Goal: Information Seeking & Learning: Learn about a topic

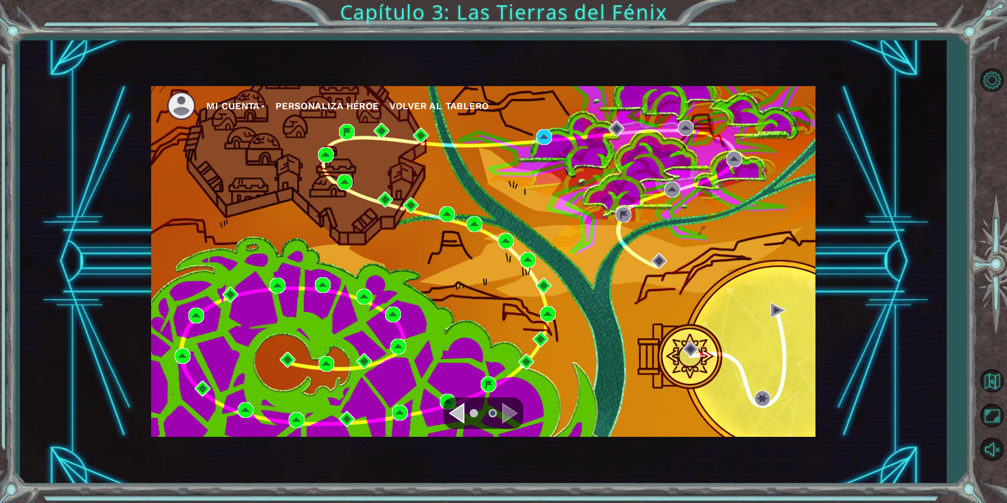
click at [463, 409] on div "Navigate to the previous page" at bounding box center [457, 413] width 16 height 21
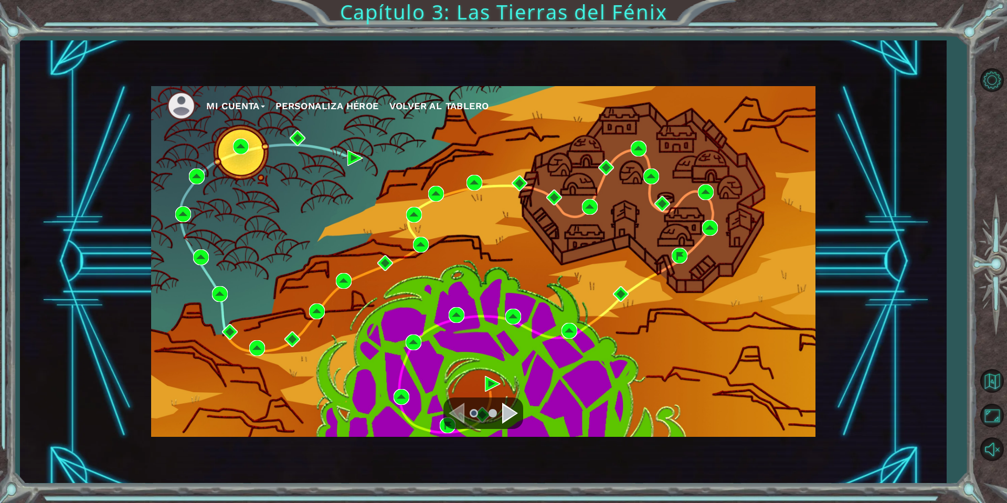
click at [506, 419] on div "Navigate to the next page" at bounding box center [510, 413] width 16 height 21
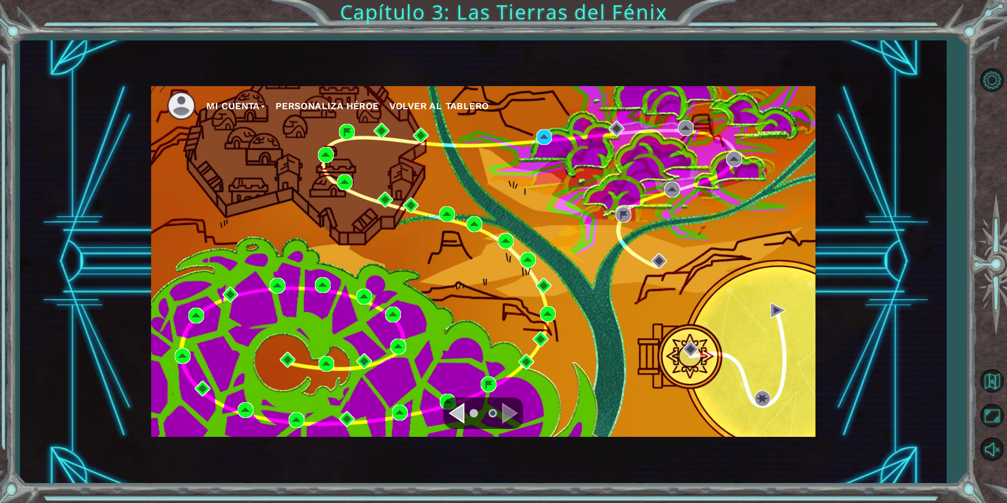
click at [532, 140] on div "Mi Cuenta Personaliza Héroe Volver al Tablero" at bounding box center [483, 261] width 664 height 351
click at [553, 133] on div "Mi Cuenta Personaliza Héroe Volver al Tablero" at bounding box center [483, 261] width 664 height 351
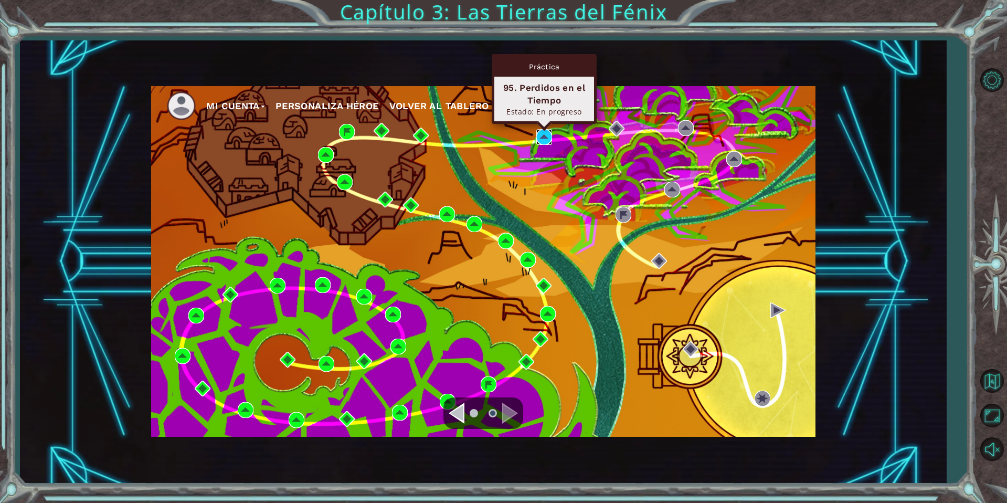
click at [545, 137] on img at bounding box center [544, 137] width 16 height 16
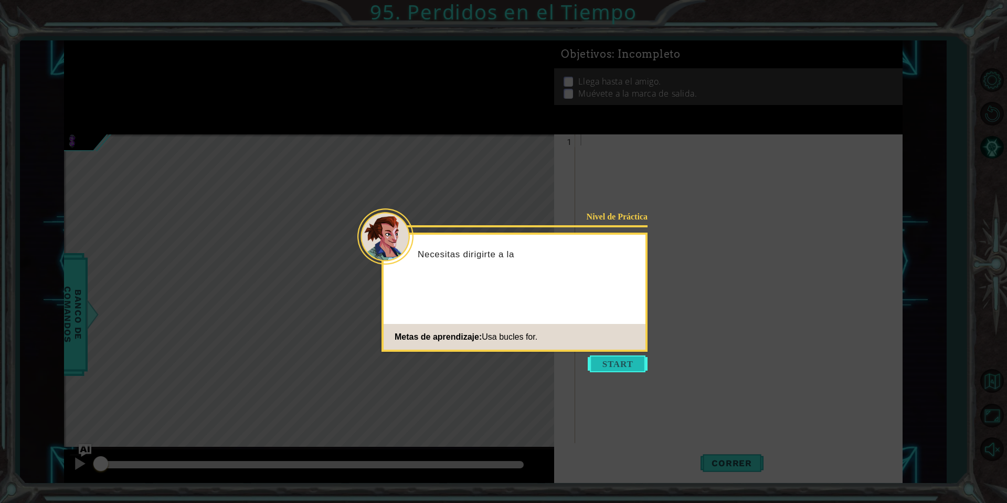
click at [622, 370] on button "Start" at bounding box center [618, 363] width 60 height 17
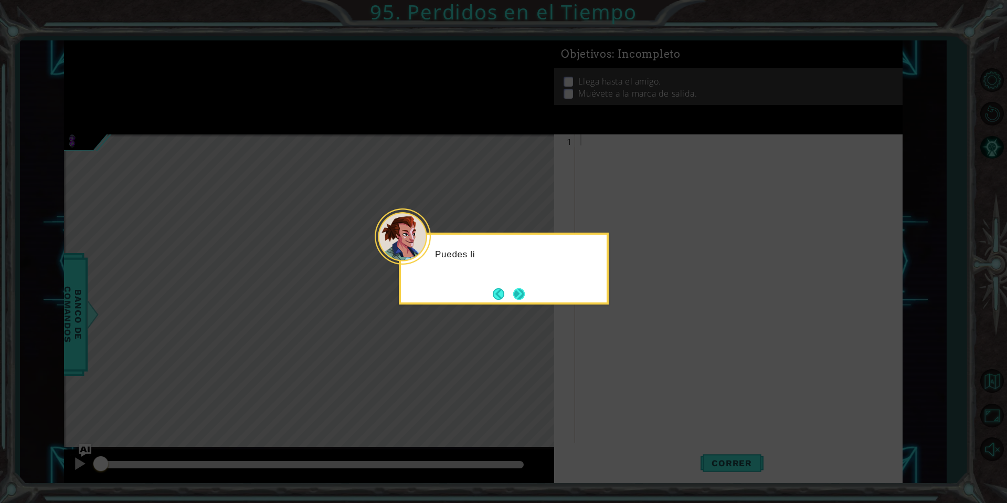
click at [513, 297] on button "Next" at bounding box center [519, 294] width 12 height 12
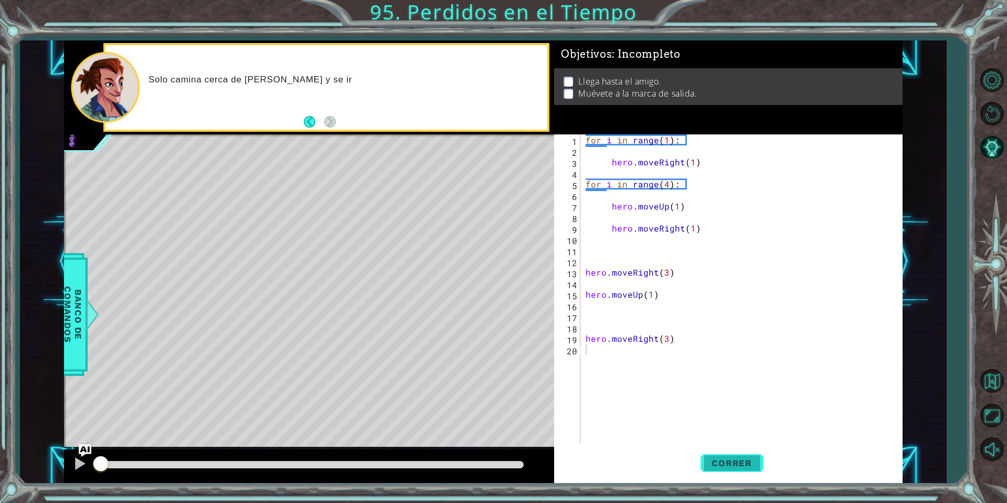
click at [723, 455] on button "Correr" at bounding box center [732, 463] width 63 height 35
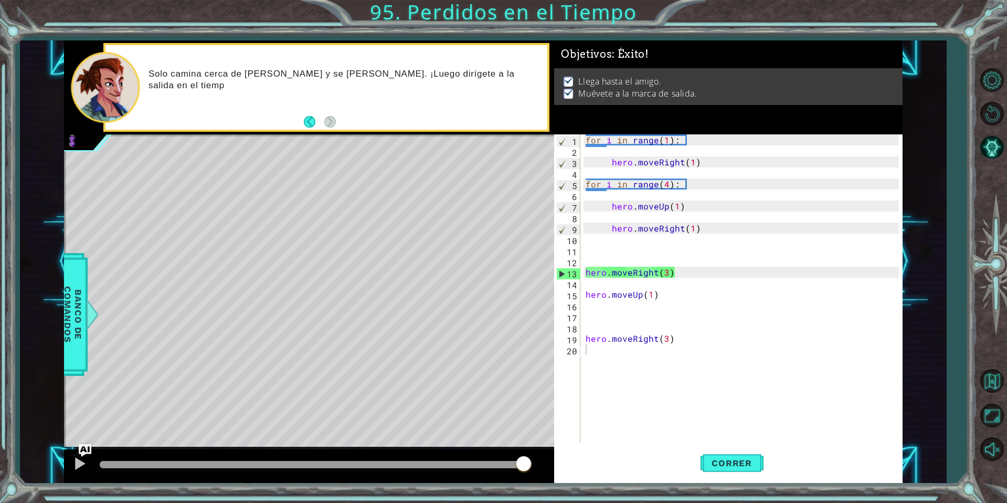
drag, startPoint x: 146, startPoint y: 466, endPoint x: 678, endPoint y: 523, distance: 534.6
click at [678, 502] on html "1 ההההההההההההההההההההההההההההההההההההההההההההההההההההההההההההההההההההההההההההה…" at bounding box center [503, 251] width 1007 height 503
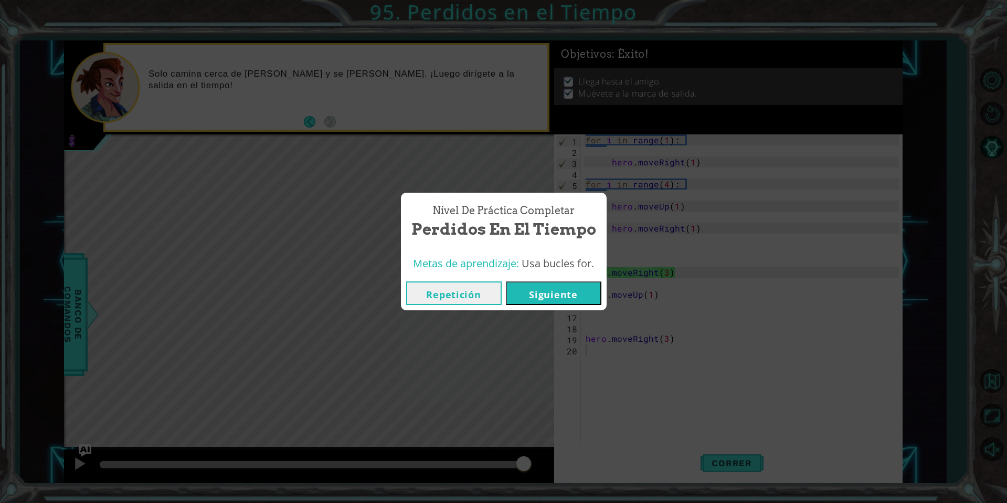
click at [575, 304] on button "Siguiente" at bounding box center [554, 293] width 96 height 24
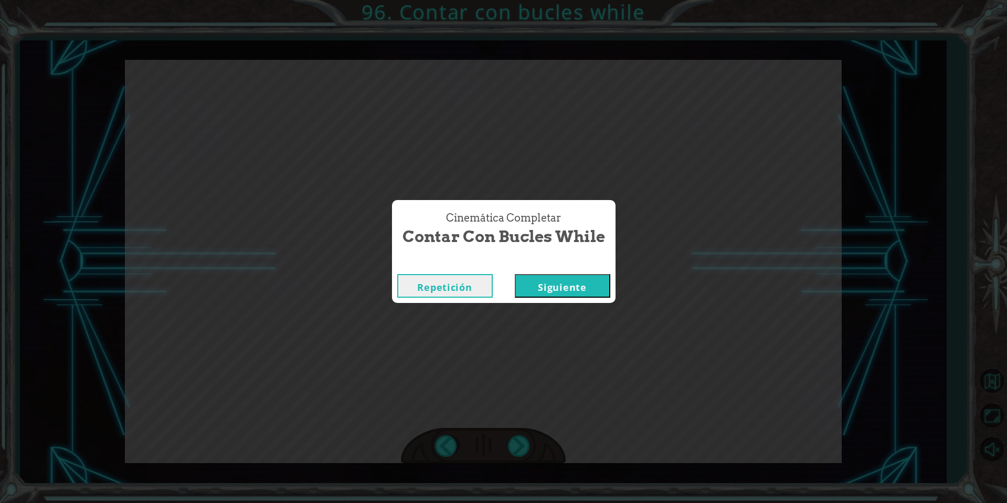
click at [543, 287] on button "Siguiente" at bounding box center [563, 286] width 96 height 24
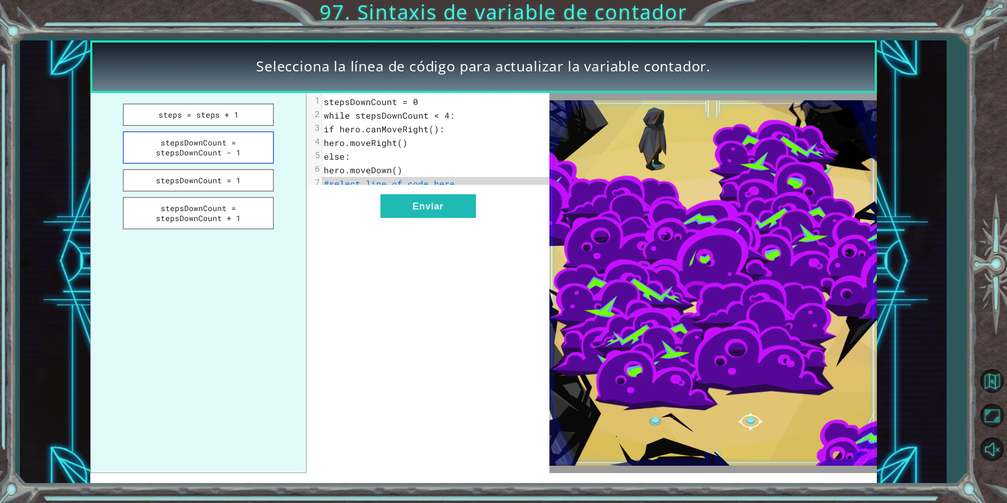
click at [247, 153] on button "stepsDownCount = stepsDownCount - 1" at bounding box center [198, 147] width 151 height 33
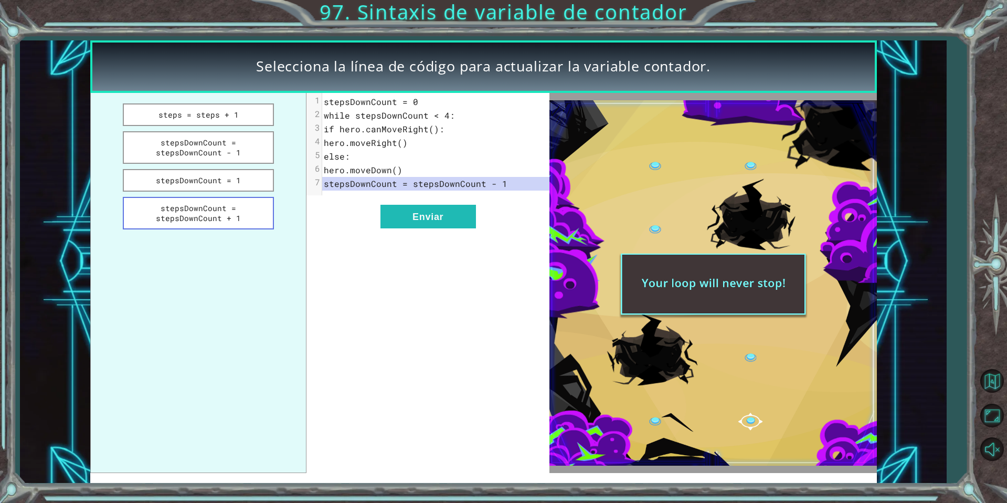
click at [209, 200] on button "stepsDownCount = stepsDownCount + 1" at bounding box center [198, 213] width 151 height 33
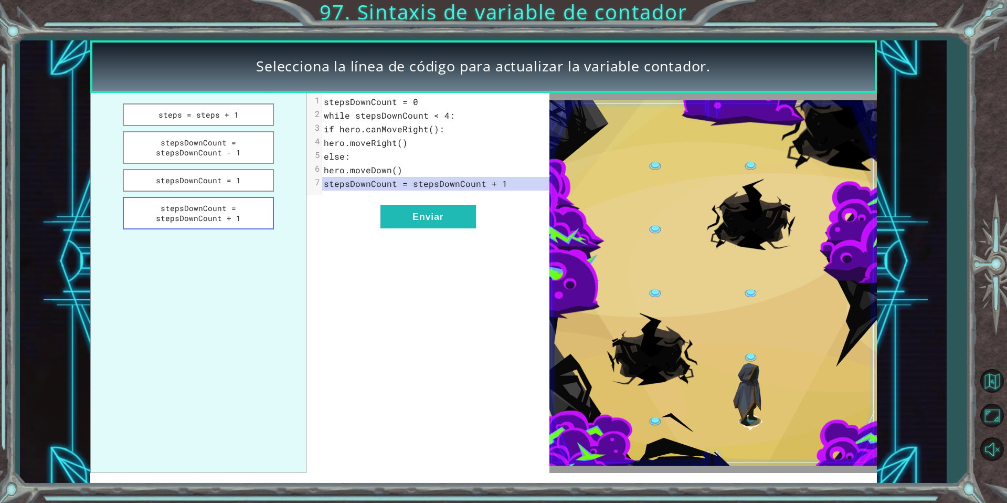
click at [231, 218] on button "stepsDownCount = stepsDownCount + 1" at bounding box center [198, 213] width 151 height 33
click at [415, 228] on button "Enviar" at bounding box center [428, 217] width 96 height 24
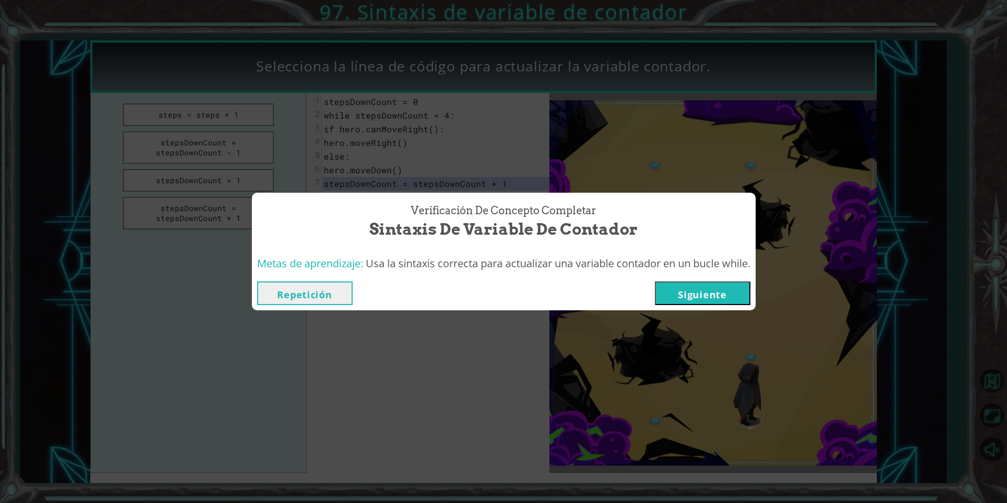
click at [737, 302] on button "Siguiente" at bounding box center [703, 293] width 96 height 24
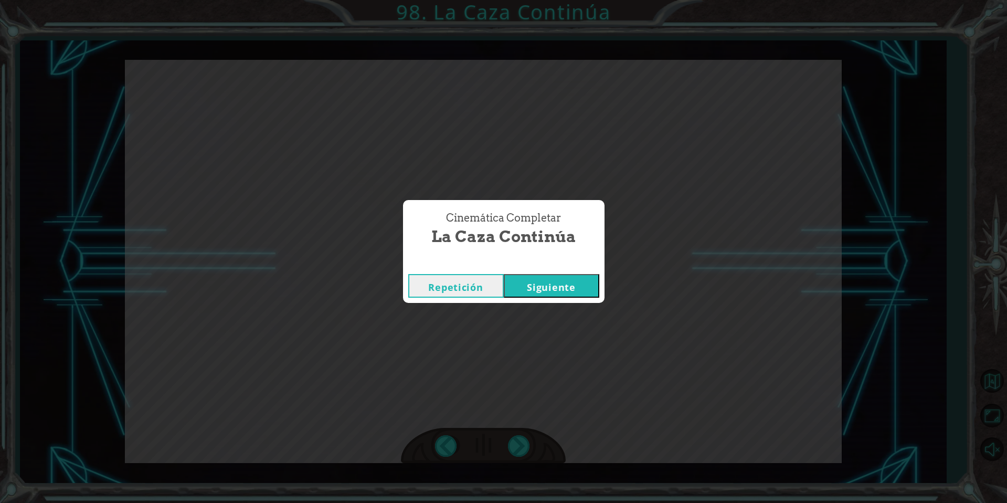
click at [559, 284] on button "Siguiente" at bounding box center [552, 286] width 96 height 24
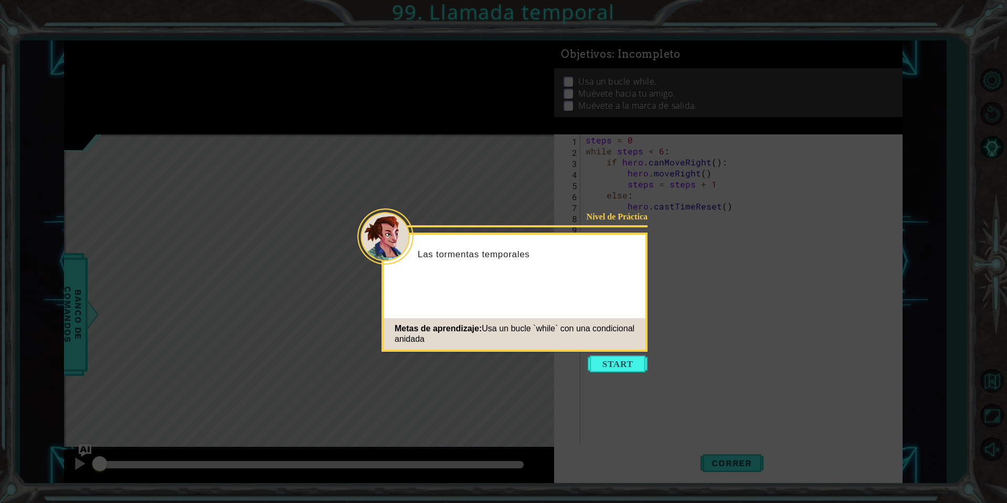
click at [628, 352] on icon at bounding box center [503, 251] width 1007 height 503
click at [627, 356] on button "Start" at bounding box center [618, 363] width 60 height 17
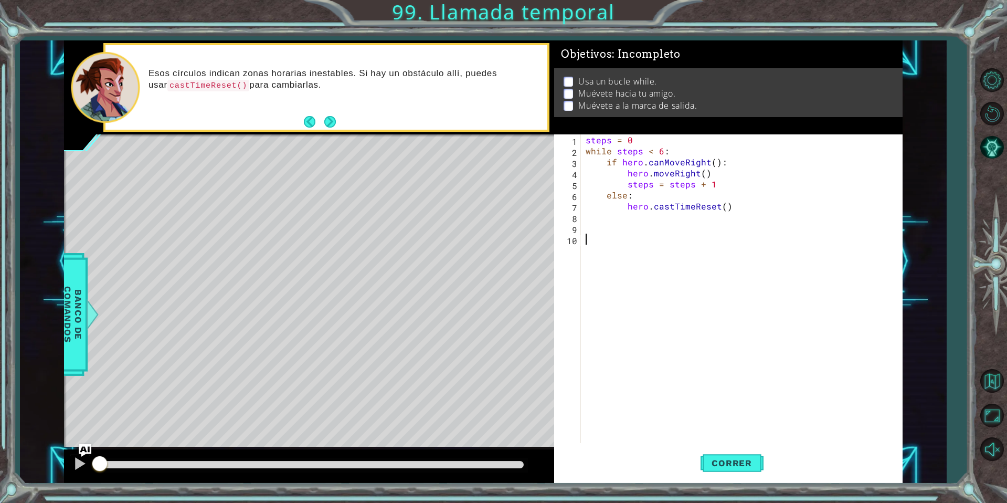
drag, startPoint x: 633, startPoint y: 299, endPoint x: 583, endPoint y: 25, distance: 278.4
drag, startPoint x: 583, startPoint y: 25, endPoint x: 784, endPoint y: 301, distance: 341.2
click at [784, 301] on div "steps = 0 while steps < 6 : if hero . canMoveRight ( ) : hero . moveRight ( ) s…" at bounding box center [744, 299] width 321 height 331
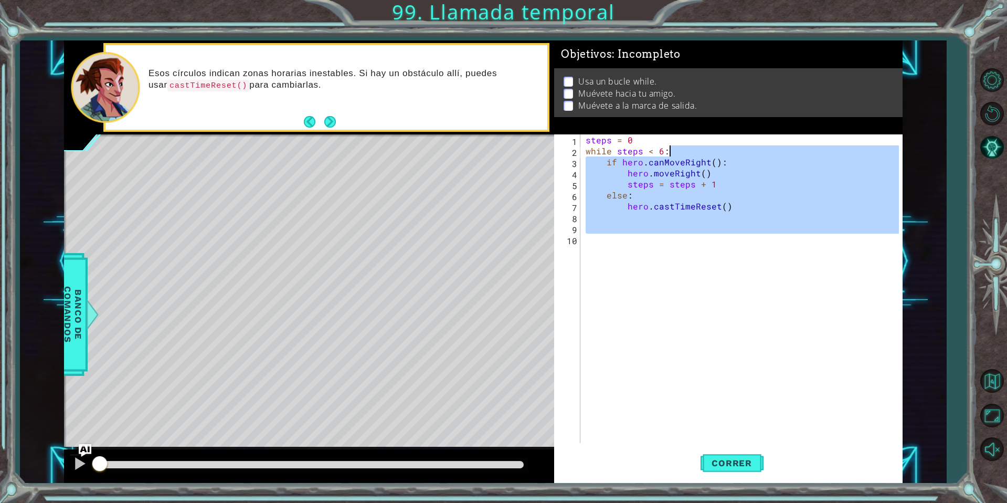
drag, startPoint x: 784, startPoint y: 301, endPoint x: 658, endPoint y: 135, distance: 207.5
click at [658, 135] on div "steps = 0 while steps < 6 : if hero . canMoveRight ( ) : hero . moveRight ( ) s…" at bounding box center [744, 299] width 321 height 331
type textarea "steps = 0 while steps < 6:"
click at [720, 251] on div "steps = 0 while steps < 6 : if hero . canMoveRight ( ) : hero . moveRight ( ) s…" at bounding box center [741, 288] width 315 height 309
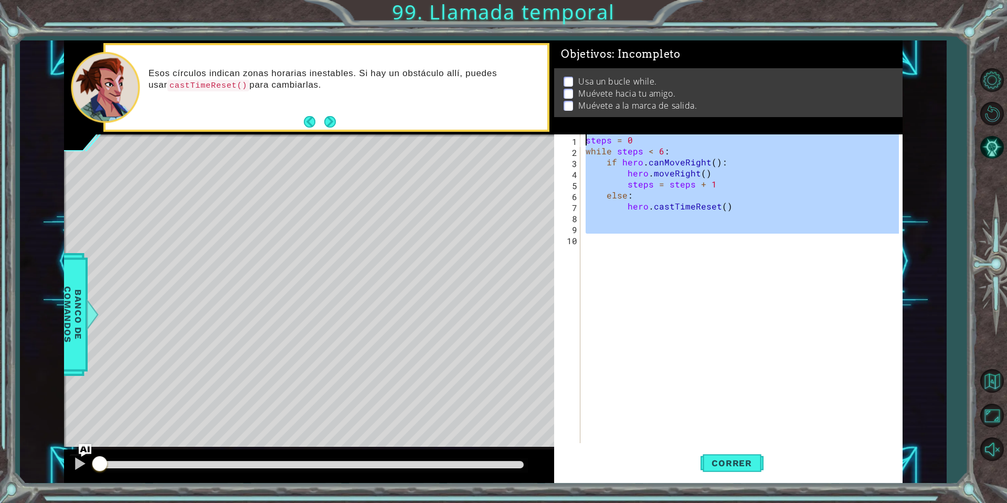
drag, startPoint x: 720, startPoint y: 251, endPoint x: 580, endPoint y: 139, distance: 179.2
click at [580, 139] on div "1 2 3 4 5 6 7 8 9 10 steps = 0 while steps < 6 : if hero . canMoveRight ( ) : h…" at bounding box center [726, 288] width 345 height 309
type textarea "steps = 0 while steps < 6:"
paste textarea "Code Area"
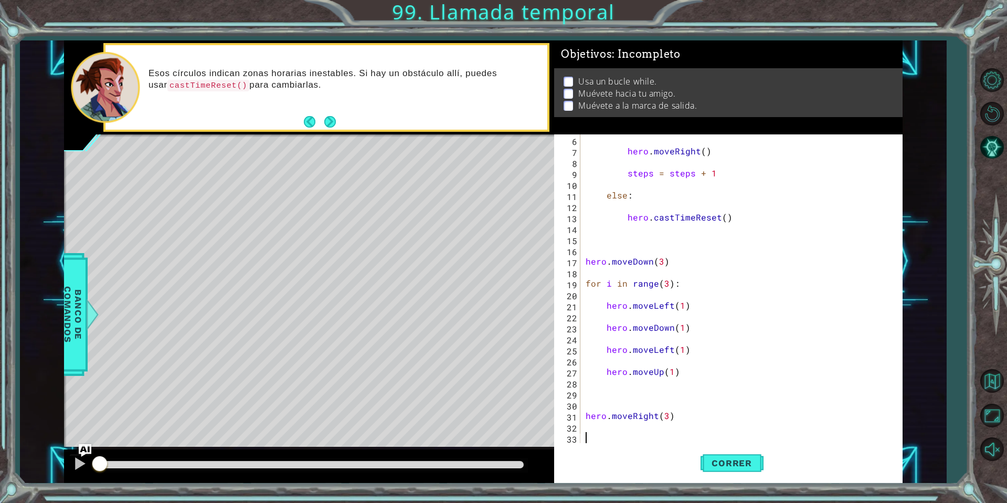
scroll to position [55, 0]
click at [734, 453] on button "Correr" at bounding box center [732, 463] width 63 height 35
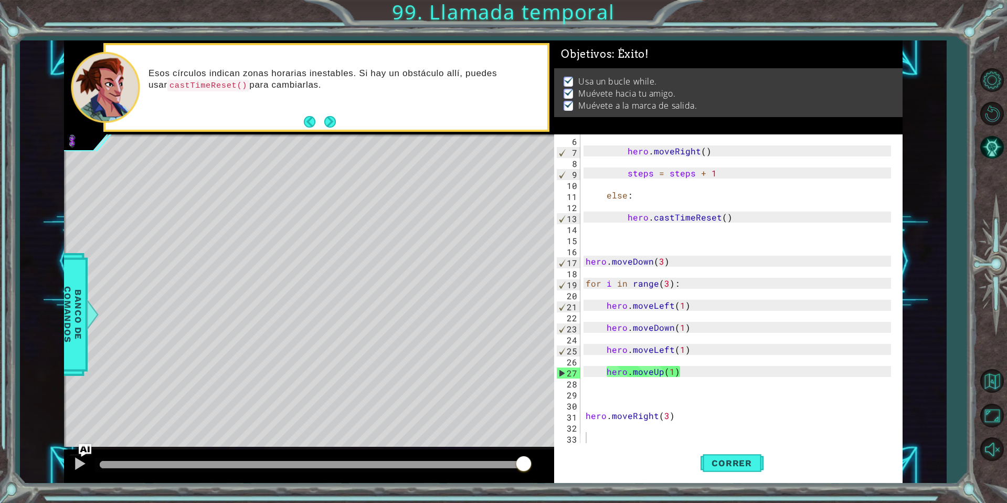
drag, startPoint x: 122, startPoint y: 457, endPoint x: 594, endPoint y: 500, distance: 473.7
click at [594, 500] on div "1 ההההההההההההההההההההההההההההההההההההההההההההההההההההההההההההההההההההההההההההה…" at bounding box center [503, 251] width 1007 height 503
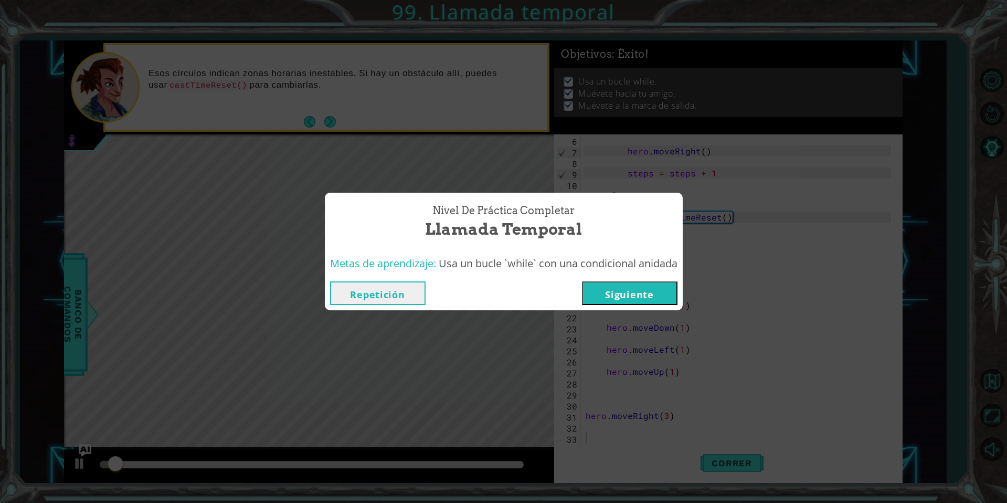
click at [641, 287] on button "Siguiente" at bounding box center [630, 293] width 96 height 24
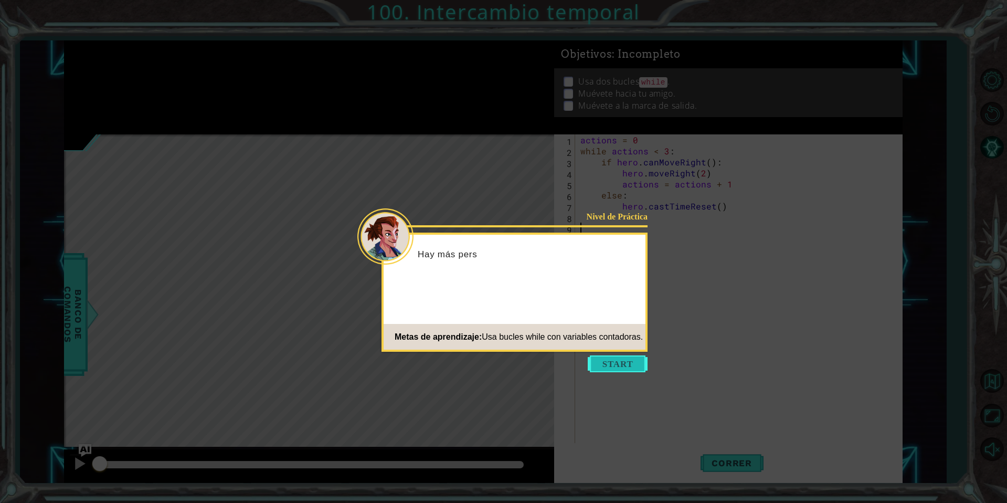
click at [613, 364] on button "Start" at bounding box center [618, 363] width 60 height 17
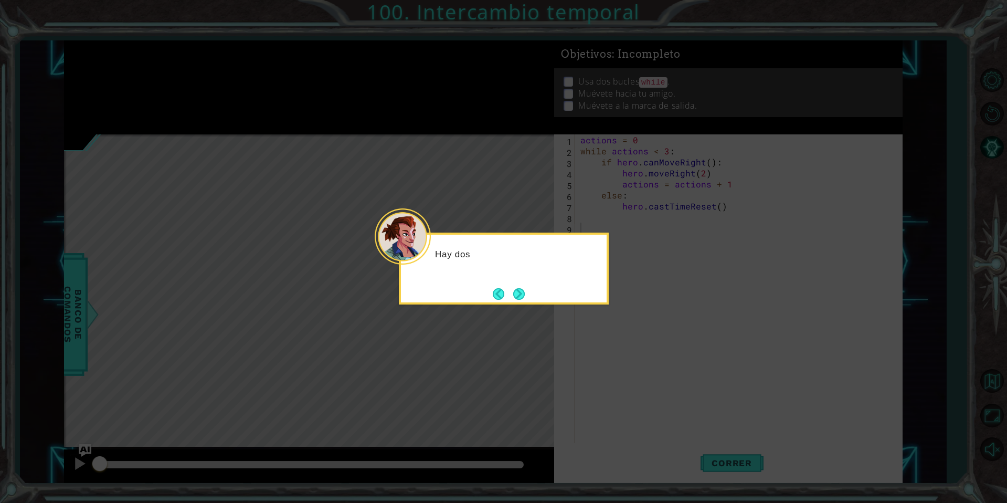
click at [513, 304] on icon at bounding box center [503, 251] width 1007 height 503
click at [522, 290] on button "Next" at bounding box center [519, 294] width 12 height 12
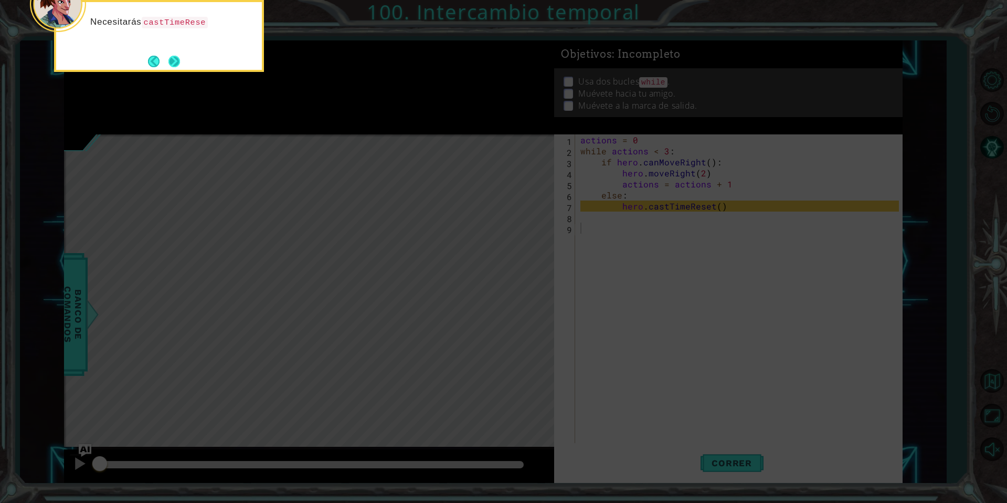
click at [173, 55] on button "Next" at bounding box center [174, 61] width 12 height 12
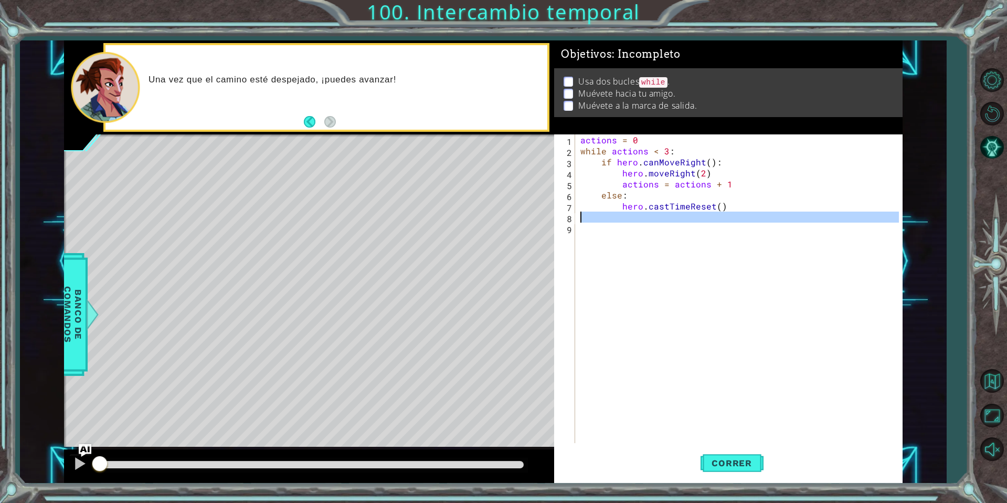
drag, startPoint x: 642, startPoint y: 230, endPoint x: 505, endPoint y: 77, distance: 205.9
click at [505, 77] on div "1 ההההההההההההההההההההההההההההההההההההההההההההההההההההההההההההההההההההההההההההה…" at bounding box center [483, 261] width 839 height 442
type textarea "actions = 0 while actions < 3:"
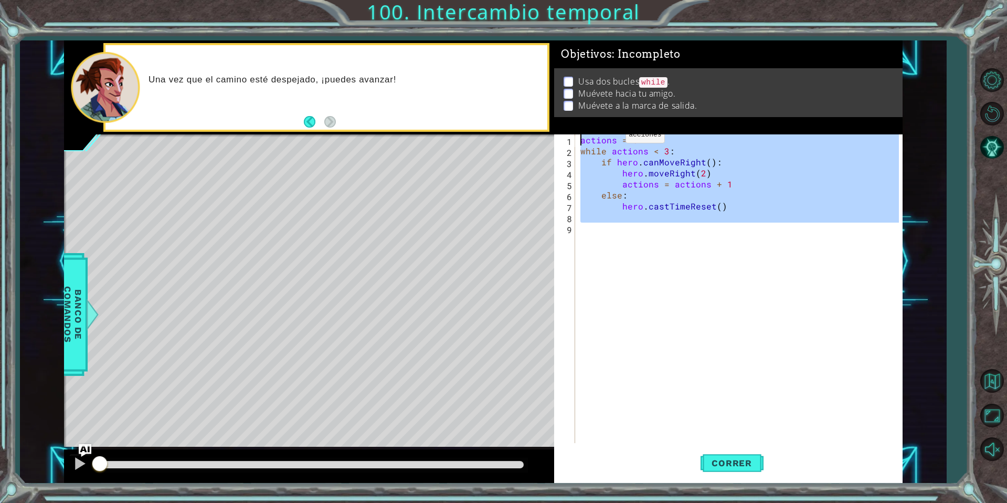
paste textarea "Code Area"
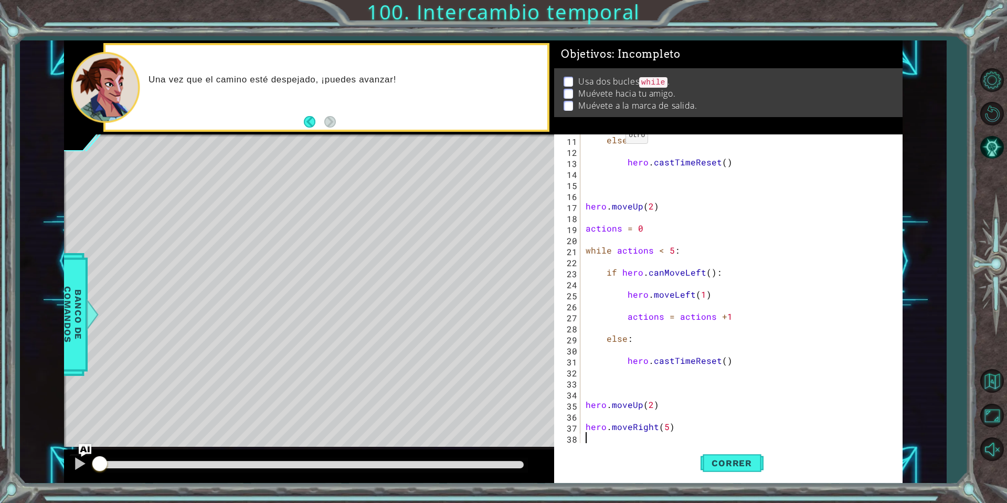
scroll to position [110, 0]
click at [734, 462] on span "Correr" at bounding box center [731, 463] width 61 height 10
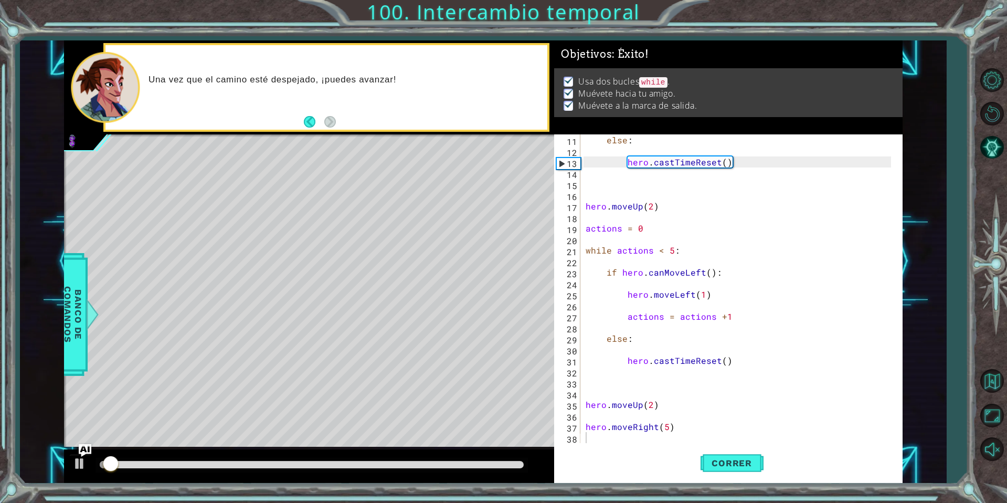
click at [124, 451] on div at bounding box center [309, 466] width 490 height 34
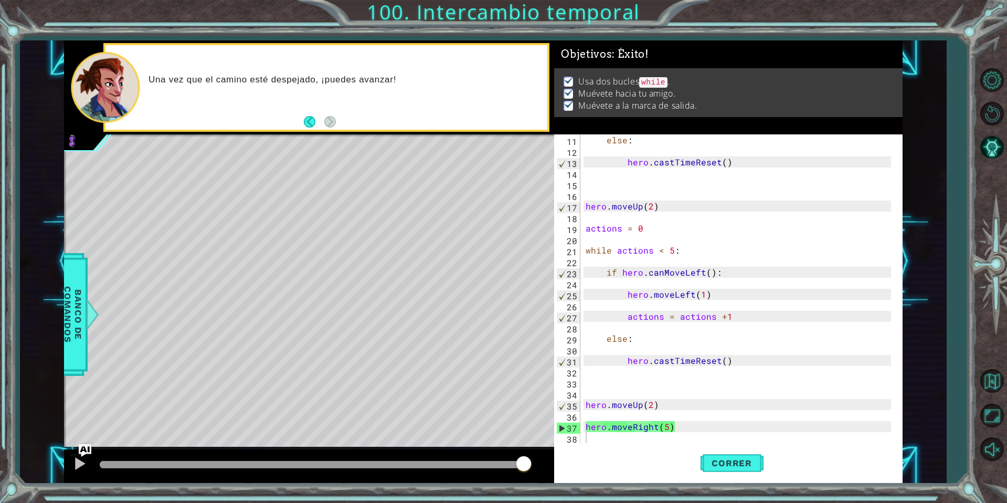
drag, startPoint x: 115, startPoint y: 461, endPoint x: 549, endPoint y: 515, distance: 437.3
click at [549, 502] on html "1 ההההההההההההההההההההההההההההההההההההההההההההההההההההההההההההההההההההההההההההה…" at bounding box center [503, 251] width 1007 height 503
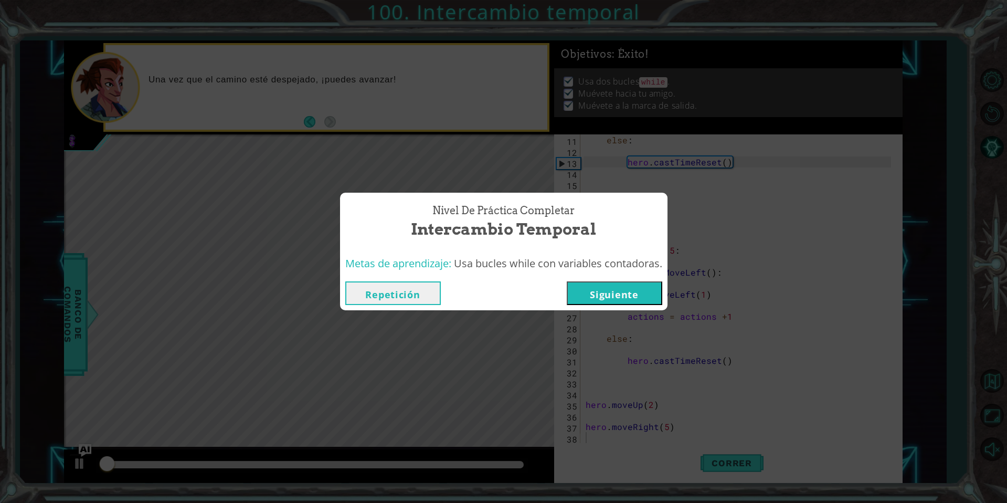
click at [628, 281] on div "Repetición [GEOGRAPHIC_DATA]" at bounding box center [503, 293] width 327 height 34
click at [627, 287] on button "Siguiente" at bounding box center [615, 293] width 96 height 24
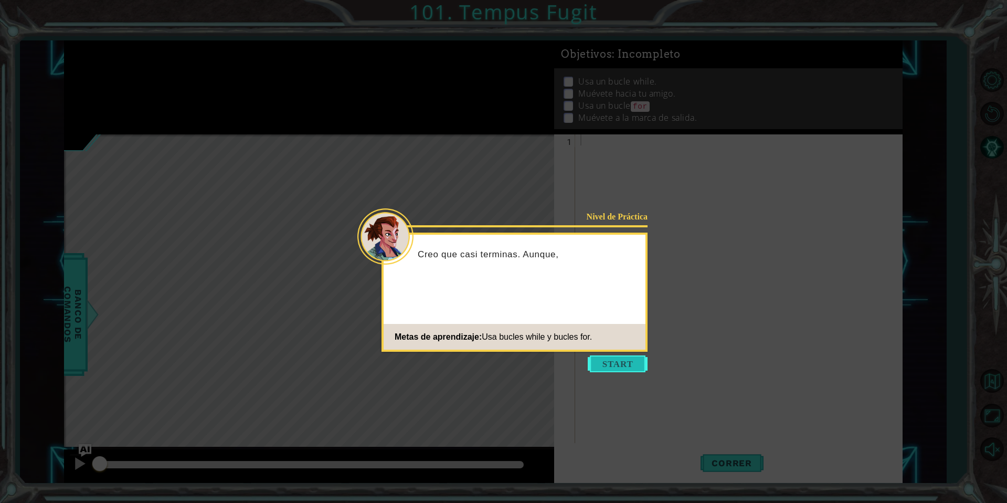
click at [626, 367] on button "Start" at bounding box center [618, 363] width 60 height 17
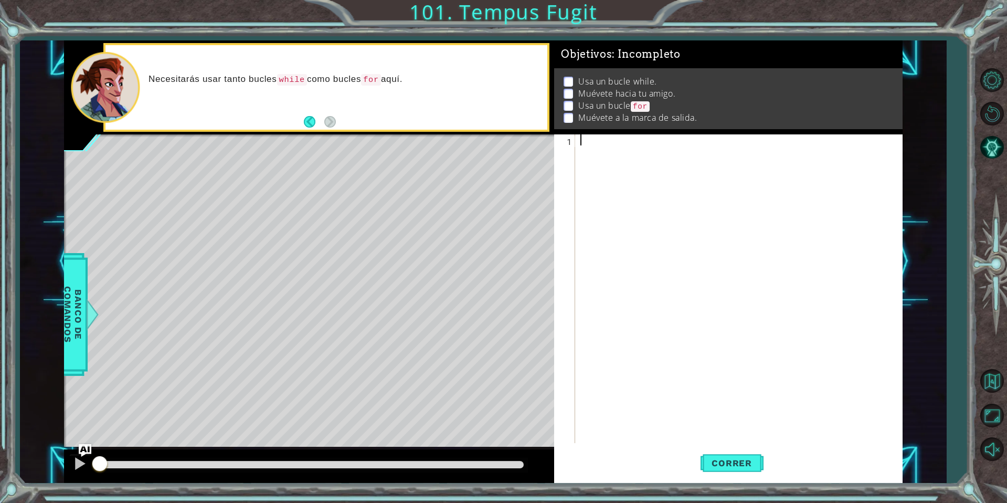
paste textarea "Code Area"
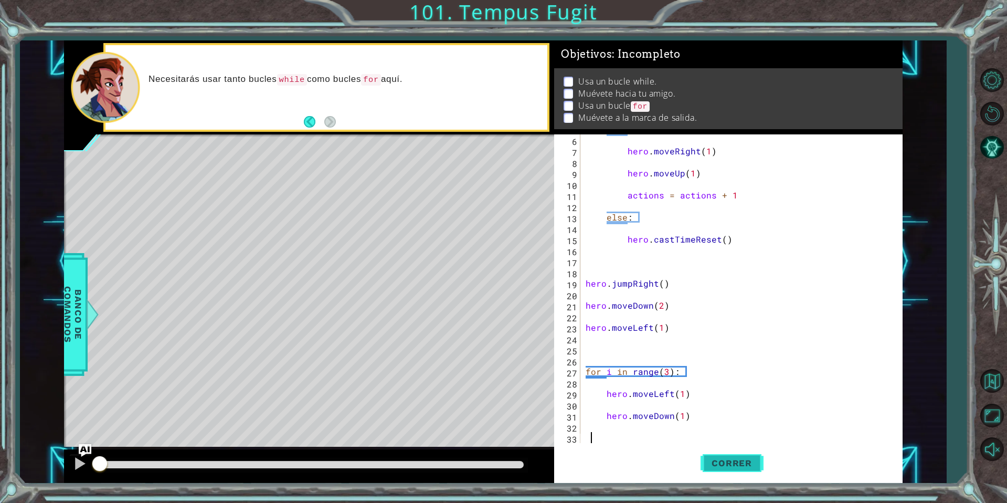
click at [716, 462] on span "Correr" at bounding box center [731, 463] width 61 height 10
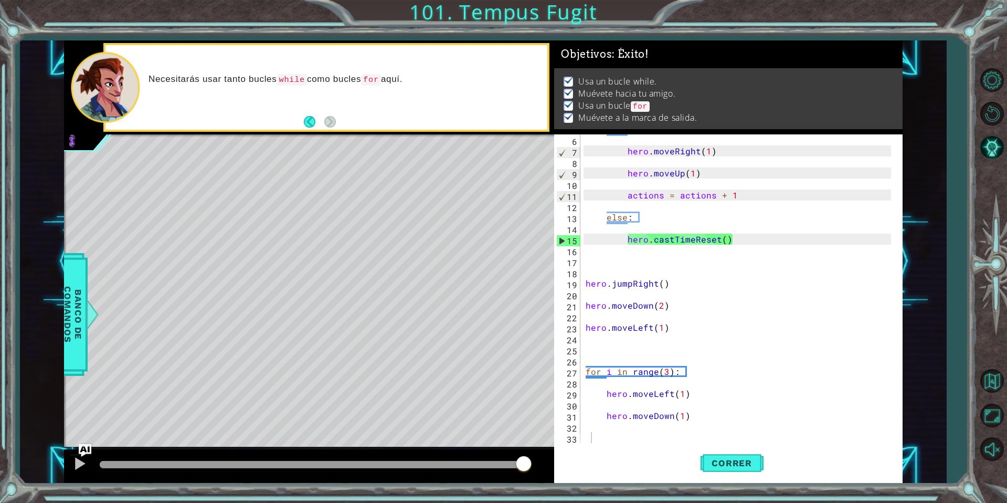
drag, startPoint x: 116, startPoint y: 464, endPoint x: 576, endPoint y: 493, distance: 460.6
click at [576, 493] on div "1 ההההההההההההההההההההההההההההההההההההההההההההההההההההההההההההההההההההההההההההה…" at bounding box center [503, 251] width 1007 height 503
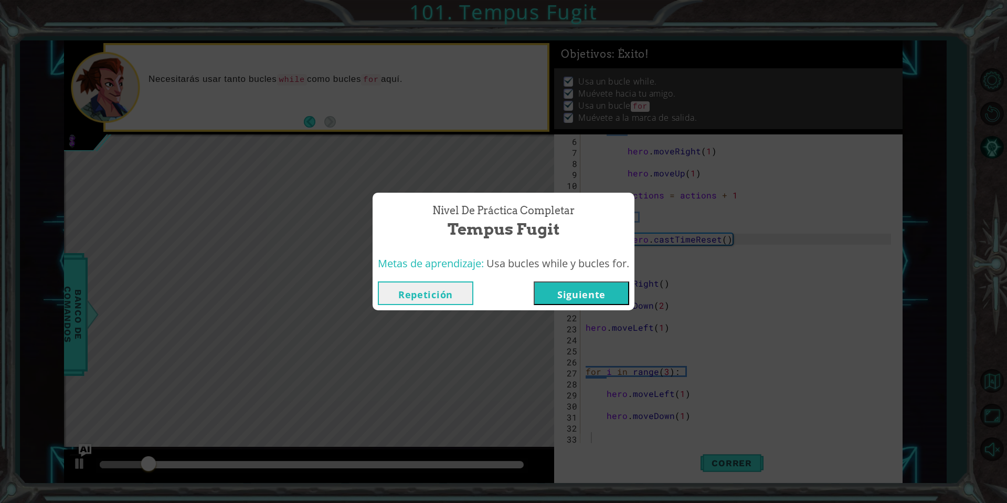
click at [598, 305] on button "Siguiente" at bounding box center [582, 293] width 96 height 24
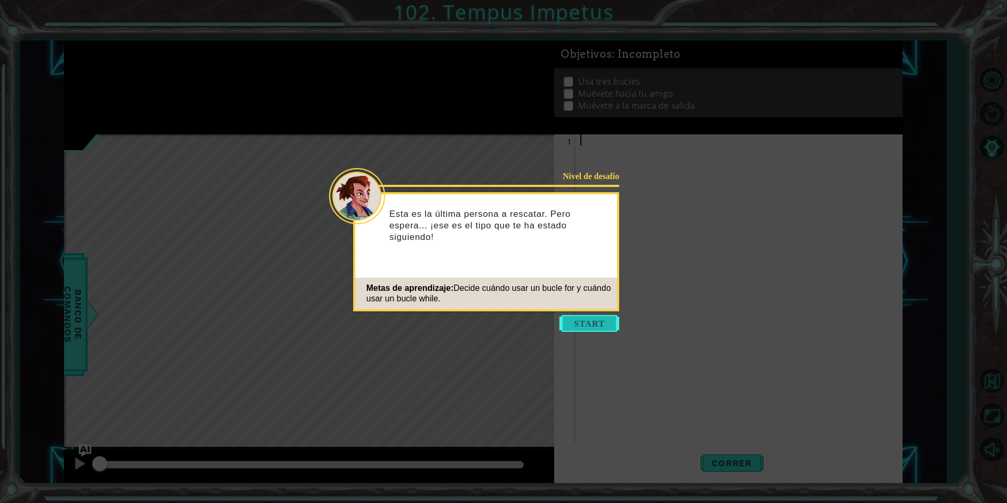
click at [582, 322] on button "Start" at bounding box center [589, 323] width 60 height 17
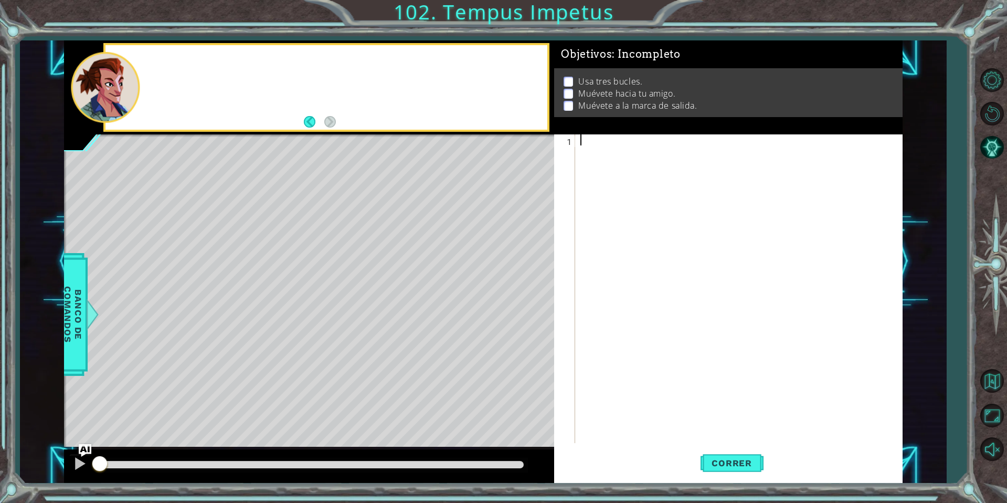
click at [612, 195] on div at bounding box center [741, 299] width 326 height 331
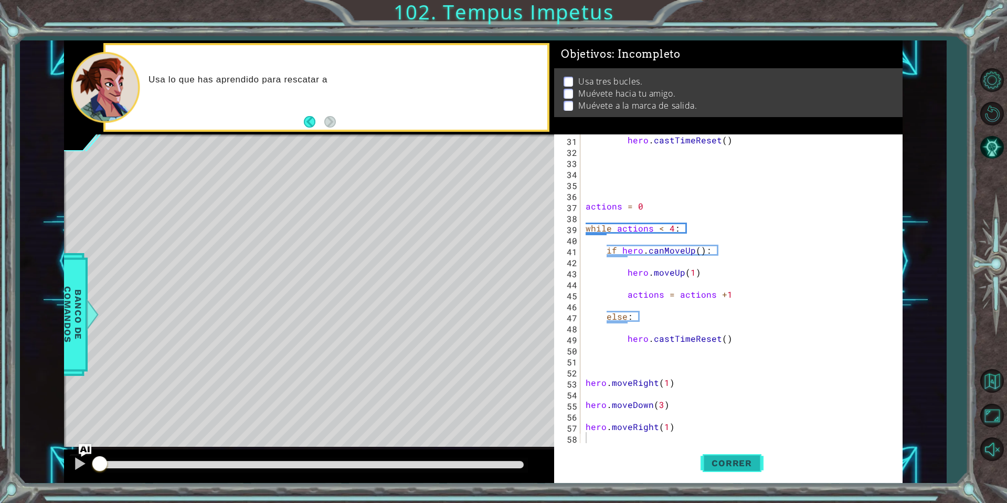
click at [733, 464] on span "Correr" at bounding box center [731, 463] width 61 height 10
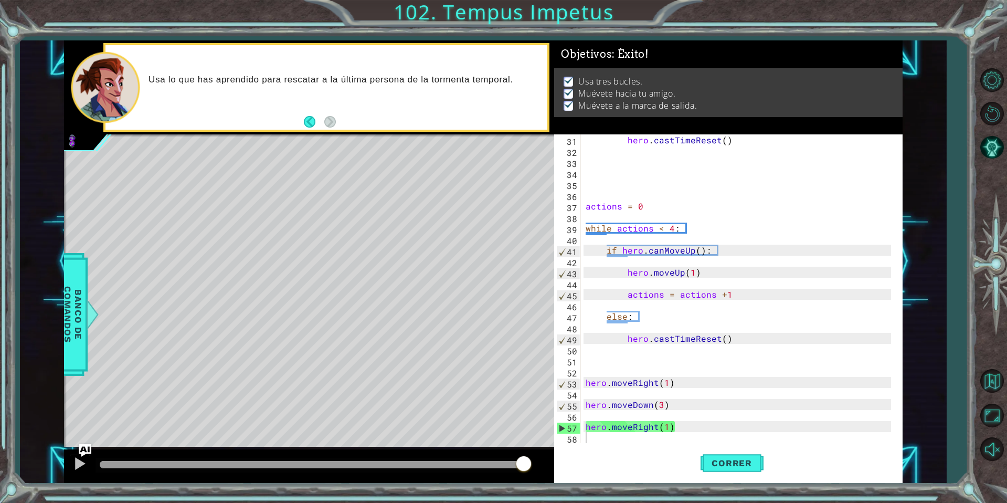
drag, startPoint x: 122, startPoint y: 465, endPoint x: 693, endPoint y: 467, distance: 571.0
click at [693, 467] on div "1 ההההההההההההההההההההההההההההההההההההההההההההההההההההההההההההההההההההההההההההה…" at bounding box center [483, 261] width 839 height 442
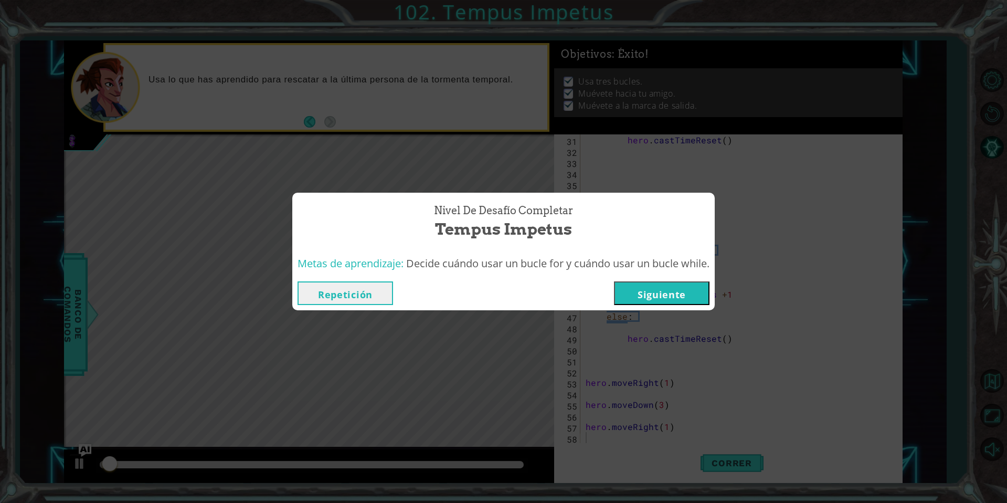
click at [656, 291] on button "Siguiente" at bounding box center [662, 293] width 96 height 24
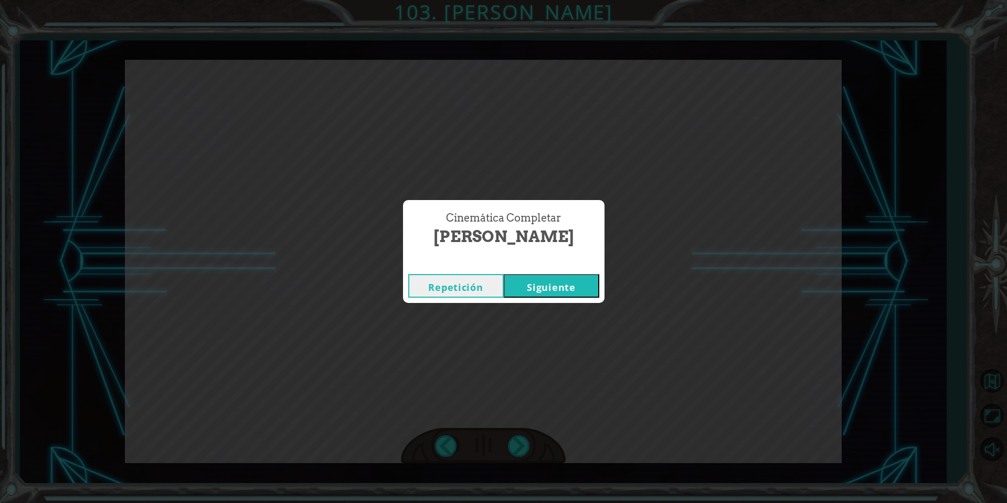
click at [566, 288] on button "Siguiente" at bounding box center [552, 286] width 96 height 24
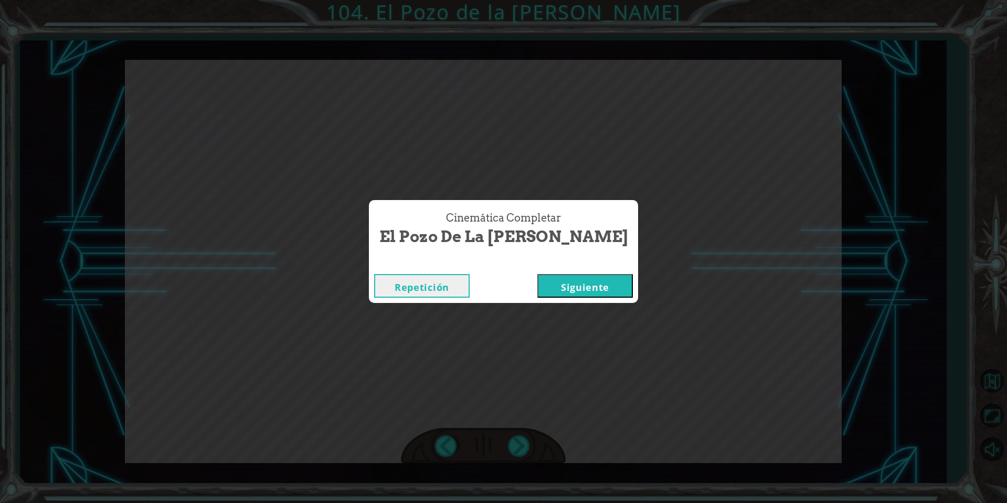
click at [562, 288] on button "Siguiente" at bounding box center [585, 286] width 96 height 24
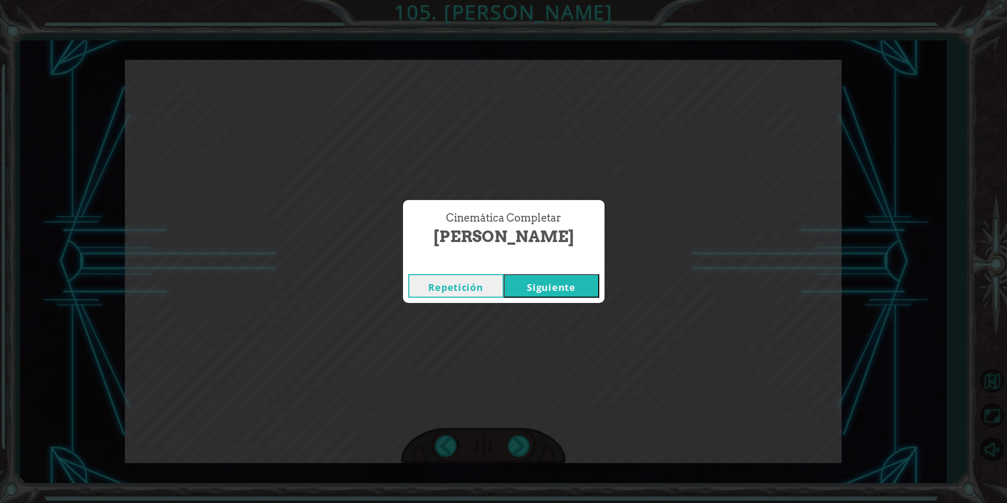
click at [565, 290] on button "Siguiente" at bounding box center [552, 286] width 96 height 24
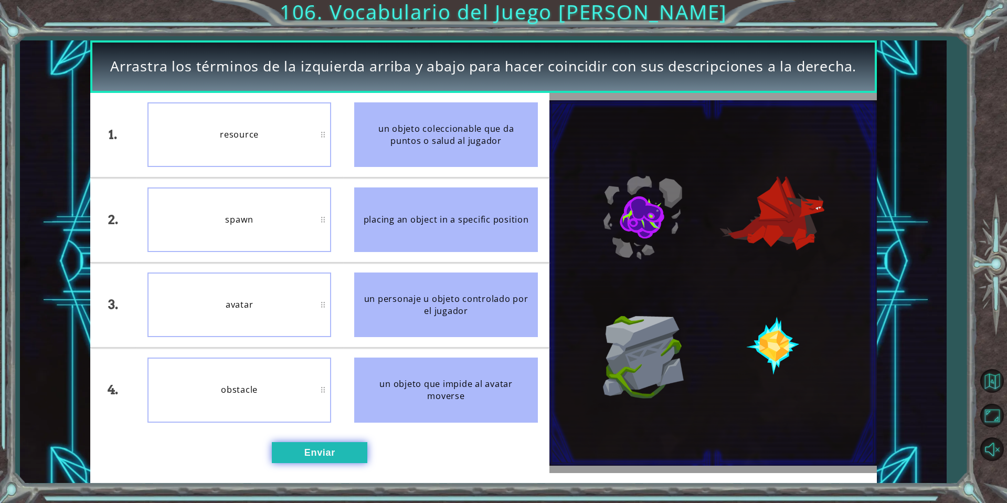
click at [331, 456] on button "Enviar" at bounding box center [320, 452] width 96 height 21
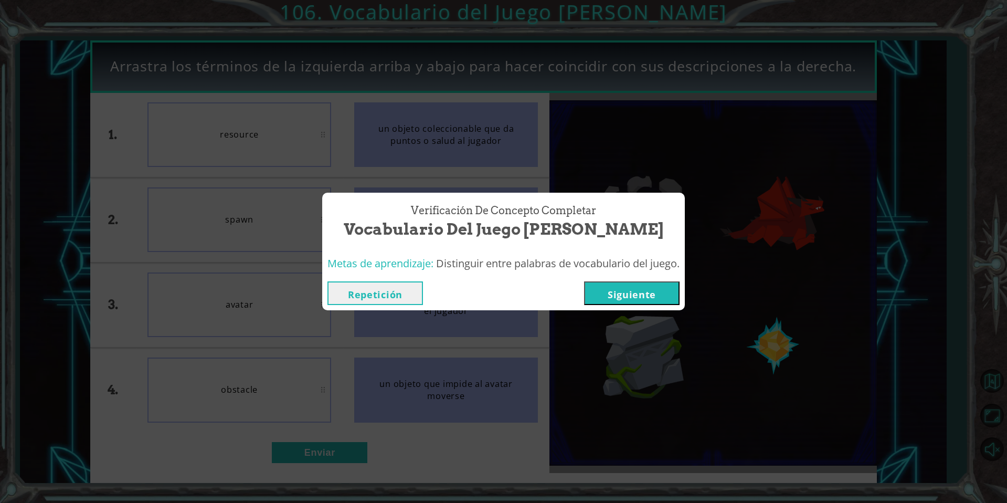
click at [646, 301] on button "Siguiente" at bounding box center [632, 293] width 96 height 24
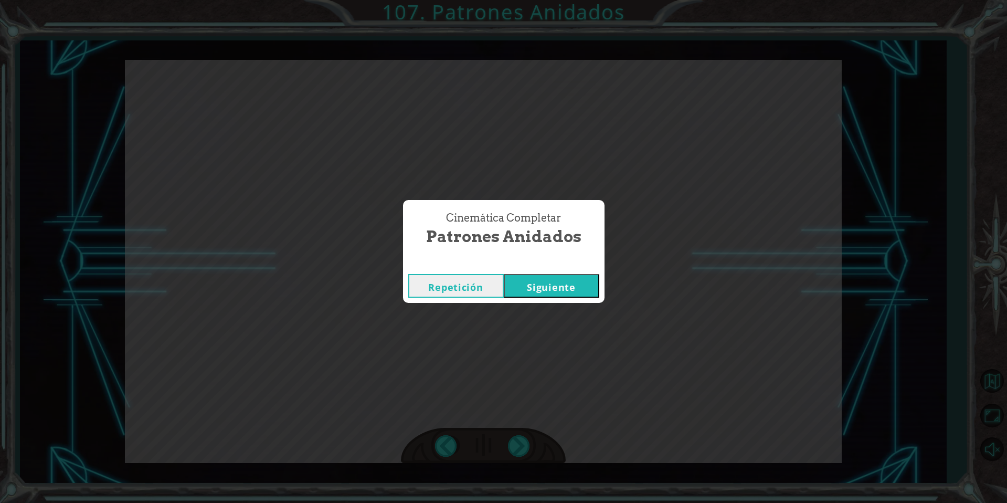
click at [559, 284] on button "Siguiente" at bounding box center [552, 286] width 96 height 24
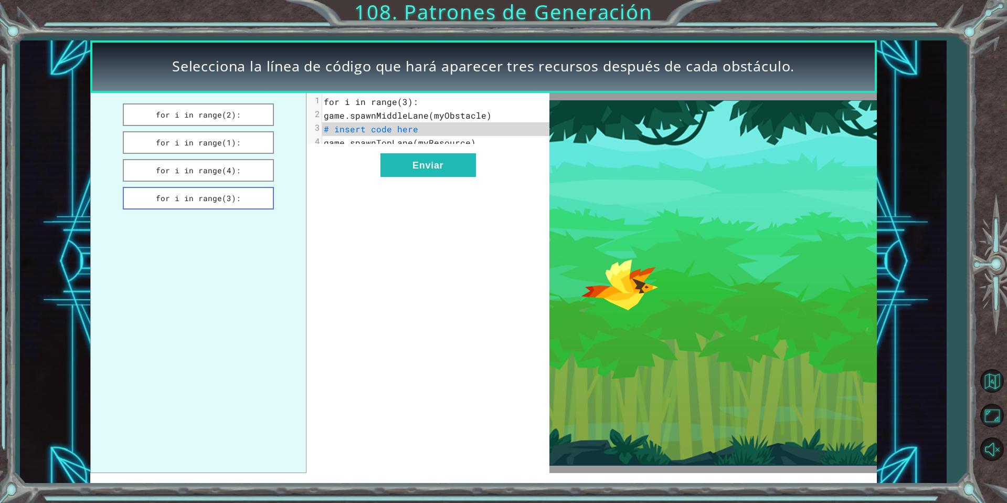
click at [226, 199] on button "for i in range(3):" at bounding box center [198, 198] width 151 height 23
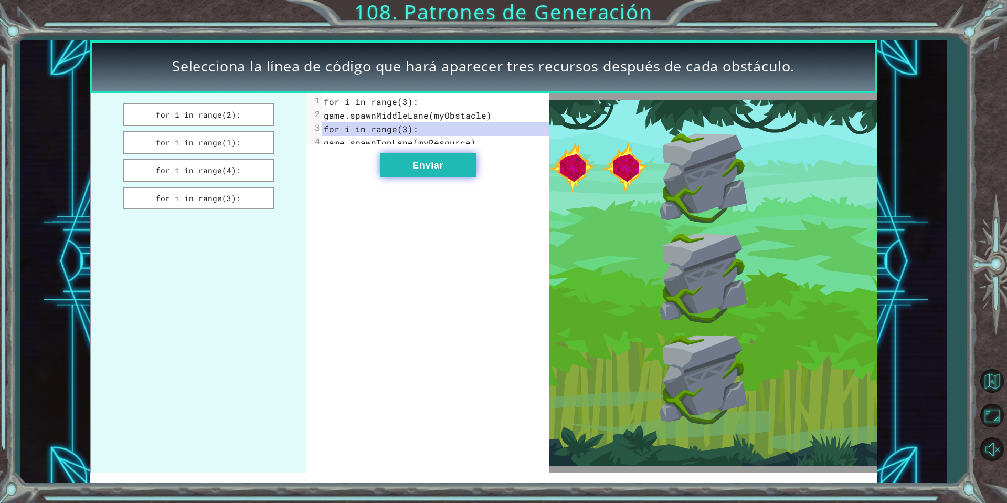
click at [419, 176] on button "Enviar" at bounding box center [428, 165] width 96 height 24
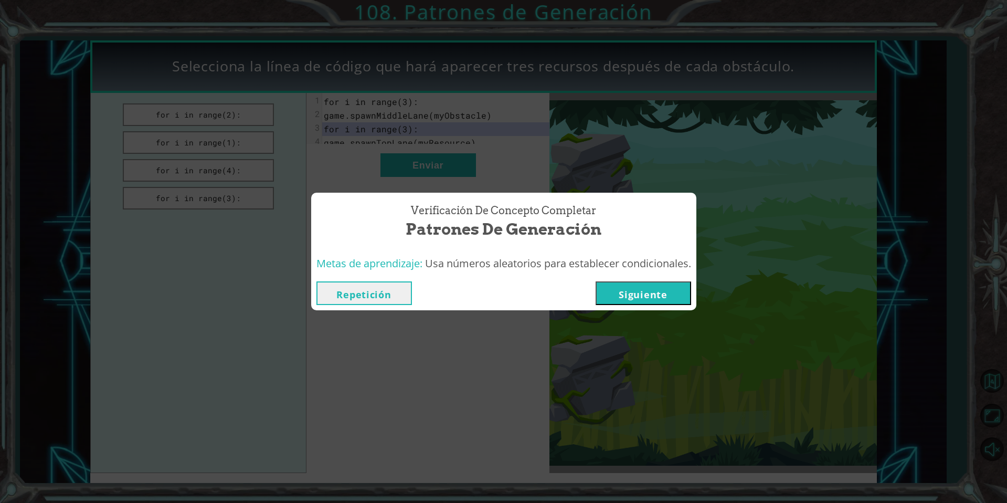
click at [629, 320] on div "Verificación de Concepto Completar Patrones de Generación Metas de aprendizaje:…" at bounding box center [503, 251] width 1007 height 503
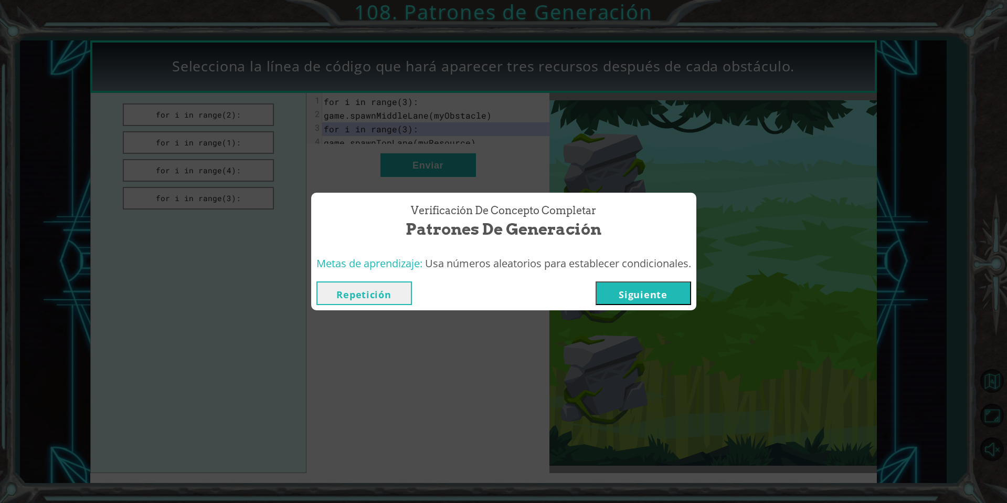
click at [666, 287] on button "Siguiente" at bounding box center [644, 293] width 96 height 24
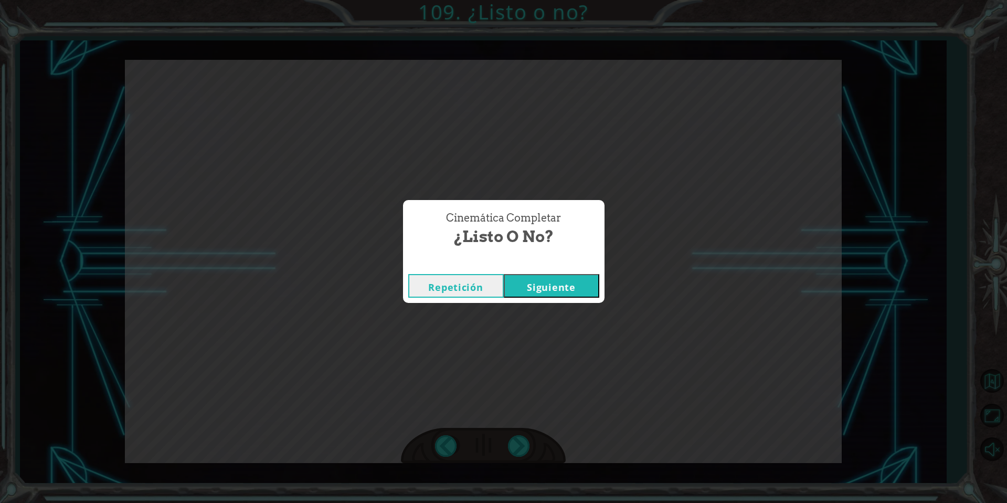
click at [562, 288] on button "Siguiente" at bounding box center [552, 286] width 96 height 24
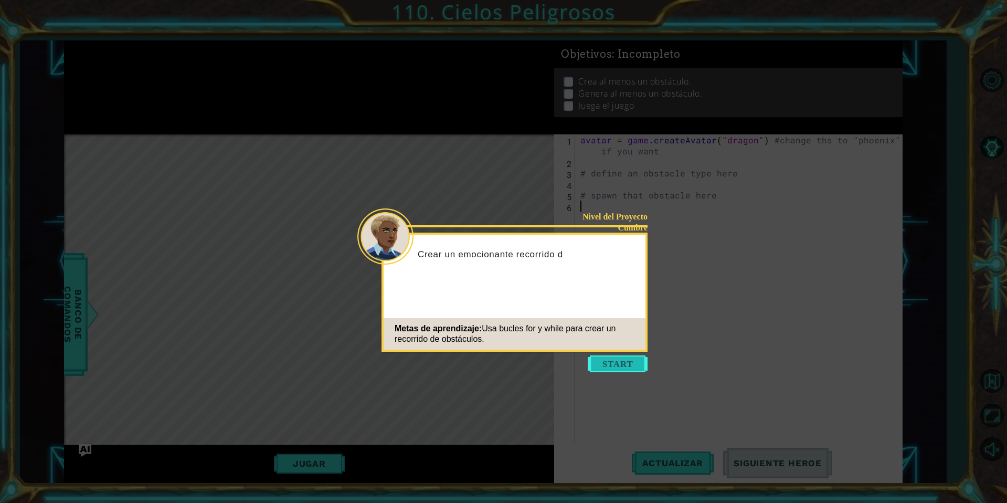
click at [618, 361] on button "Start" at bounding box center [618, 363] width 60 height 17
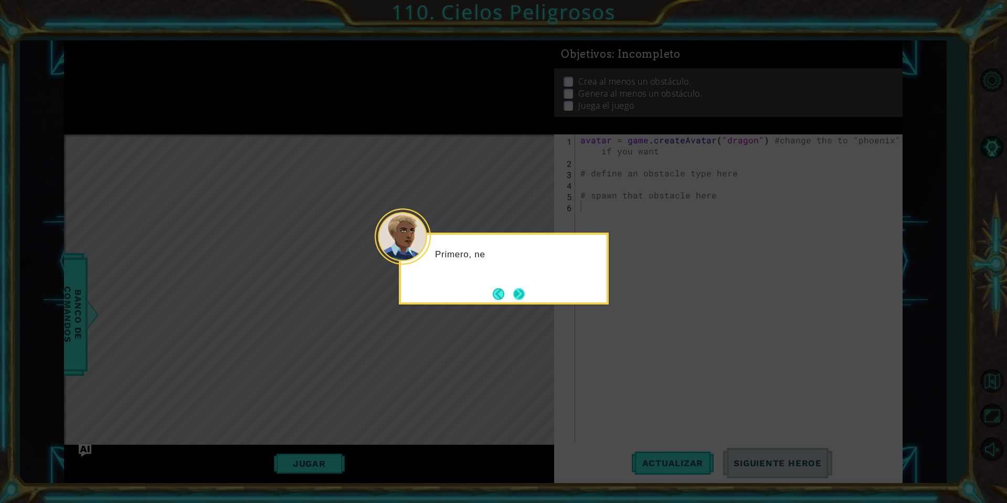
click at [516, 295] on button "Next" at bounding box center [519, 294] width 12 height 12
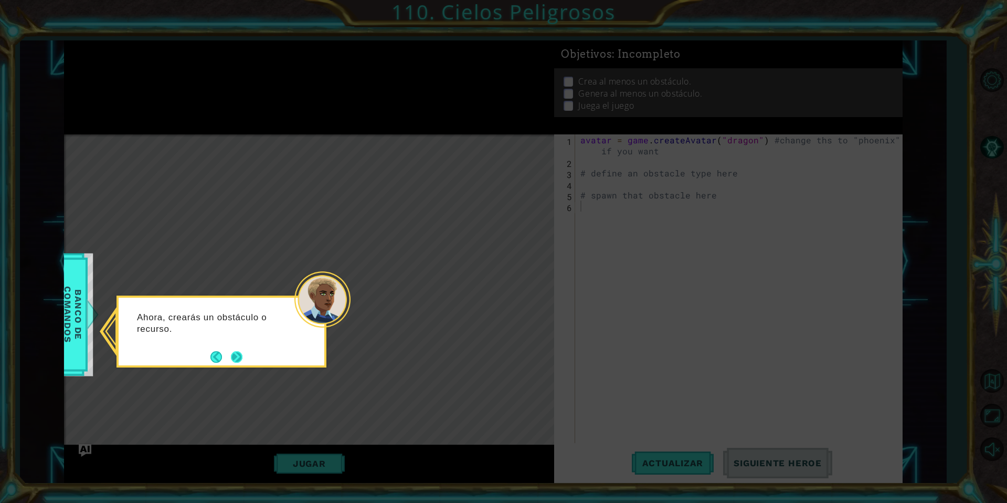
click at [231, 352] on button "Next" at bounding box center [237, 357] width 12 height 12
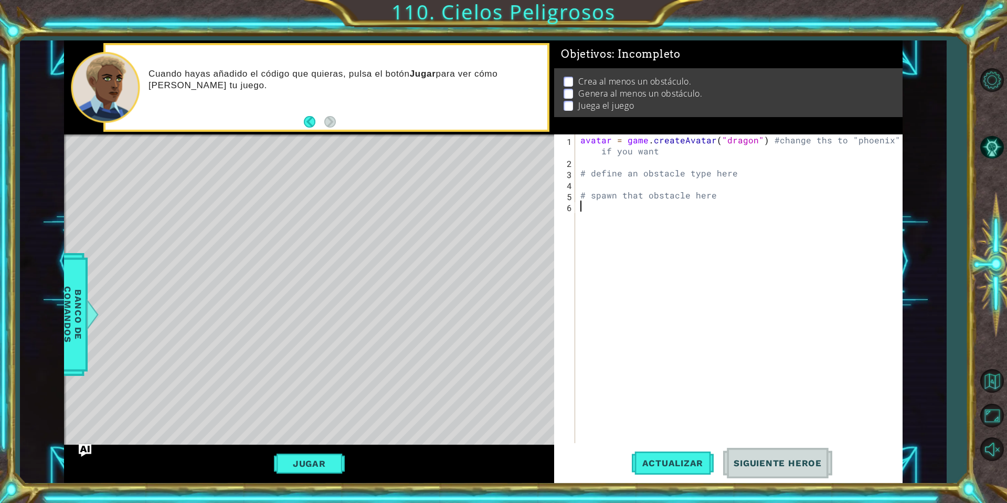
click at [595, 263] on div "avatar = game . createAvatar ( "dragon" ) #change ths to "phoenix" if you want …" at bounding box center [741, 305] width 326 height 342
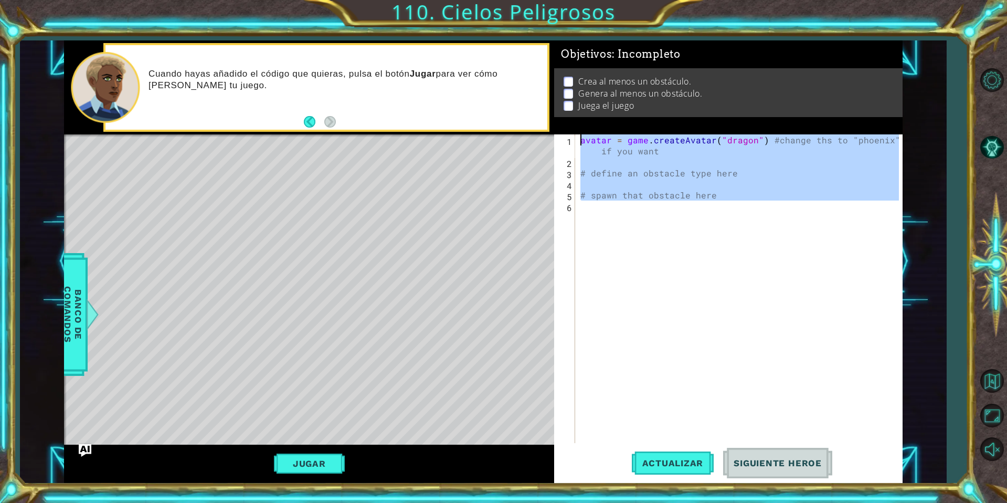
drag, startPoint x: 609, startPoint y: 265, endPoint x: 523, endPoint y: 118, distance: 170.3
click at [523, 118] on div "1 ההההההההההההההההההההההההההההההההההההההההההההההההההההההההההההההההההההההההההההה…" at bounding box center [483, 261] width 839 height 442
type textarea "avatar = game.createAvatar("dragon") #change ths to "phoenix" if you want"
paste textarea "Code Area"
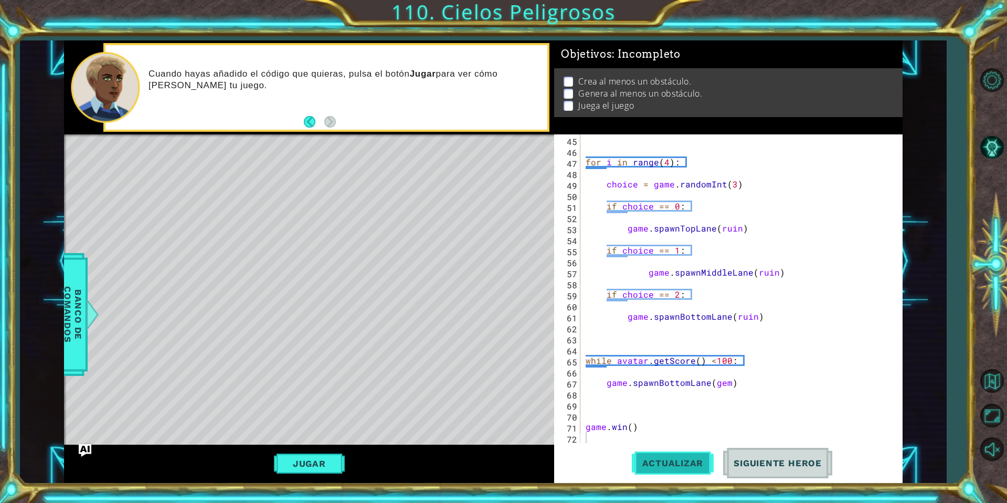
click at [665, 471] on button "Actualizar" at bounding box center [673, 463] width 82 height 35
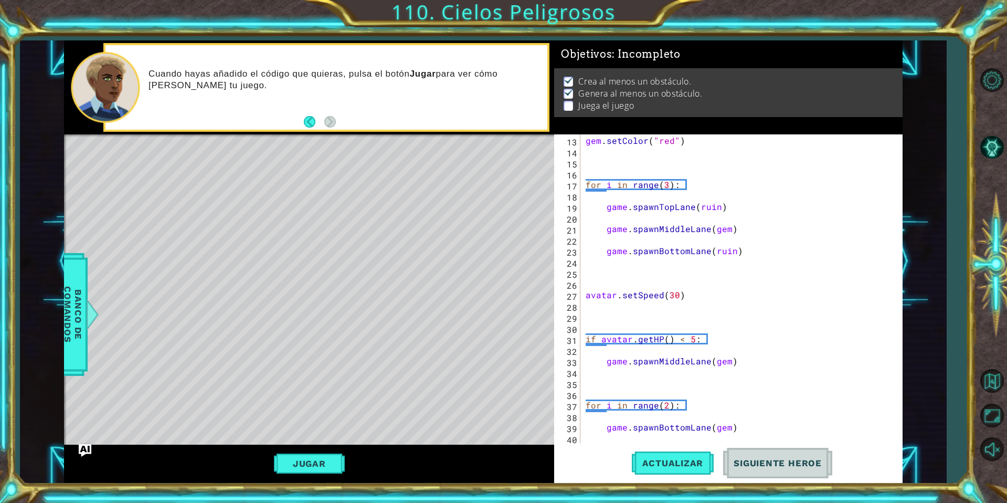
scroll to position [82, 0]
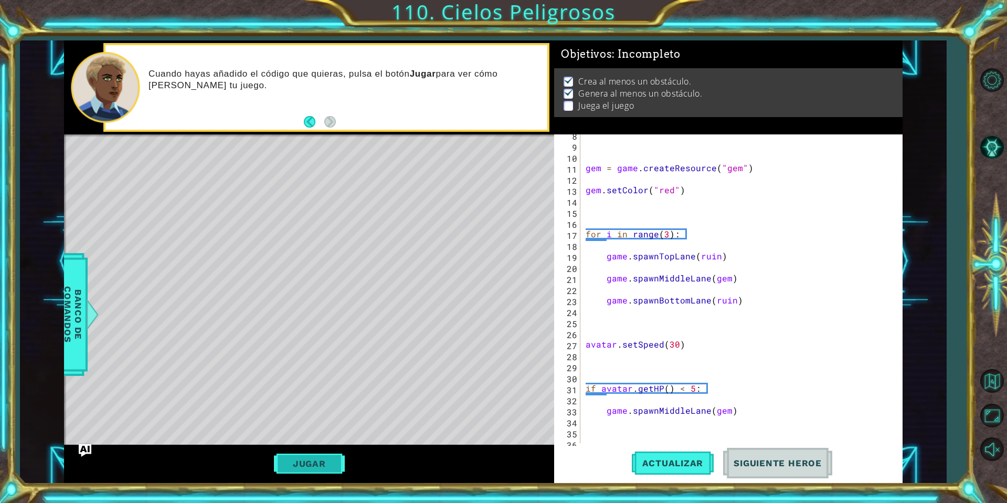
click at [310, 461] on button "Jugar" at bounding box center [309, 463] width 71 height 20
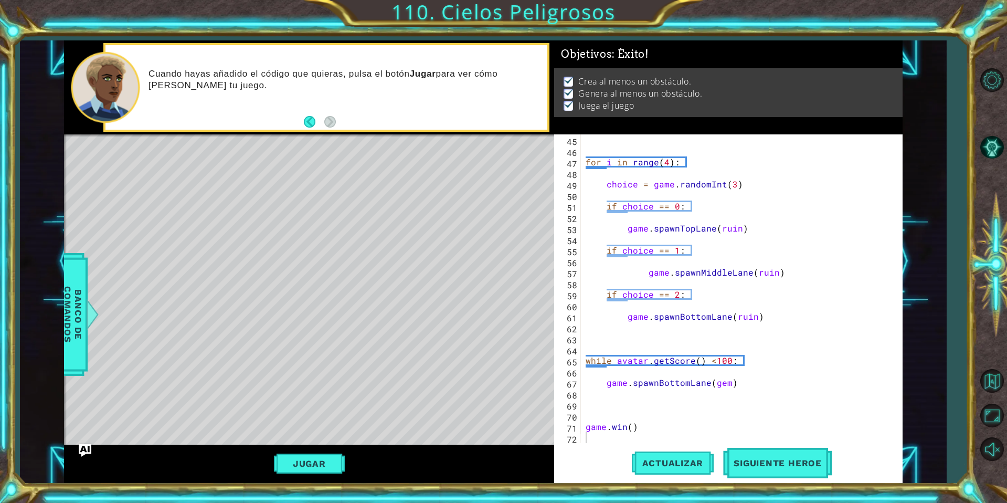
scroll to position [485, 0]
click at [312, 457] on button "Jugar" at bounding box center [309, 463] width 71 height 20
click at [782, 462] on span "Siguiente Heroe" at bounding box center [777, 463] width 109 height 10
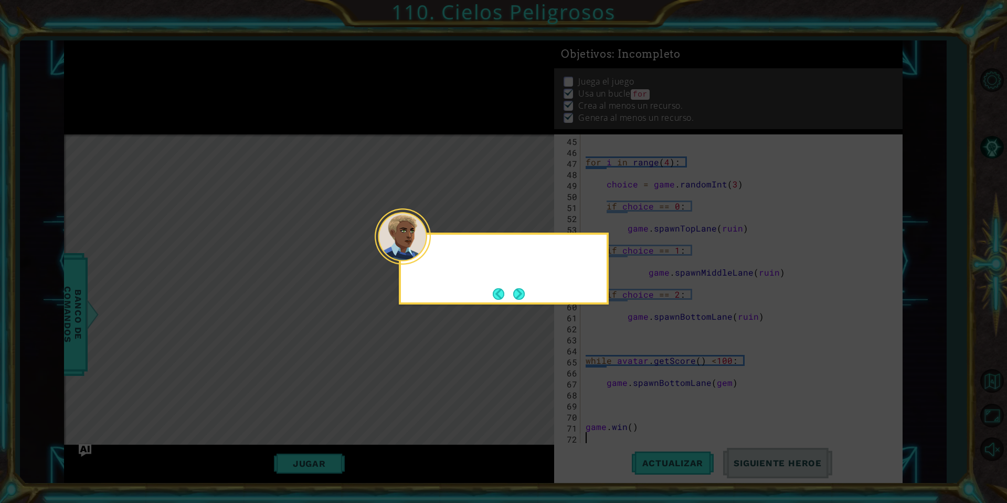
scroll to position [7, 0]
click at [524, 296] on button "Next" at bounding box center [519, 294] width 12 height 12
click at [524, 296] on icon at bounding box center [503, 251] width 1007 height 503
click at [516, 292] on icon at bounding box center [503, 251] width 1007 height 503
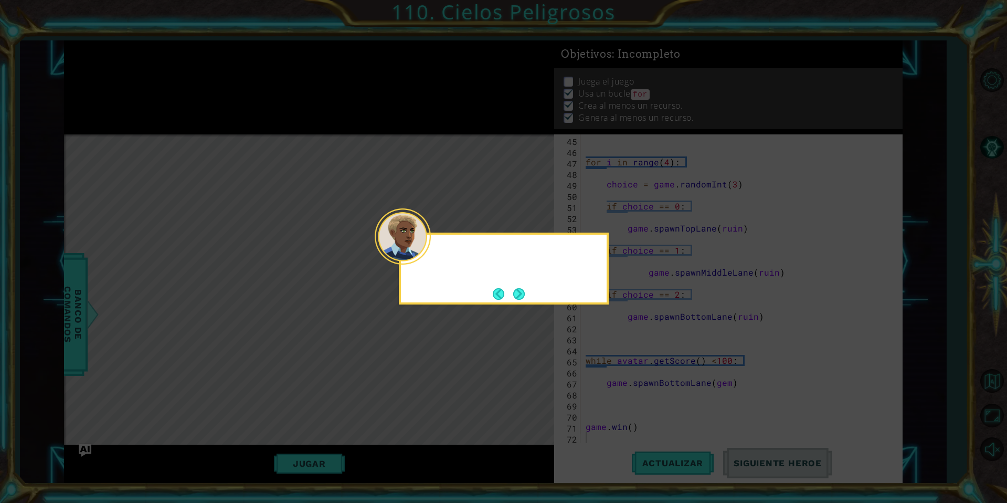
click at [516, 292] on icon at bounding box center [503, 251] width 1007 height 503
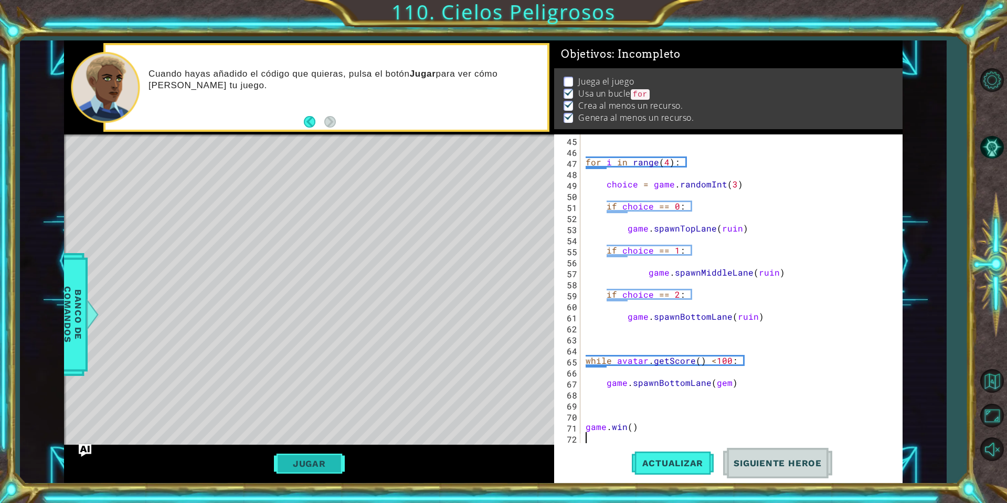
click at [312, 466] on button "Jugar" at bounding box center [309, 463] width 71 height 20
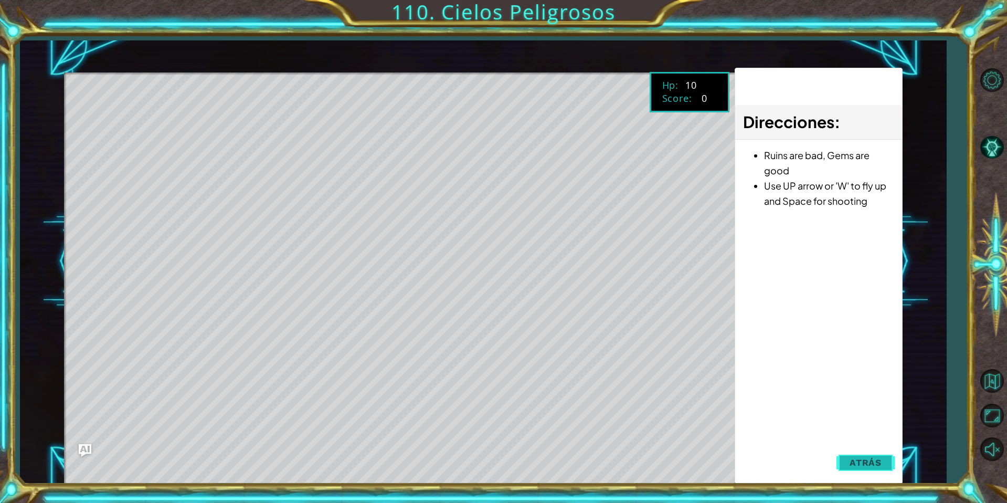
click at [873, 459] on span "Atrás" at bounding box center [866, 462] width 32 height 10
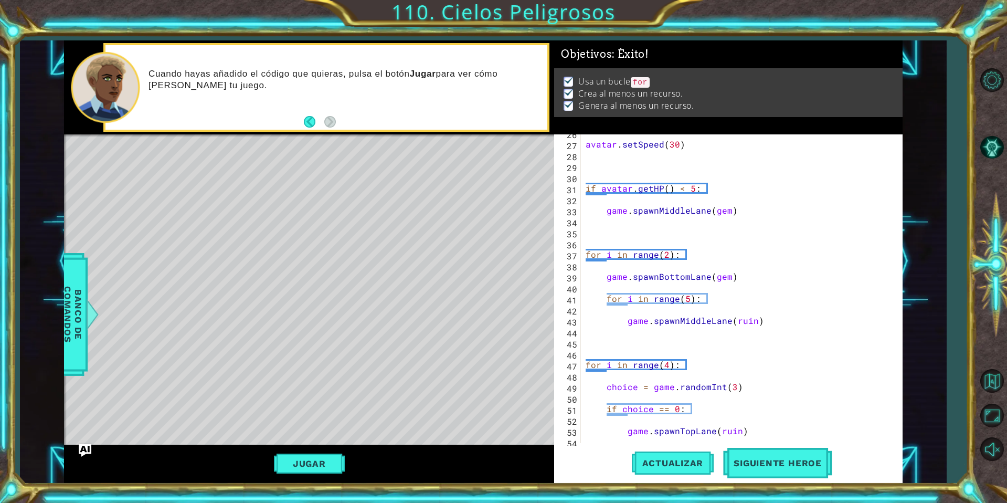
scroll to position [485, 0]
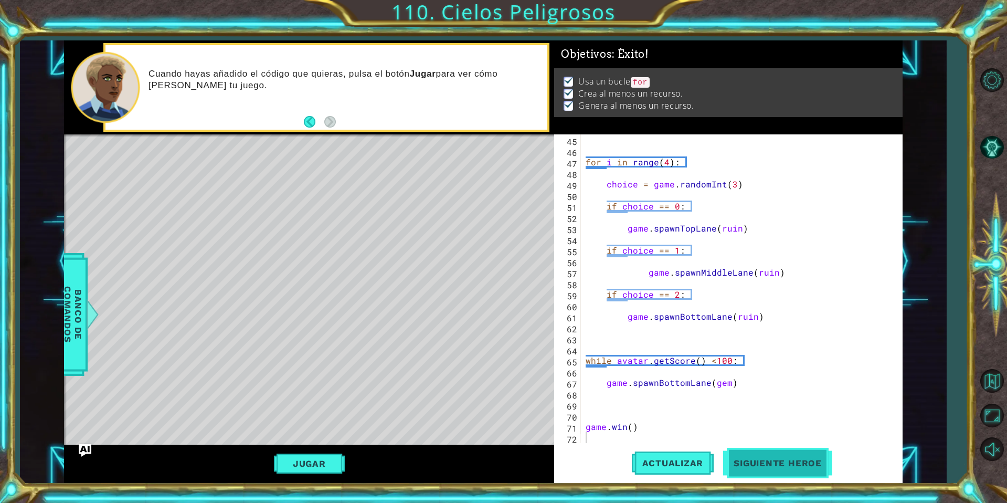
click at [778, 464] on span "Siguiente Heroe" at bounding box center [777, 464] width 109 height 10
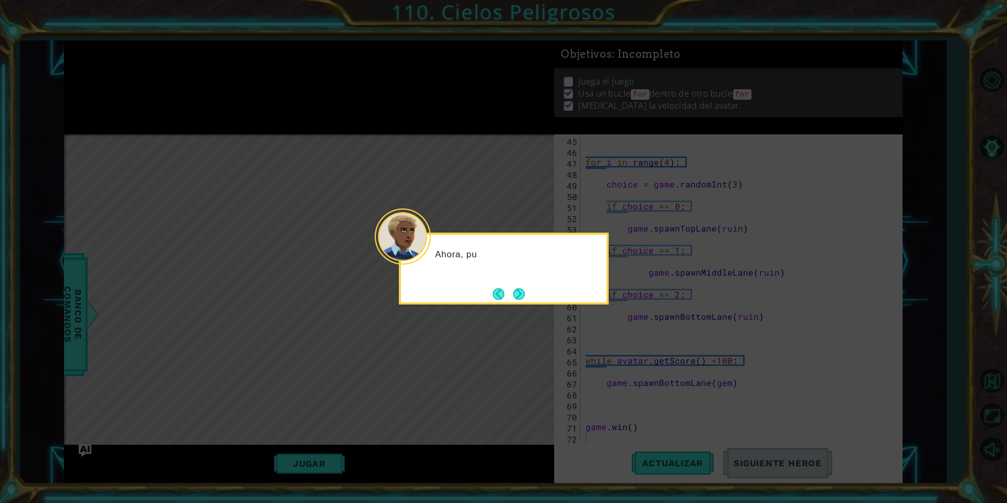
click at [533, 293] on div "Ahora, pu" at bounding box center [504, 268] width 210 height 72
click at [533, 293] on div "Ahora, puedes us" at bounding box center [504, 268] width 210 height 72
click at [533, 293] on div "Ahora, puedes usar l" at bounding box center [504, 268] width 210 height 72
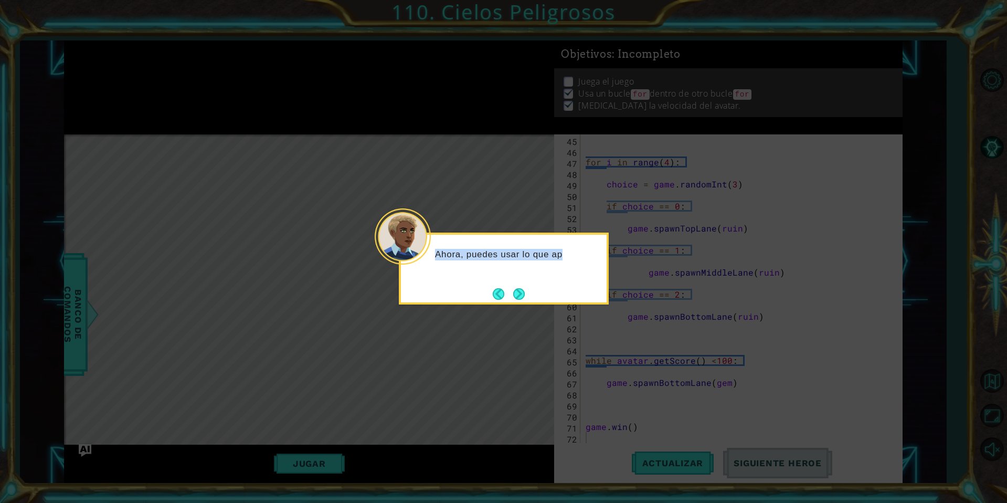
click at [530, 293] on div "Ahora, puedes usar lo que ap" at bounding box center [504, 268] width 210 height 72
click at [519, 294] on button "Next" at bounding box center [519, 294] width 12 height 12
click at [519, 294] on icon at bounding box center [503, 251] width 1007 height 503
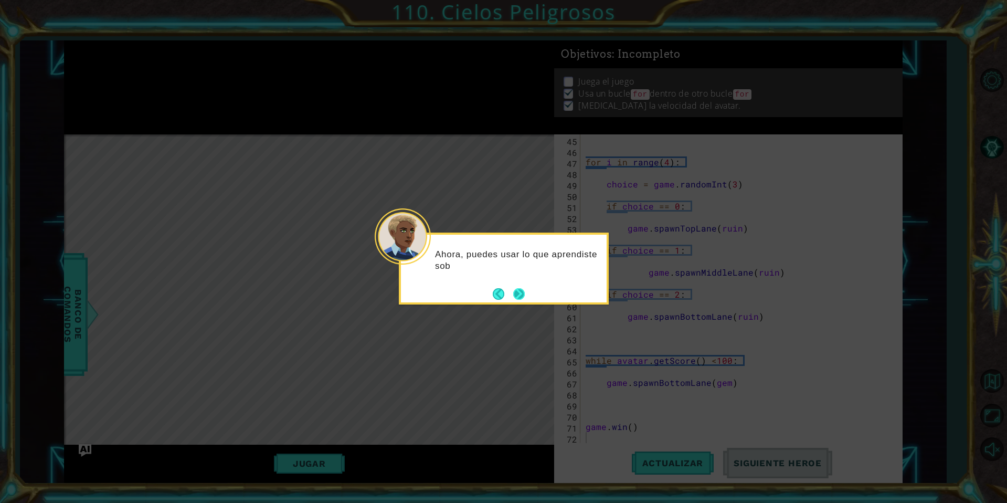
click at [519, 294] on icon at bounding box center [503, 251] width 1007 height 503
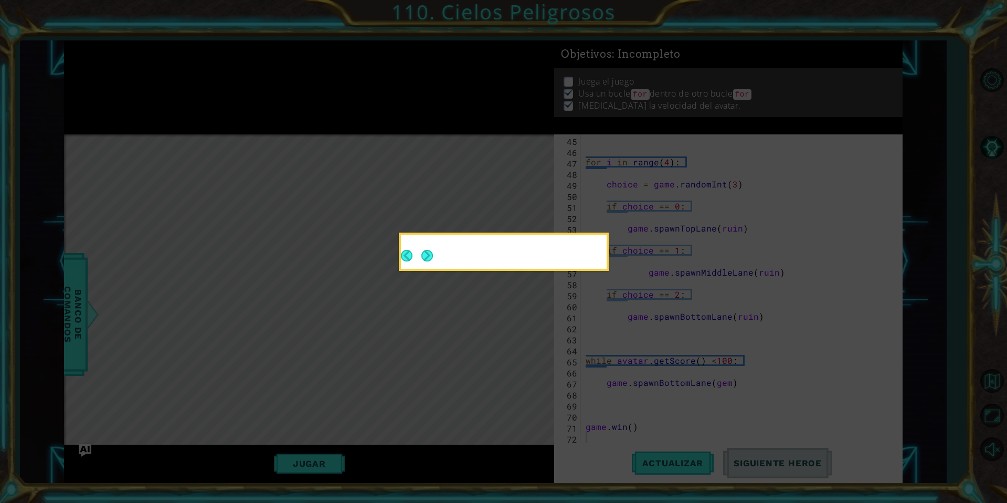
click at [519, 294] on icon at bounding box center [503, 251] width 1007 height 503
click at [424, 259] on button "Next" at bounding box center [427, 256] width 12 height 12
click at [432, 260] on icon at bounding box center [503, 251] width 1007 height 503
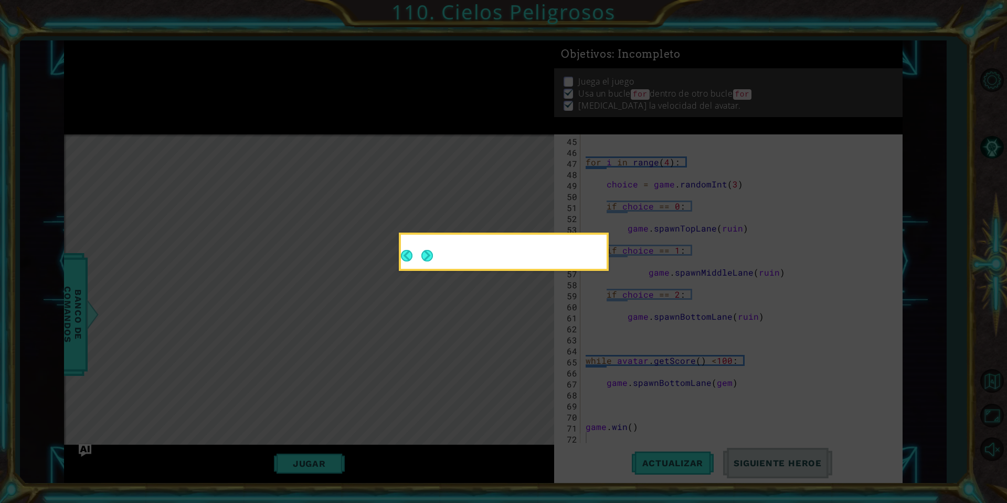
click at [441, 249] on icon at bounding box center [503, 251] width 1007 height 503
click at [434, 253] on icon at bounding box center [503, 251] width 1007 height 503
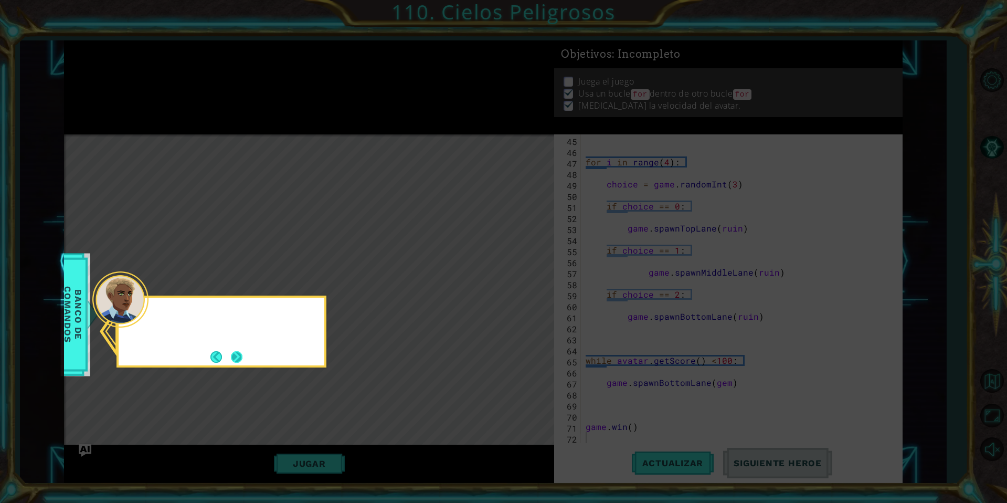
click at [245, 358] on div at bounding box center [222, 331] width 210 height 72
click at [243, 358] on div at bounding box center [222, 331] width 210 height 72
click at [241, 358] on button "Next" at bounding box center [237, 357] width 12 height 12
click at [241, 358] on icon at bounding box center [503, 251] width 1007 height 503
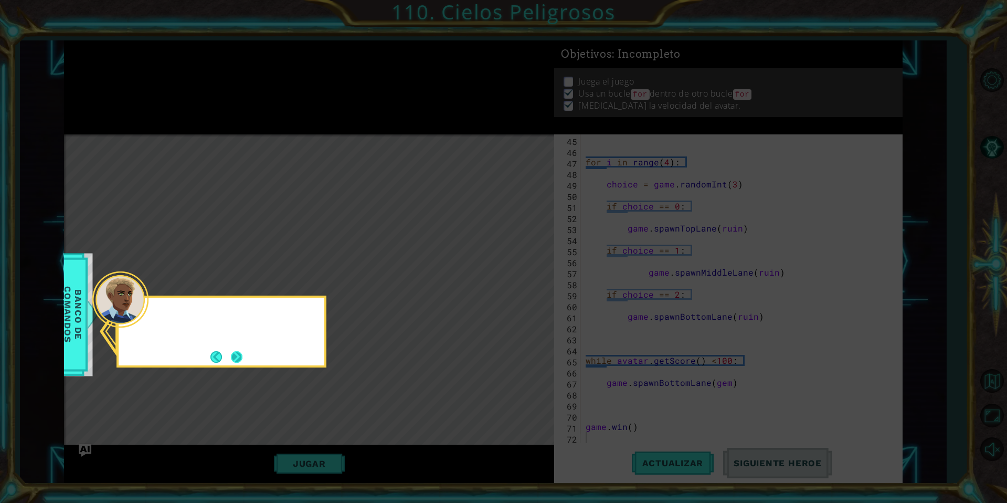
click at [241, 358] on icon at bounding box center [503, 251] width 1007 height 503
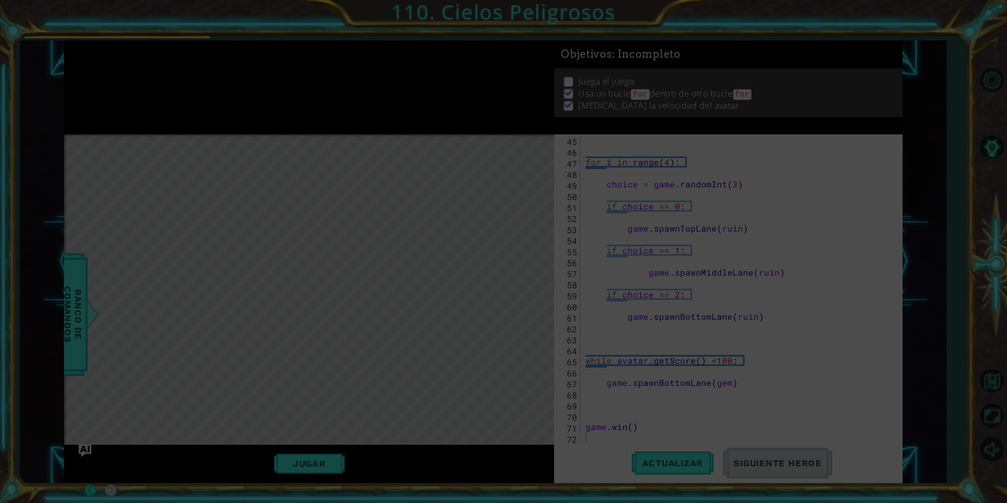
click at [241, 358] on icon at bounding box center [503, 251] width 1007 height 503
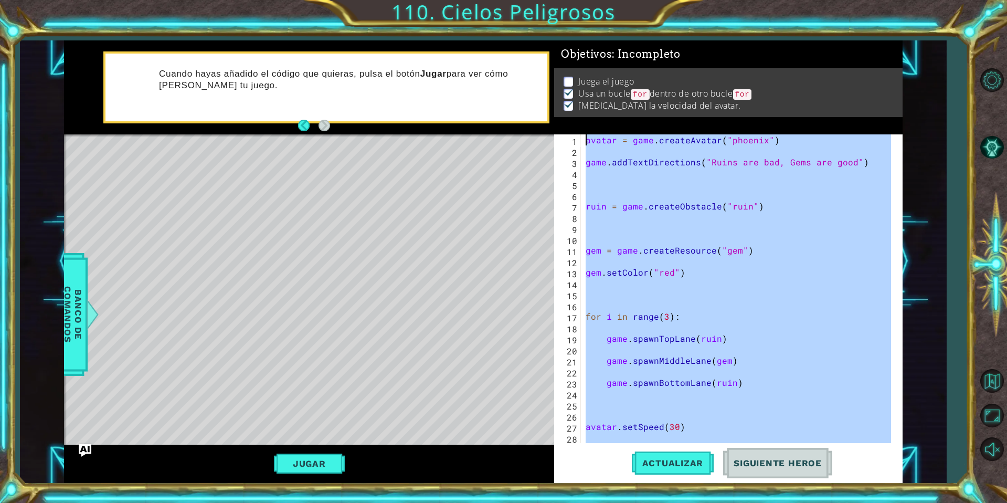
scroll to position [0, 0]
drag, startPoint x: 606, startPoint y: 442, endPoint x: 583, endPoint y: 31, distance: 411.6
click at [583, 31] on div "1 ההההההההההההההההההההההההההההההההההההההההההההההההההההההההההההההההההההההההההההה…" at bounding box center [503, 251] width 1007 height 503
type textarea "avatar = game.createAvatar("phoenix")"
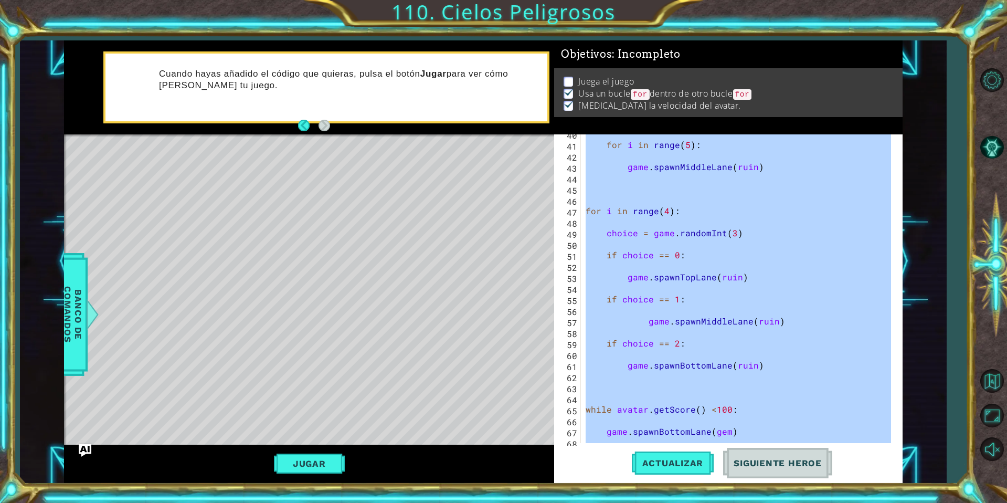
scroll to position [485, 0]
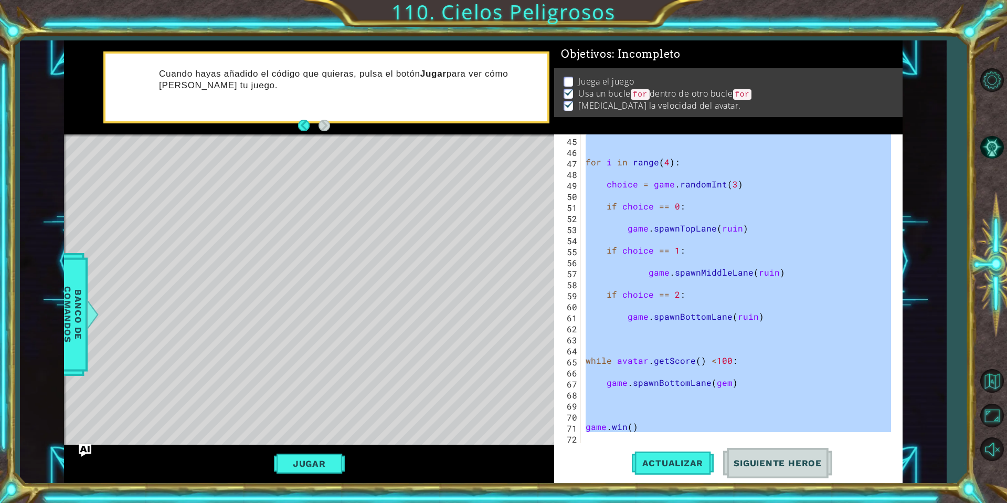
click at [610, 439] on div "for i in range ( 4 ) : choice = game . randomInt ( 3 ) if choice == 0 : game . …" at bounding box center [738, 288] width 308 height 309
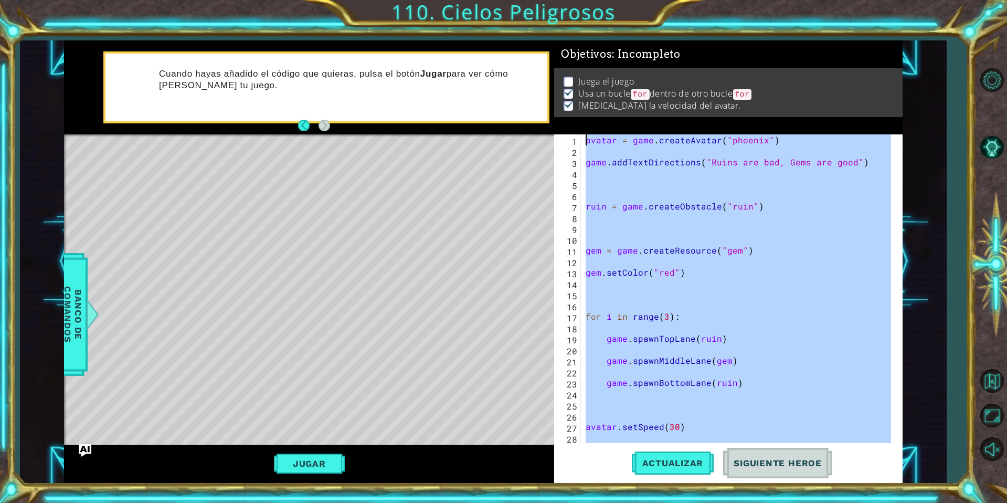
scroll to position [0, 0]
drag, startPoint x: 611, startPoint y: 436, endPoint x: 581, endPoint y: 62, distance: 374.8
click at [581, 62] on div "Objetivos : Incompleto Juega el juego Usa un bucle for dentro de otro bucle for…" at bounding box center [728, 261] width 348 height 442
paste textarea "``"
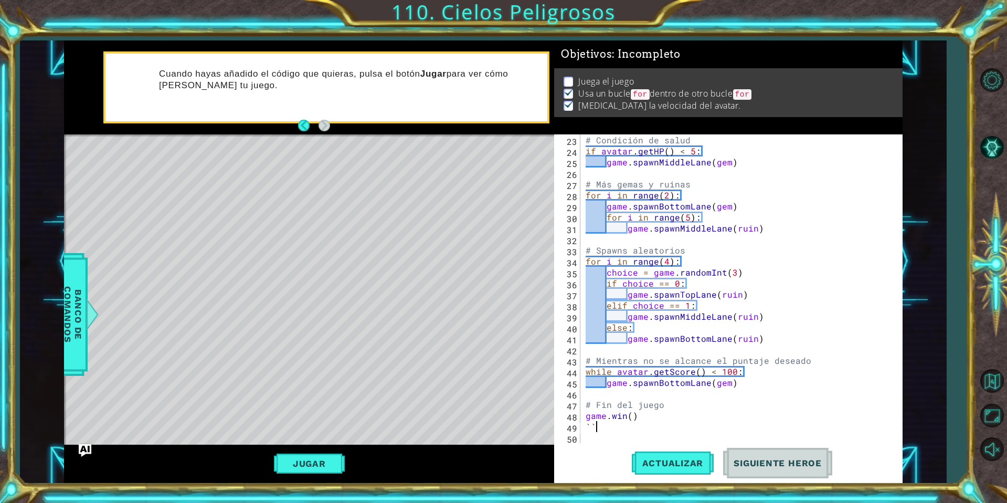
scroll to position [253, 0]
drag, startPoint x: 822, startPoint y: 363, endPoint x: 563, endPoint y: 358, distance: 259.3
click at [563, 358] on div "`` 23 24 25 26 27 28 29 30 31 32 33 34 35 36 37 38 39 40 41 42 43 44 45 46 47 4…" at bounding box center [726, 288] width 345 height 309
click at [704, 424] on div "# Condición de salud if avatar . getHP ( ) < 5 : game . spawnMiddleLane ( gem )…" at bounding box center [740, 299] width 313 height 331
click at [660, 466] on span "Actualizar" at bounding box center [673, 463] width 82 height 10
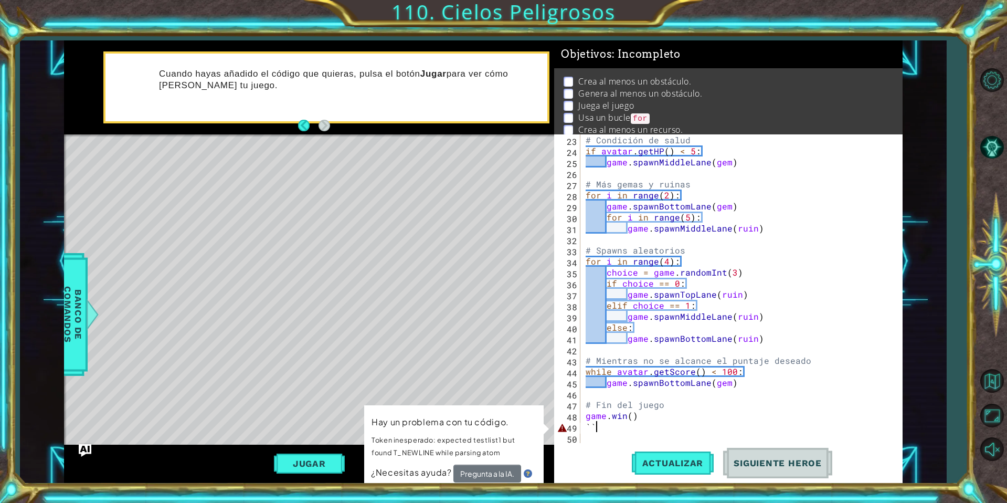
type textarea "`"
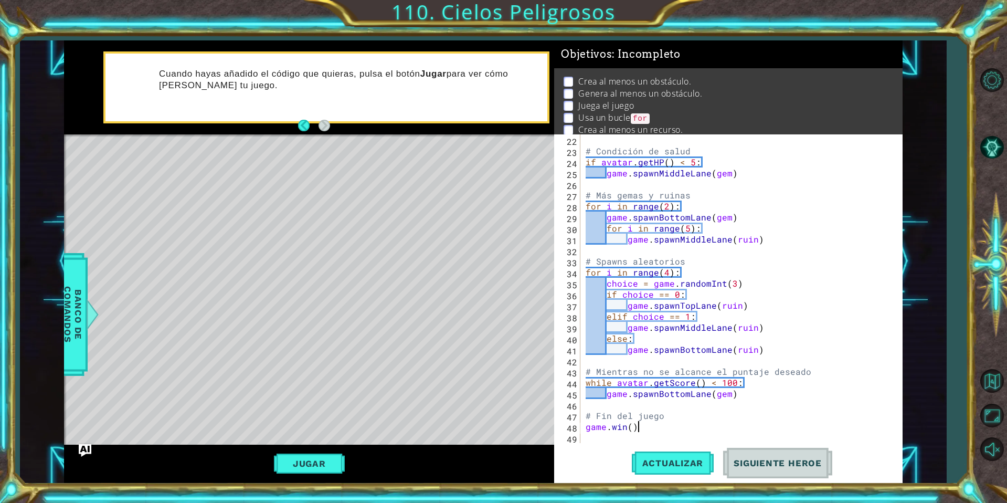
scroll to position [242, 0]
click at [664, 456] on button "Actualizar" at bounding box center [673, 463] width 82 height 35
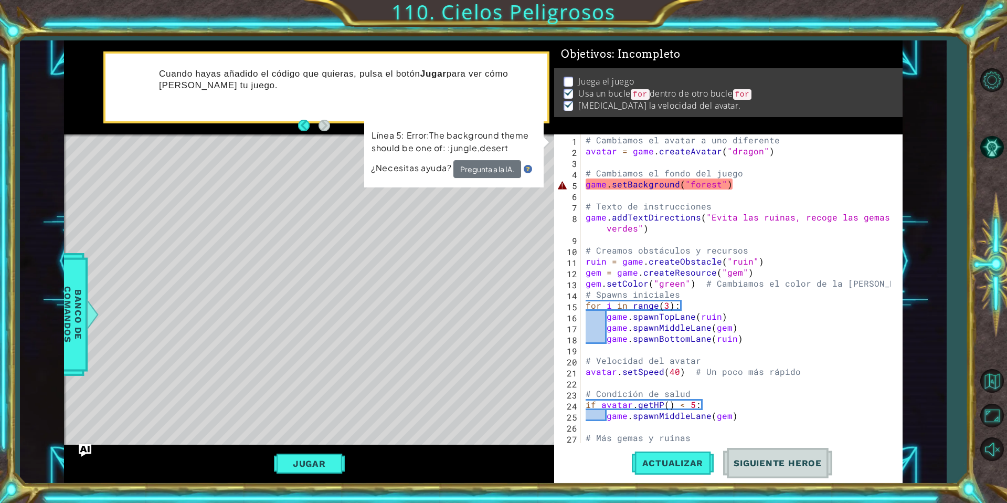
scroll to position [0, 0]
click at [722, 188] on div "# Cambiamos el avatar a uno diferente avatar = game . createAvatar ( "dragon" )…" at bounding box center [740, 299] width 313 height 331
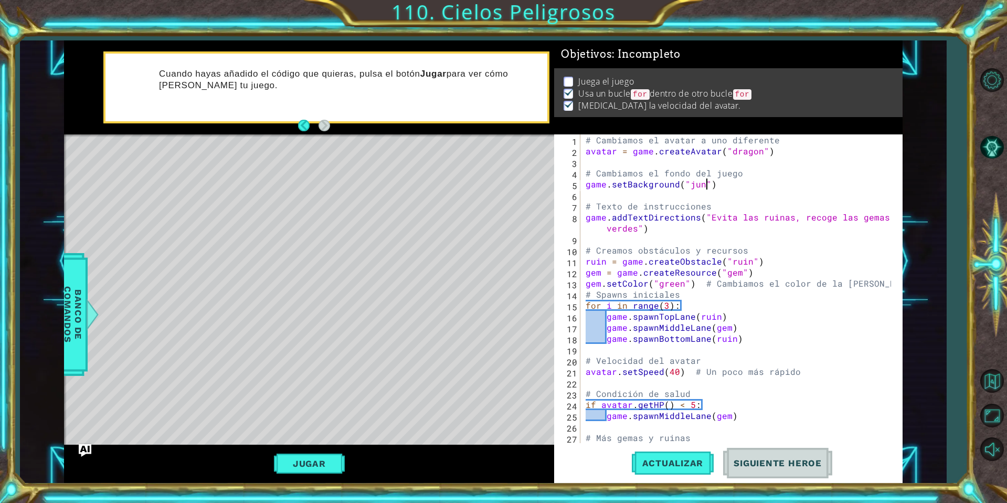
scroll to position [0, 14]
click at [831, 212] on div "# Cambiamos el avatar a uno diferente avatar = game . createAvatar ( "dragon" )…" at bounding box center [740, 299] width 313 height 331
click at [663, 467] on span "Actualizar" at bounding box center [673, 463] width 82 height 10
click at [325, 457] on button "Jugar" at bounding box center [309, 463] width 71 height 20
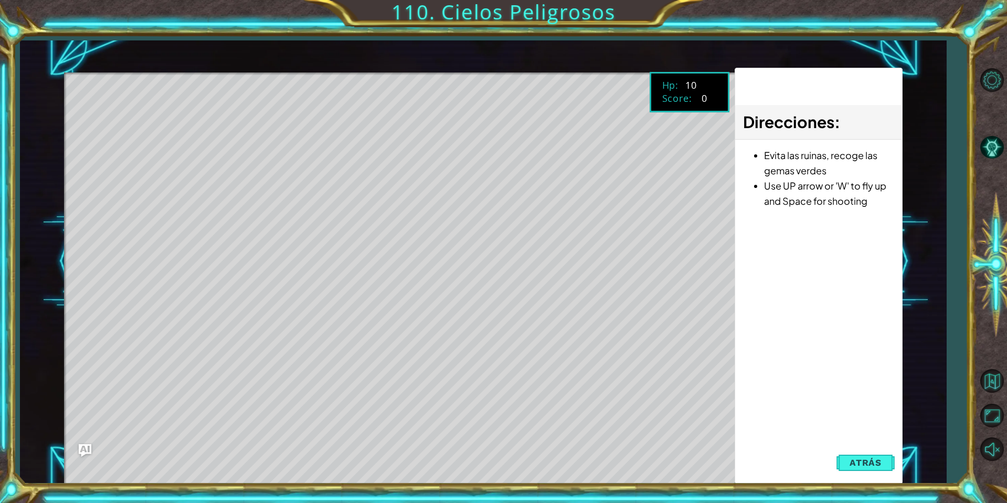
click at [834, 452] on div "Direcciones : Evita las ruinas, recoge las gemas verdes Use UP arrow or 'W' to …" at bounding box center [819, 276] width 168 height 416
click at [853, 455] on button "Atrás" at bounding box center [866, 462] width 58 height 21
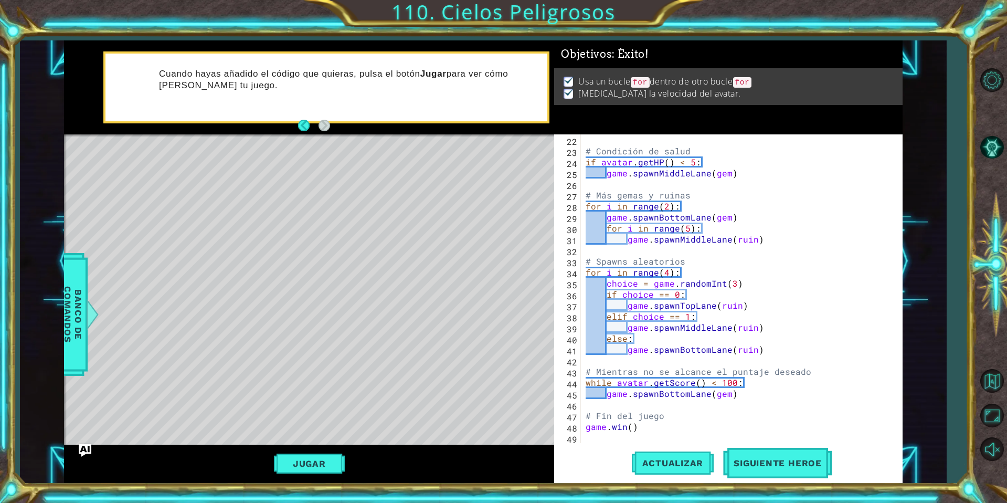
scroll to position [242, 0]
type textarea "# Mientras no se alcance el puntaje deseado"
drag, startPoint x: 814, startPoint y: 373, endPoint x: 581, endPoint y: 372, distance: 233.0
click at [581, 372] on div "# Mientras no se alcance el puntaje deseado 22 23 24 25 26 27 28 29 30 31 32 33…" at bounding box center [726, 288] width 345 height 309
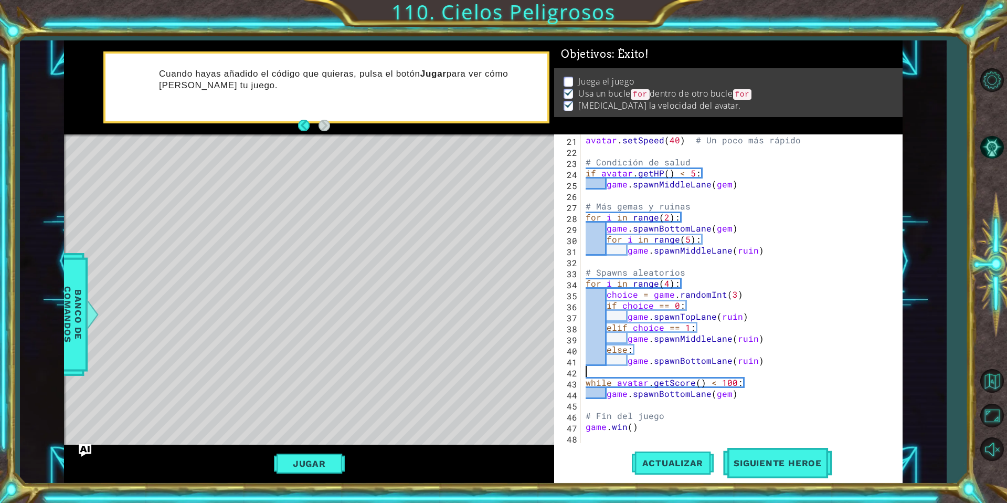
scroll to position [231, 0]
drag, startPoint x: 663, startPoint y: 415, endPoint x: 564, endPoint y: 416, distance: 98.7
click at [564, 416] on div "21 22 23 24 25 26 27 28 29 30 31 32 33 34 35 36 37 38 39 40 41 42 43 44 45 46 4…" at bounding box center [726, 288] width 345 height 309
type textarea "# Fin del juego"
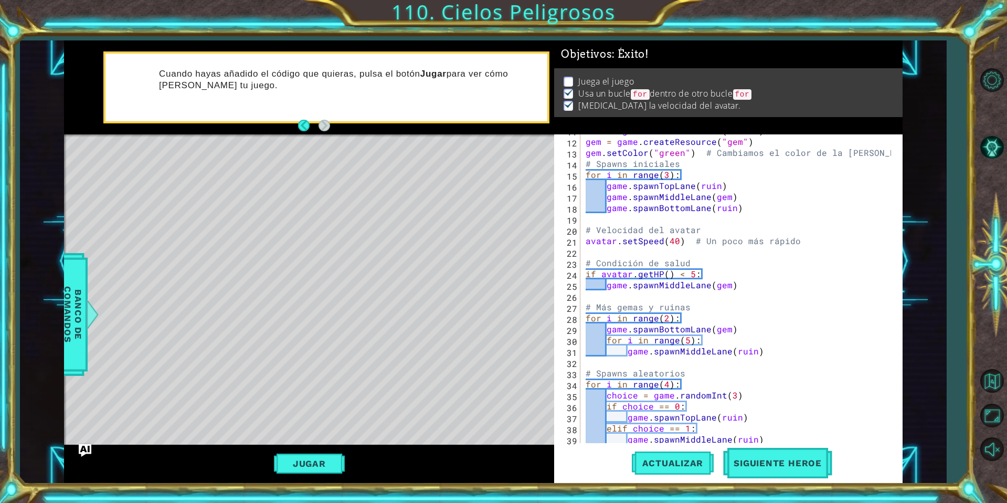
scroll to position [131, 0]
drag, startPoint x: 688, startPoint y: 371, endPoint x: 580, endPoint y: 371, distance: 107.6
click at [580, 371] on div "11 12 13 14 15 16 17 18 19 20 21 22 23 24 25 26 27 28 29 30 31 32 33 34 35 36 3…" at bounding box center [726, 288] width 345 height 309
type textarea "# Spawns aleatorios"
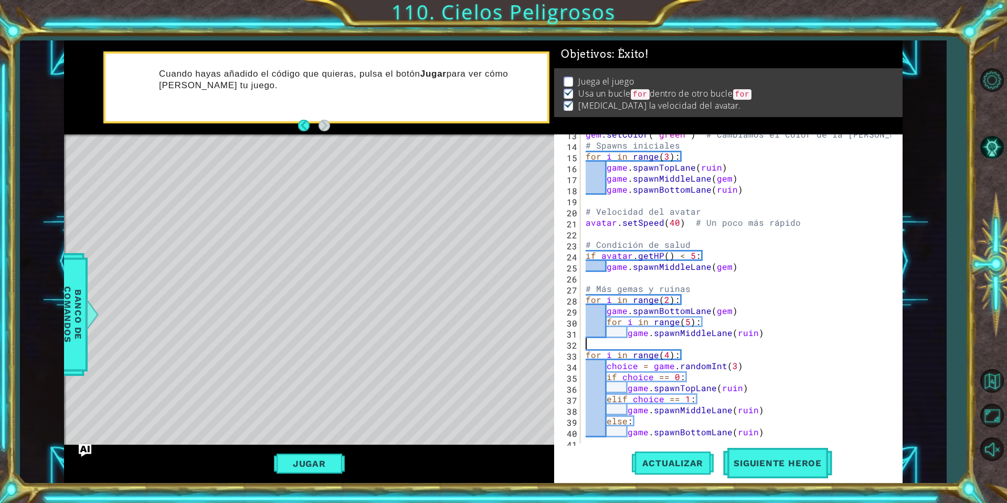
scroll to position [220, 0]
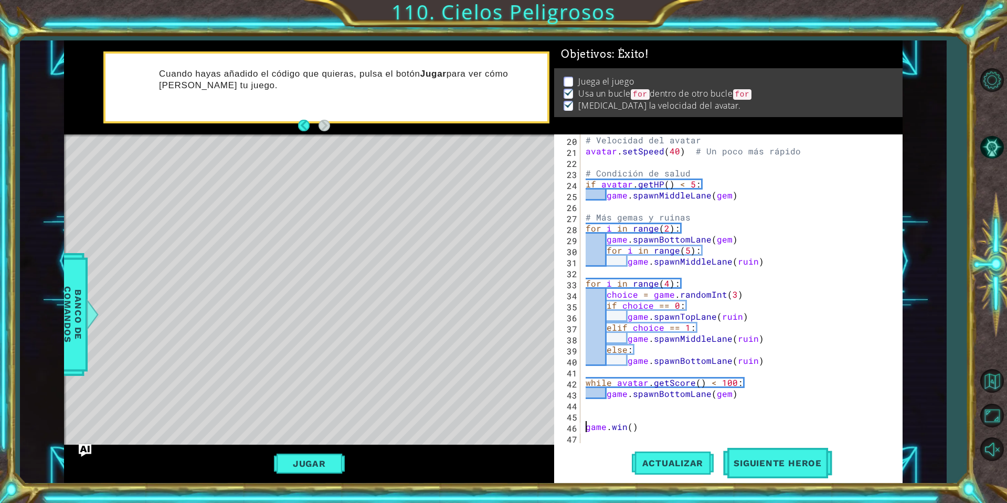
click at [585, 430] on div "# Velocidad del avatar avatar . setSpeed ( 40 ) # Un poco más rápido # Condició…" at bounding box center [740, 299] width 313 height 331
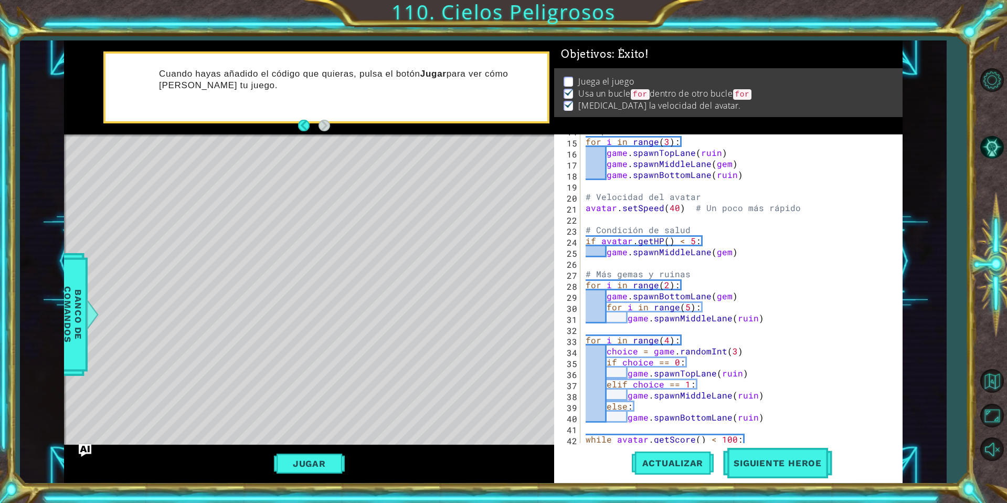
scroll to position [209, 0]
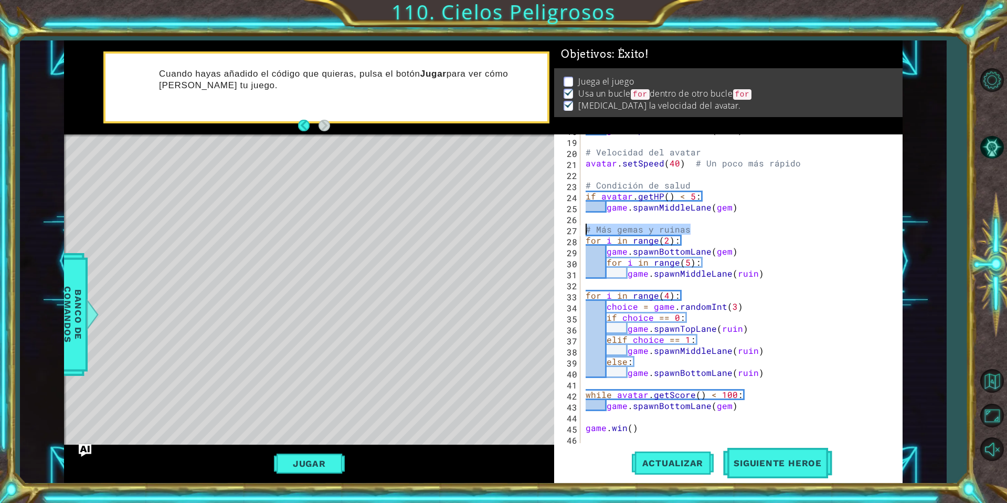
drag, startPoint x: 691, startPoint y: 228, endPoint x: 582, endPoint y: 228, distance: 109.2
click at [582, 228] on div "[DOMAIN_NAME]() 18 19 20 21 22 23 24 25 26 27 28 29 30 31 32 33 34 35 36 37 38 …" at bounding box center [726, 288] width 345 height 309
type textarea "# Más gemas y ruinas"
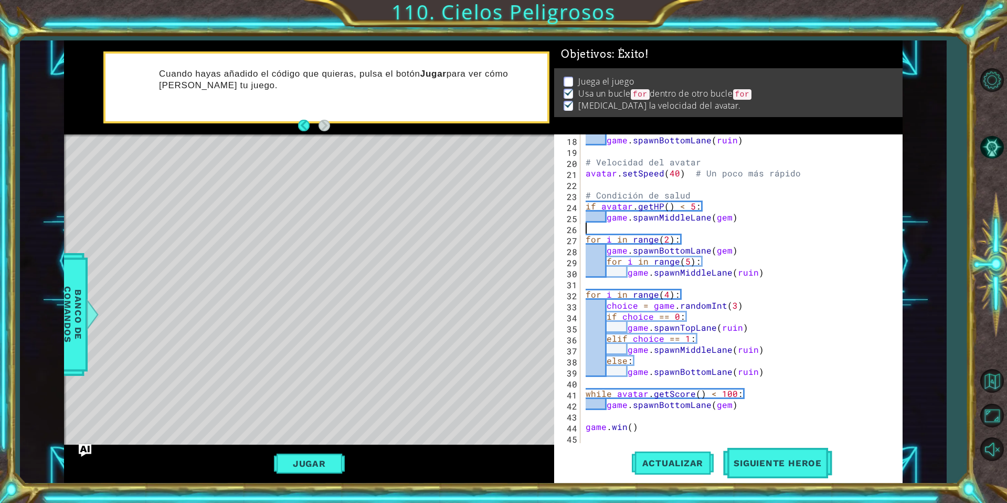
scroll to position [198, 0]
drag, startPoint x: 693, startPoint y: 196, endPoint x: 576, endPoint y: 192, distance: 116.6
drag, startPoint x: 576, startPoint y: 192, endPoint x: 786, endPoint y: 215, distance: 211.2
click at [786, 215] on div "game . spawnBottomLane ( ruin ) # Velocidad del avatar avatar . setSpeed ( 40 )…" at bounding box center [740, 299] width 313 height 331
drag, startPoint x: 695, startPoint y: 193, endPoint x: 581, endPoint y: 196, distance: 114.4
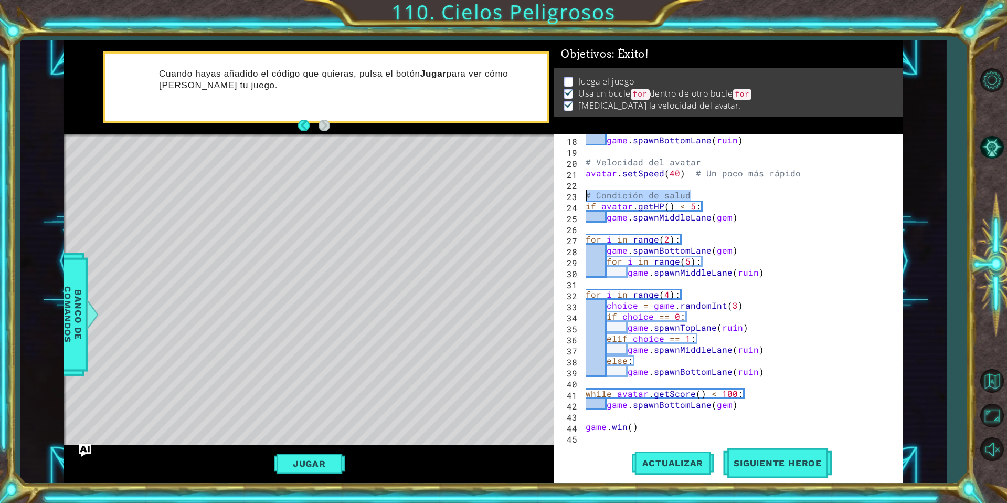
click at [581, 196] on div "game.spawnMiddleLane(gem) 18 19 20 21 22 23 24 25 26 27 28 29 30 31 32 33 34 35…" at bounding box center [726, 288] width 345 height 309
type textarea "# Condición de salud"
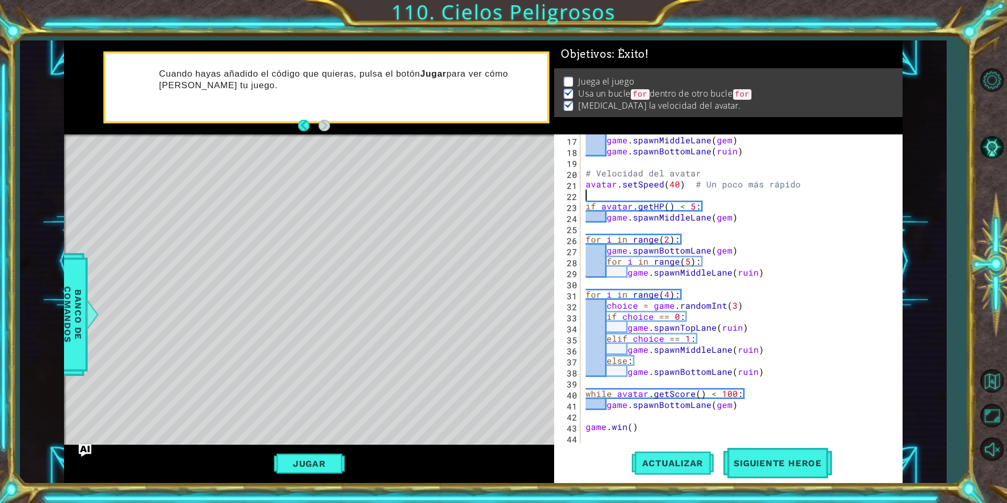
scroll to position [187, 0]
drag, startPoint x: 811, startPoint y: 183, endPoint x: 695, endPoint y: 186, distance: 115.5
click at [695, 186] on div "game . spawnMiddleLane ( gem ) game . spawnBottomLane ( ruin ) # Velocidad del …" at bounding box center [740, 299] width 313 height 331
drag, startPoint x: 702, startPoint y: 172, endPoint x: 562, endPoint y: 177, distance: 140.2
click at [562, 177] on div "avatar.setSpeed(40) 17 18 19 20 21 22 23 24 25 26 27 28 29 30 31 32 33 34 35 36…" at bounding box center [726, 288] width 345 height 309
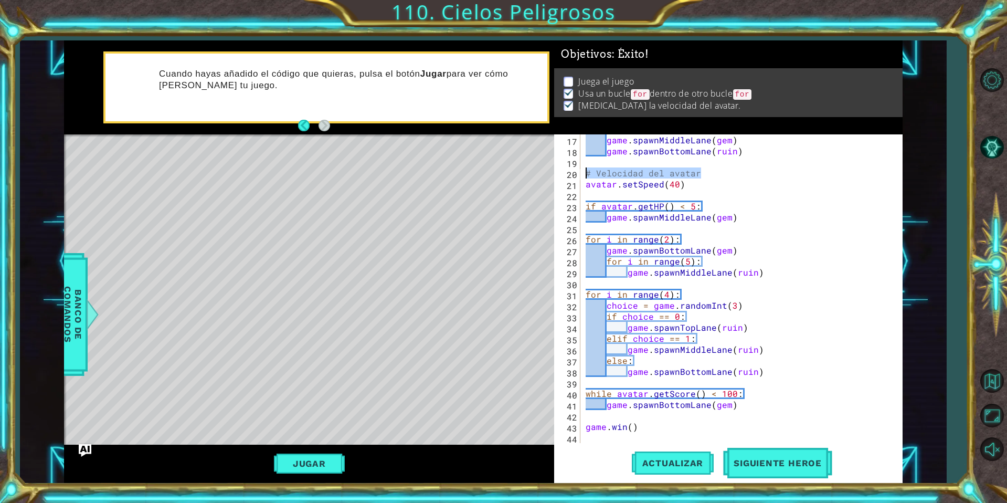
type textarea "# Velocidad del avatar"
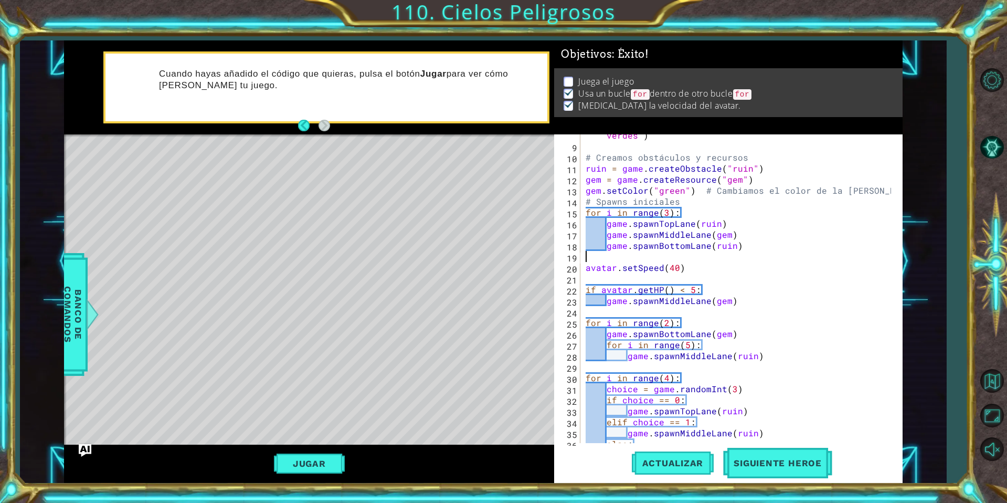
scroll to position [93, 0]
drag, startPoint x: 685, startPoint y: 202, endPoint x: 703, endPoint y: 194, distance: 19.7
click at [703, 194] on div "game . addTextDirections ( "Evita las ruinas, recoge las gemas verdes" ) # Crea…" at bounding box center [740, 290] width 313 height 342
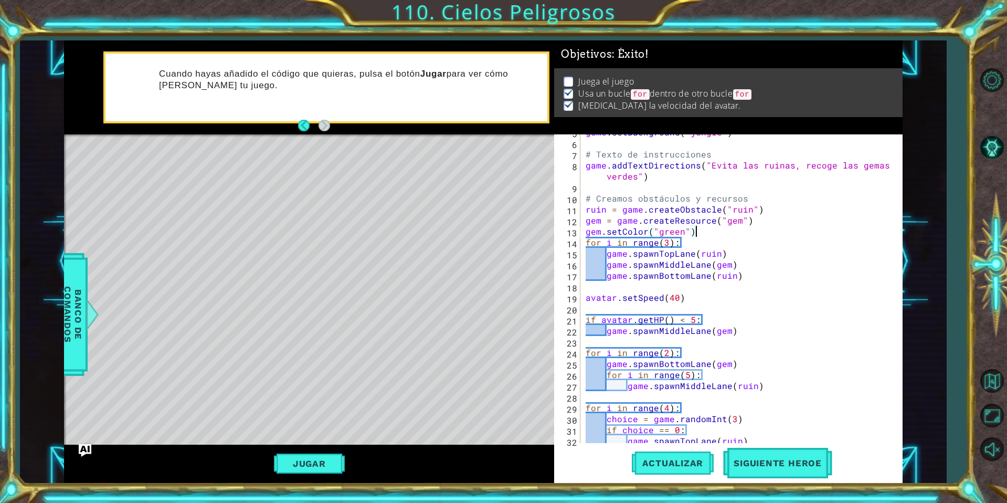
scroll to position [52, 0]
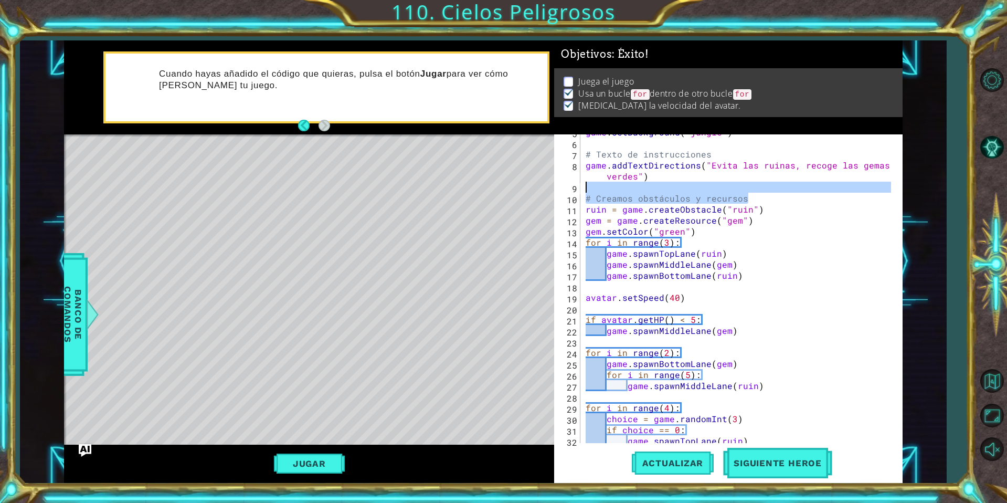
drag, startPoint x: 748, startPoint y: 198, endPoint x: 573, endPoint y: 194, distance: 175.3
click at [573, 194] on div "gem.setColor("green") 5 6 7 8 9 10 11 12 13 14 15 16 17 18 19 20 21 22 23 24 25…" at bounding box center [726, 288] width 345 height 309
type textarea "# Creamos obstáculos y recursos"
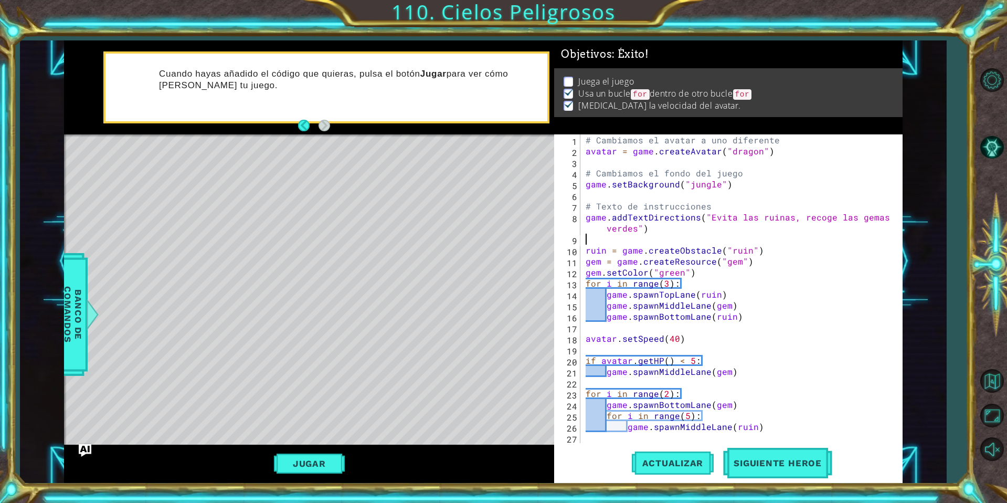
scroll to position [0, 0]
drag, startPoint x: 716, startPoint y: 205, endPoint x: 575, endPoint y: 208, distance: 141.2
click at [575, 208] on div "1 2 3 4 5 6 7 8 9 10 11 12 13 14 15 16 17 18 19 20 21 22 23 24 25 26 27 28 # Ca…" at bounding box center [726, 288] width 345 height 309
type textarea "}"
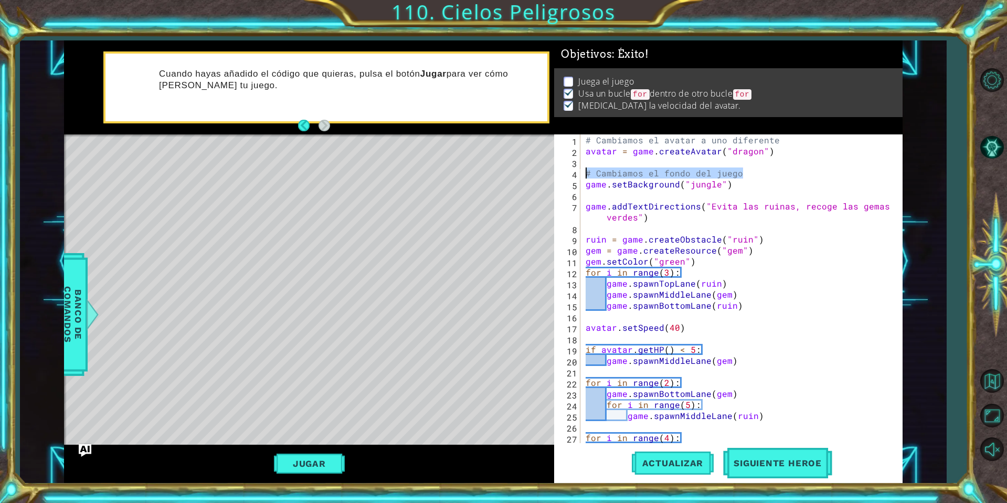
drag, startPoint x: 742, startPoint y: 173, endPoint x: 584, endPoint y: 175, distance: 158.5
click at [584, 175] on div "# Cambiamos el avatar a uno diferente avatar = game . createAvatar ( "dragon" )…" at bounding box center [740, 299] width 313 height 331
type textarea "# Cambiamos el fondo del juego"
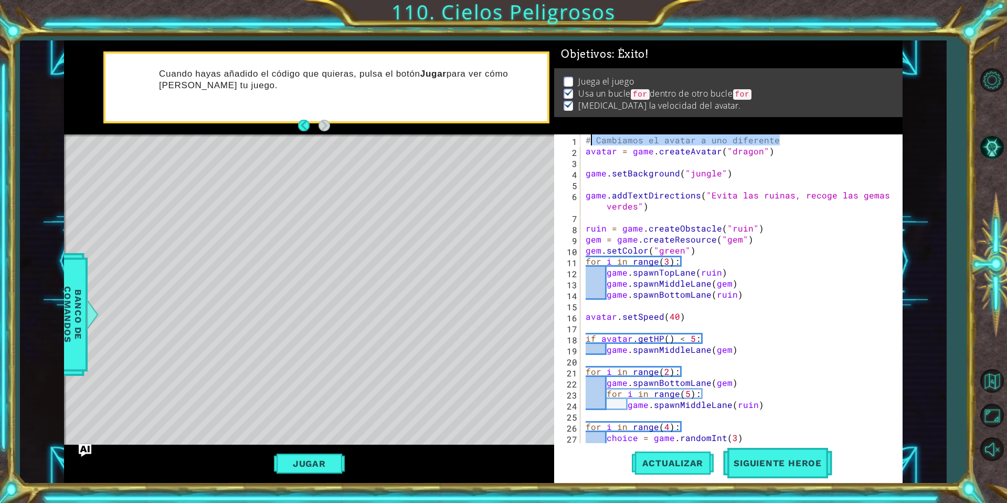
drag, startPoint x: 789, startPoint y: 136, endPoint x: 565, endPoint y: 136, distance: 224.6
click at [565, 136] on div "1 2 3 4 5 6 7 8 9 10 11 12 13 14 15 16 17 18 19 20 21 22 23 24 25 26 27 28 # Ca…" at bounding box center [726, 288] width 345 height 309
type textarea "# Cambiamos el avatar a uno diferente"
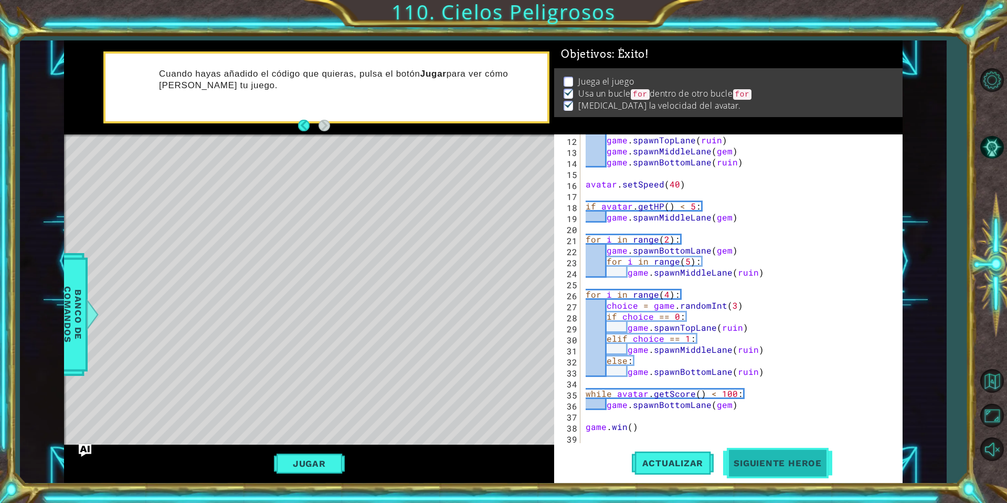
click at [795, 464] on span "Siguiente Heroe" at bounding box center [777, 465] width 109 height 10
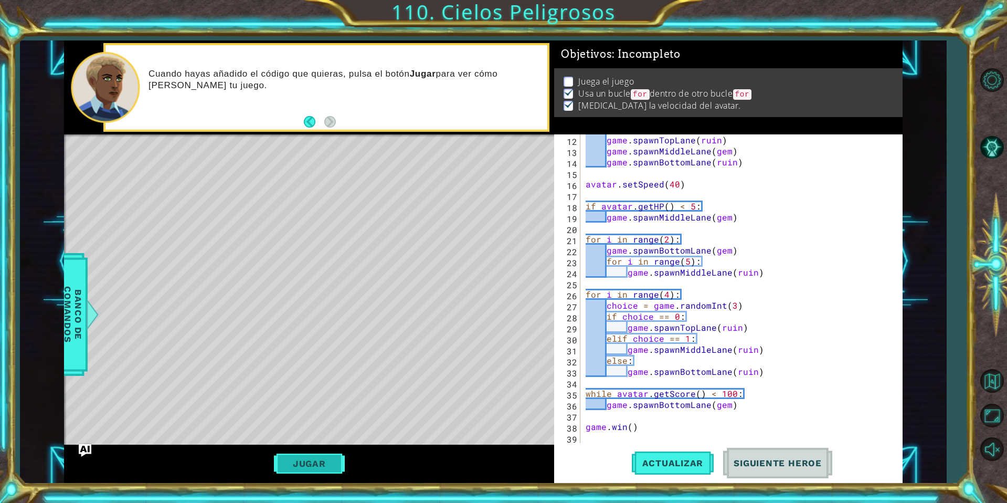
click at [319, 465] on button "Jugar" at bounding box center [309, 463] width 71 height 20
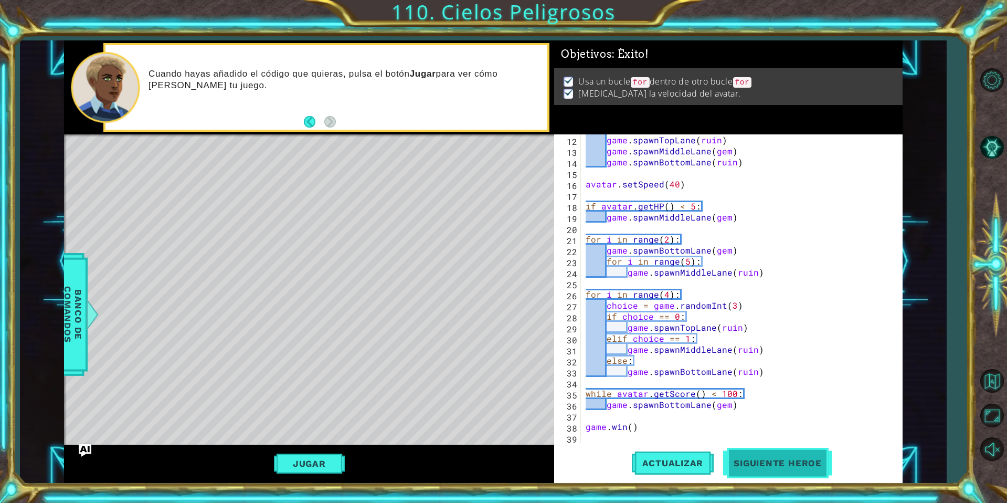
click at [750, 465] on span "Siguiente Heroe" at bounding box center [777, 465] width 109 height 10
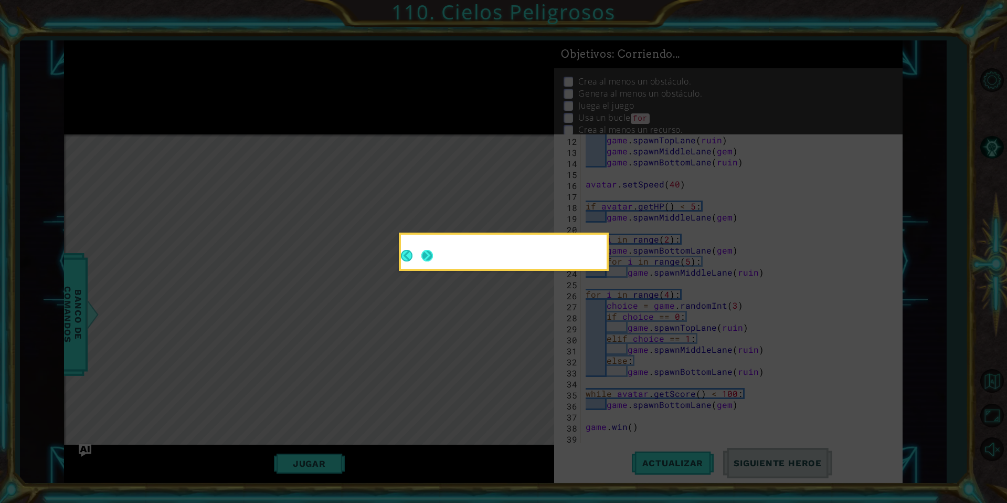
click at [428, 254] on button "Next" at bounding box center [427, 256] width 12 height 12
click at [430, 254] on icon at bounding box center [503, 251] width 1007 height 503
click at [426, 255] on icon at bounding box center [503, 251] width 1007 height 503
click at [426, 257] on icon at bounding box center [503, 251] width 1007 height 503
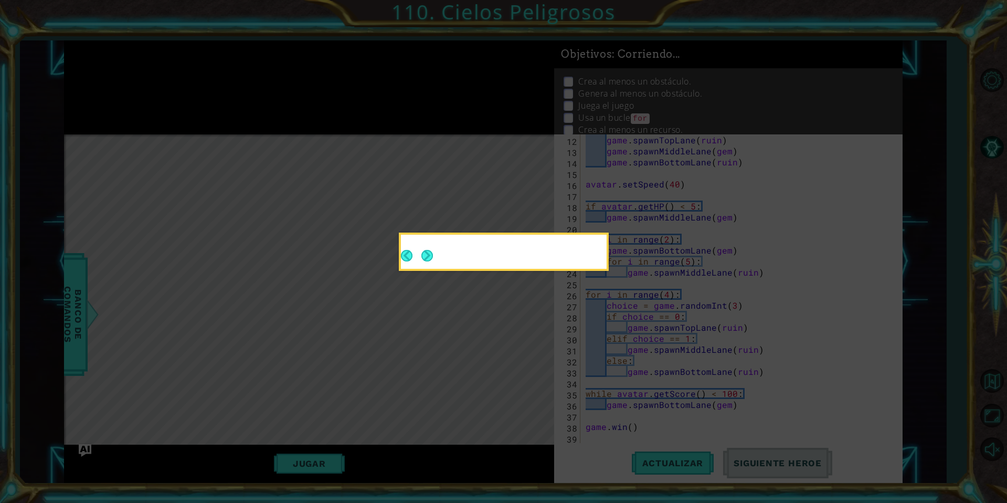
click at [426, 257] on icon at bounding box center [503, 251] width 1007 height 503
click at [431, 256] on icon at bounding box center [503, 251] width 1007 height 503
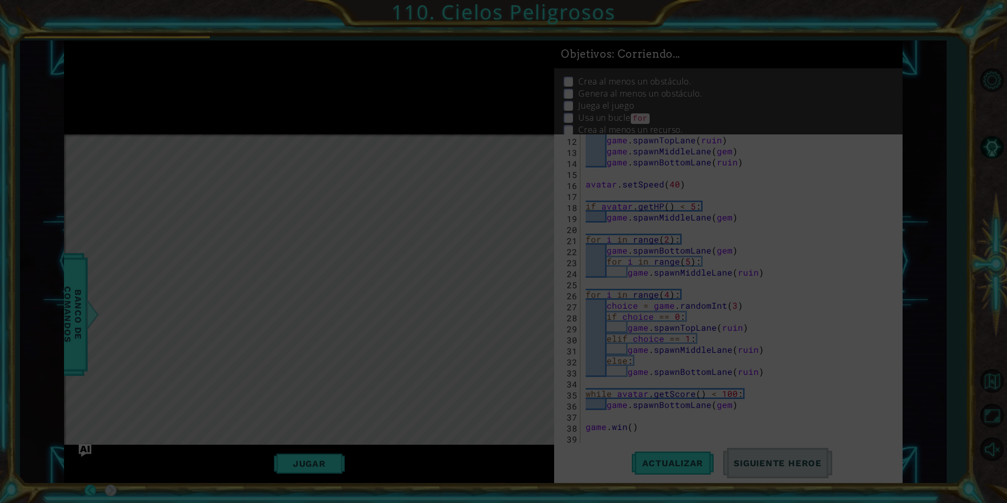
click at [431, 256] on icon at bounding box center [503, 251] width 1007 height 503
click at [583, 212] on icon at bounding box center [503, 251] width 1007 height 503
click at [548, 212] on icon at bounding box center [503, 251] width 1007 height 503
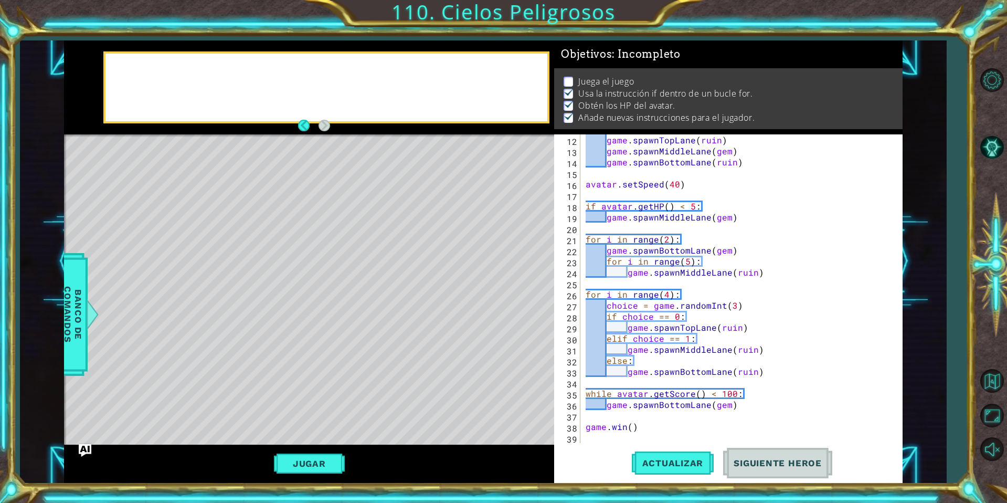
scroll to position [7, 0]
click at [78, 310] on span "Banco de comandos" at bounding box center [63, 314] width 27 height 109
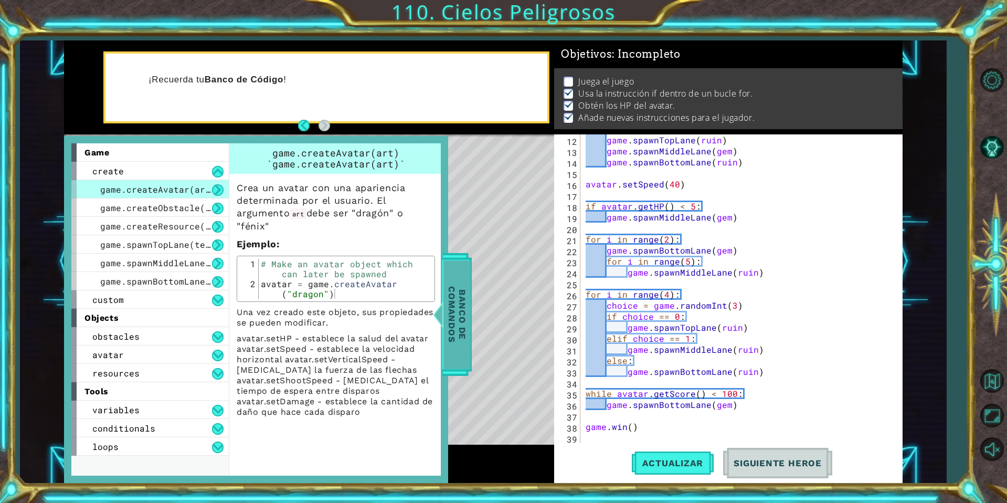
click at [458, 308] on span "Banco de comandos" at bounding box center [446, 314] width 27 height 109
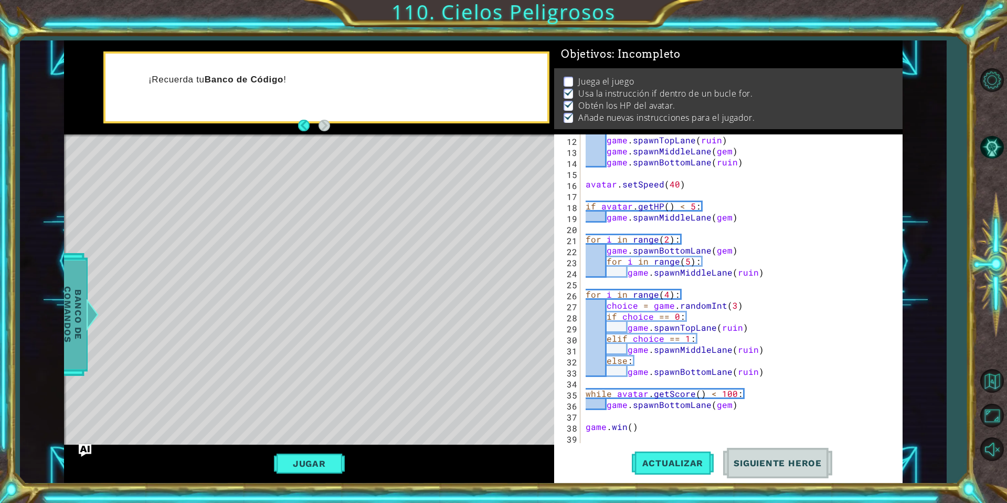
click at [69, 304] on span "Banco de comandos" at bounding box center [63, 314] width 27 height 109
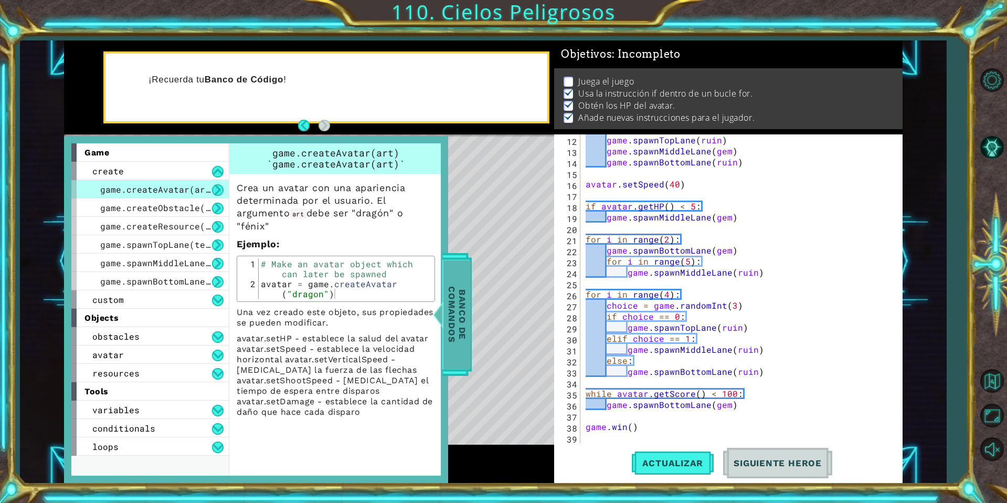
click at [451, 324] on span "Banco de comandos" at bounding box center [461, 314] width 27 height 109
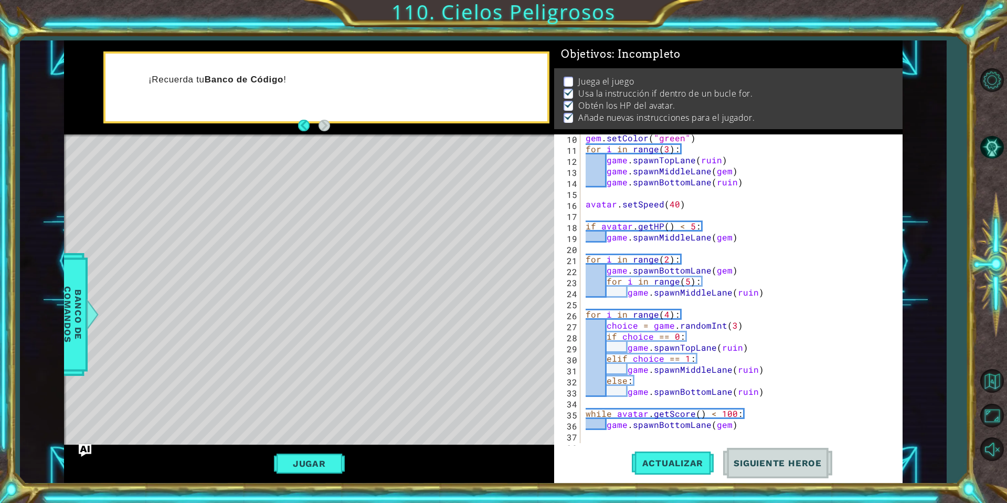
scroll to position [132, 0]
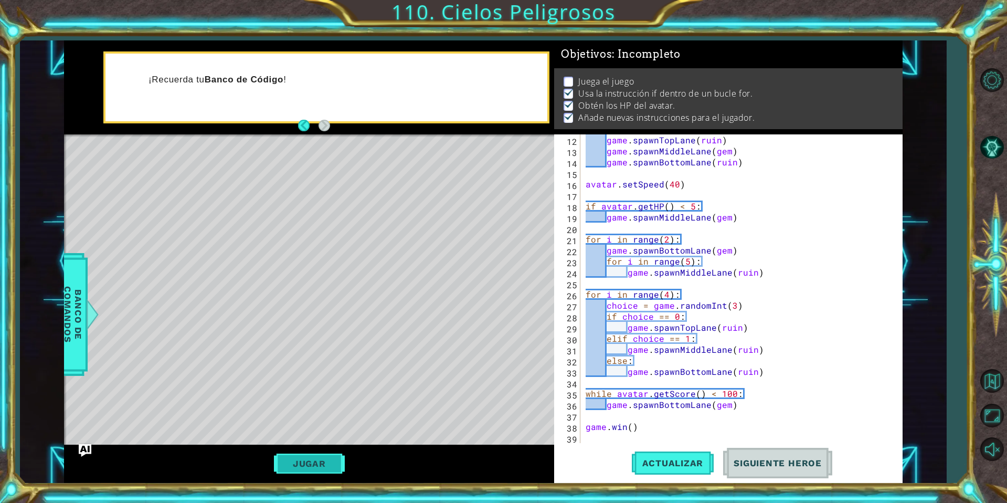
click at [292, 463] on button "Jugar" at bounding box center [309, 463] width 71 height 20
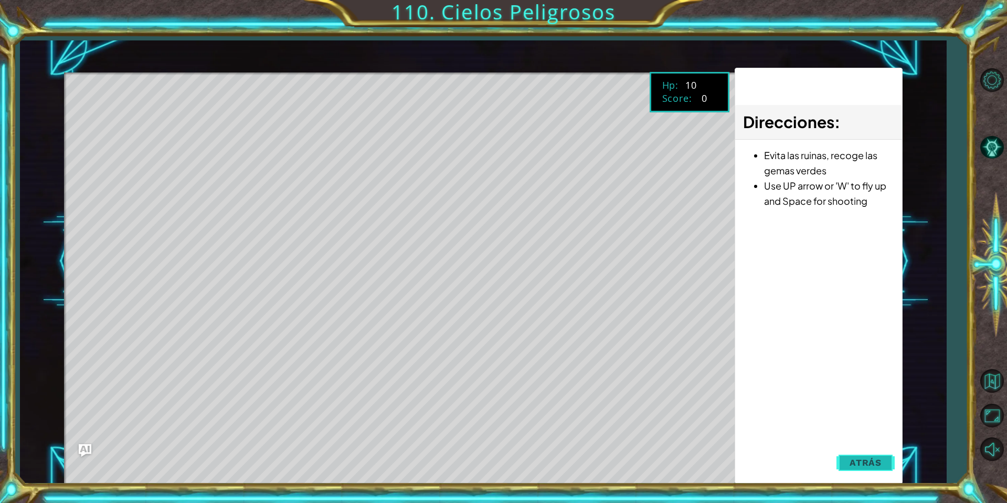
click at [869, 467] on span "Atrás" at bounding box center [866, 462] width 32 height 10
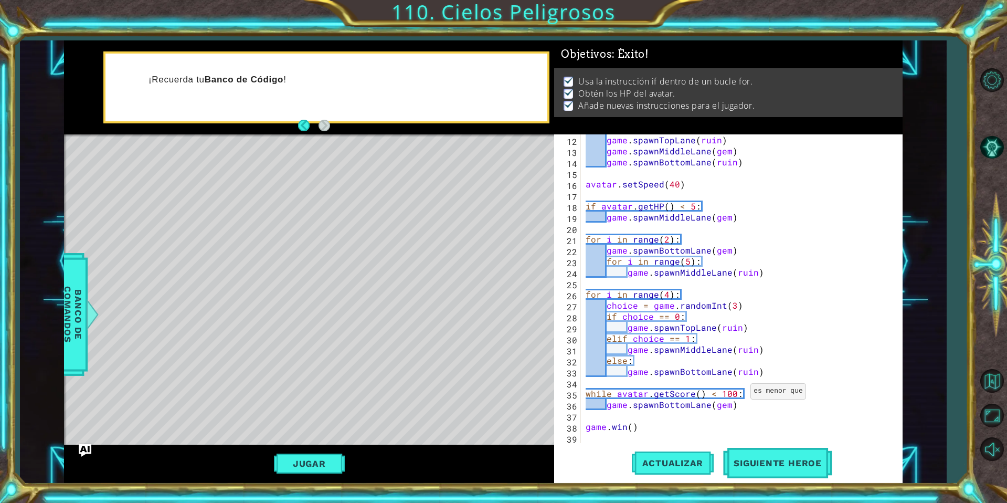
click at [737, 392] on div "game . spawnTopLane ( ruin ) game . spawnMiddleLane ( gem ) game . spawnBottomL…" at bounding box center [740, 299] width 313 height 331
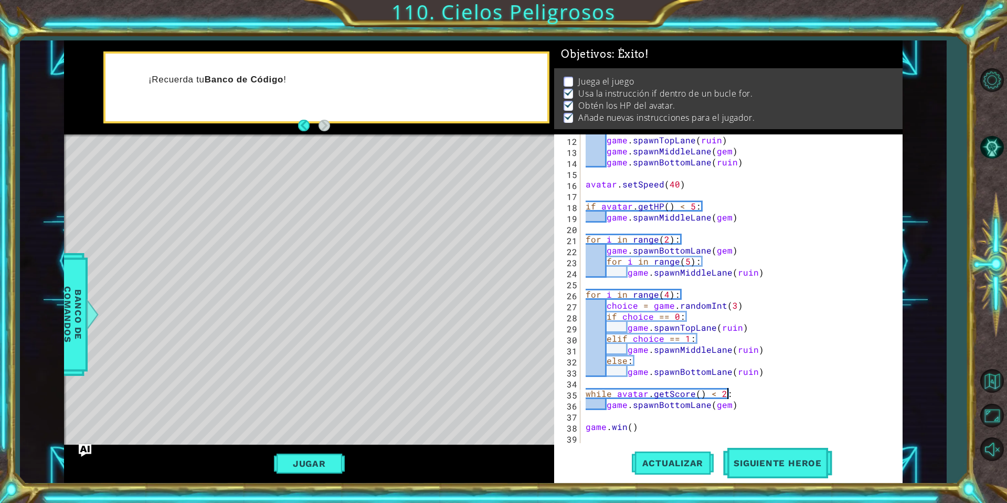
type textarea "while avatar.getScore() < 20:"
click at [731, 433] on div "game . spawnTopLane ( ruin ) game . spawnMiddleLane ( gem ) game . spawnBottomL…" at bounding box center [740, 299] width 313 height 331
click at [680, 462] on span "Actualizar" at bounding box center [673, 463] width 82 height 10
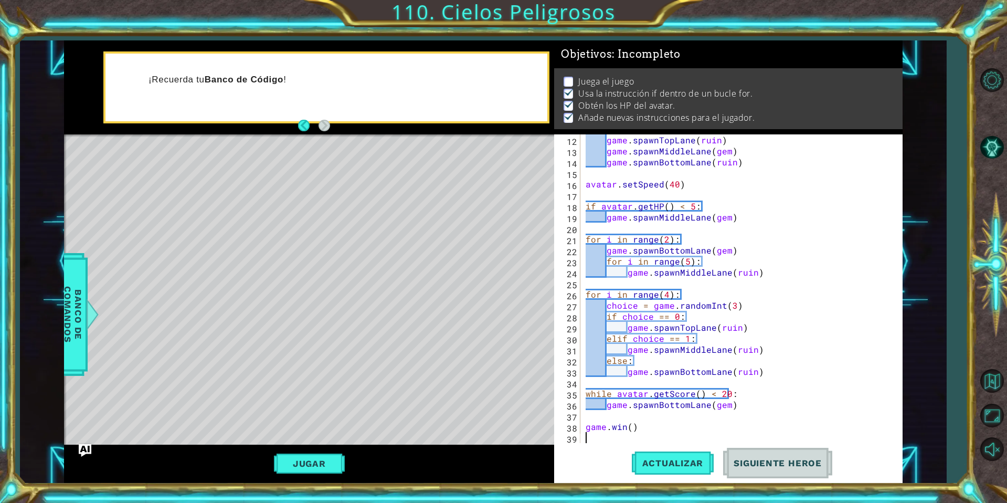
scroll to position [7, 0]
click at [319, 462] on button "Jugar" at bounding box center [309, 463] width 71 height 20
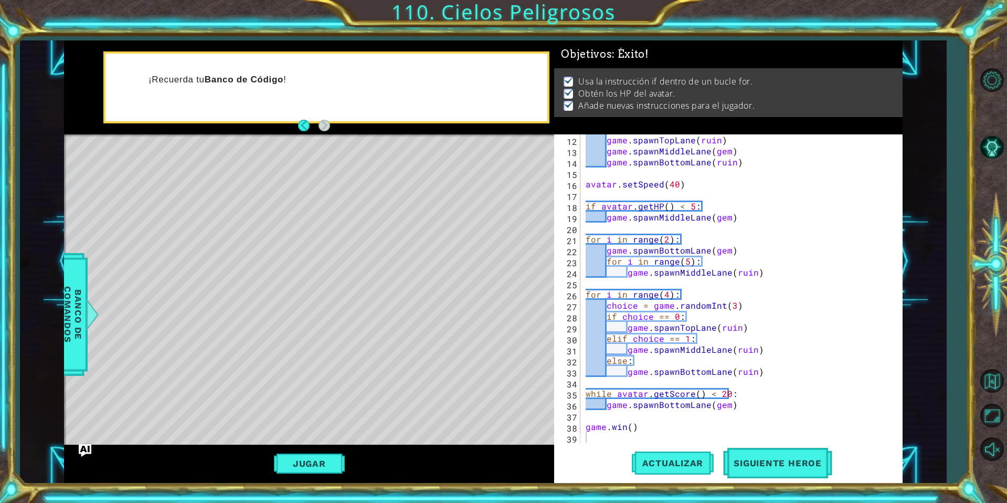
scroll to position [0, 0]
click at [775, 460] on span "Siguiente Heroe" at bounding box center [777, 465] width 109 height 10
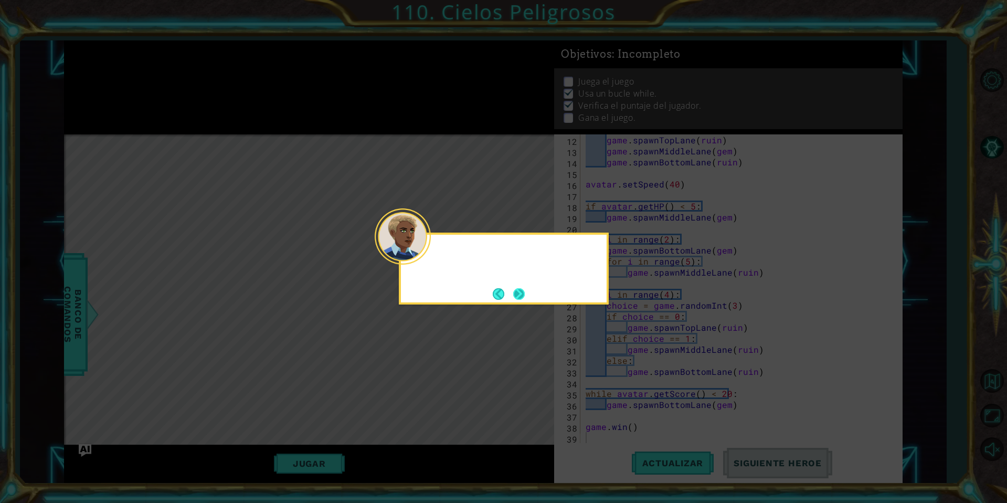
click at [422, 252] on div at bounding box center [403, 236] width 56 height 56
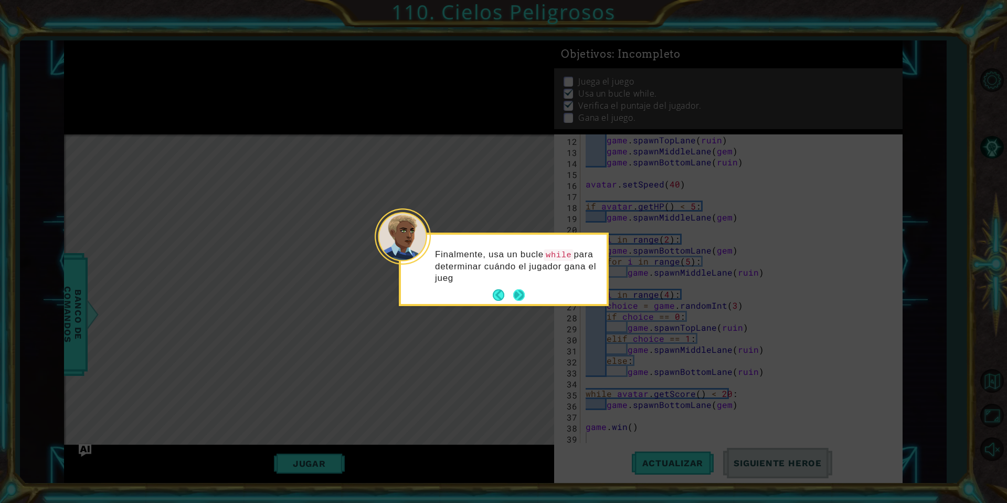
click at [514, 298] on button "Next" at bounding box center [519, 295] width 13 height 13
click at [521, 291] on icon at bounding box center [503, 251] width 1007 height 503
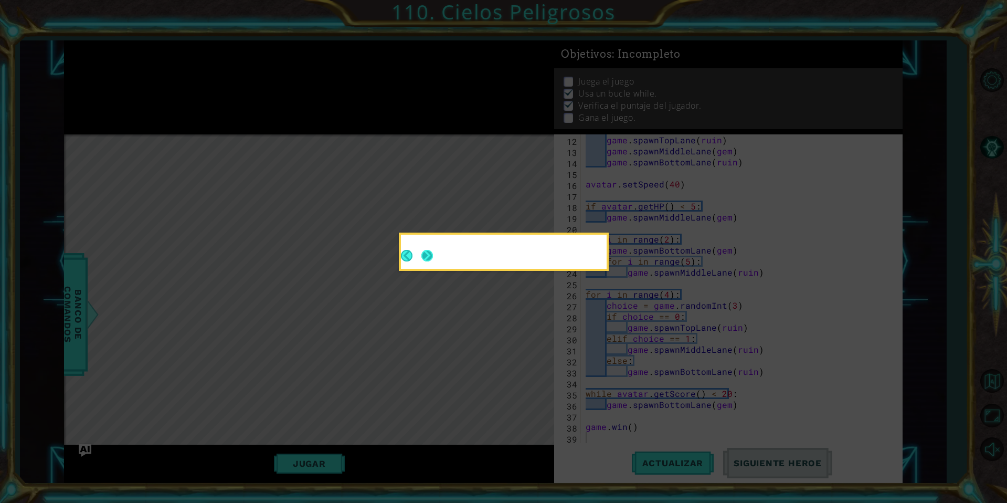
click at [428, 258] on button "Next" at bounding box center [427, 256] width 12 height 12
click at [428, 258] on icon at bounding box center [503, 251] width 1007 height 503
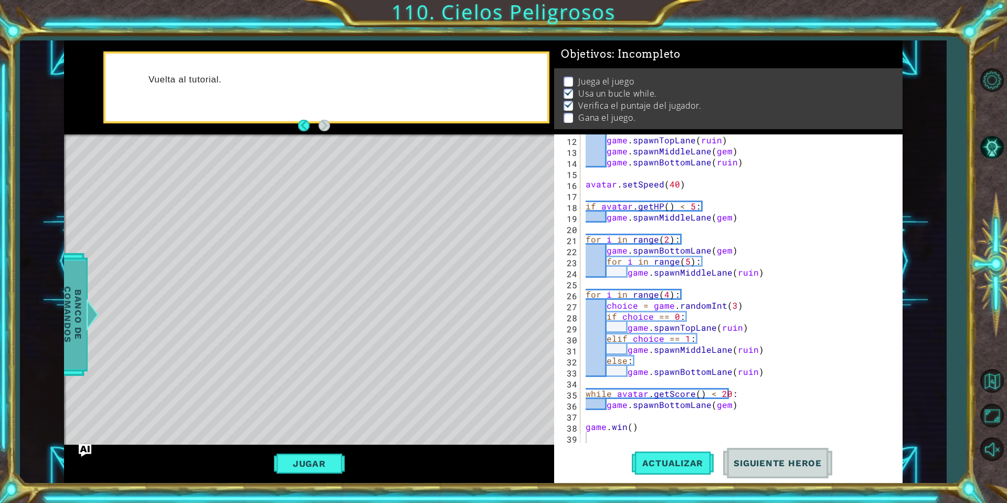
click at [74, 318] on span "Banco de comandos" at bounding box center [63, 314] width 27 height 109
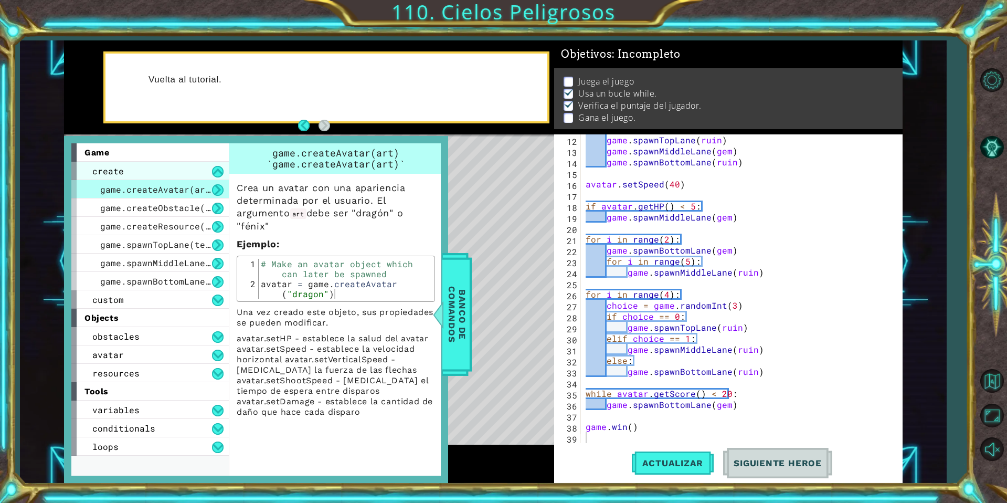
click at [178, 164] on div "create" at bounding box center [149, 171] width 157 height 18
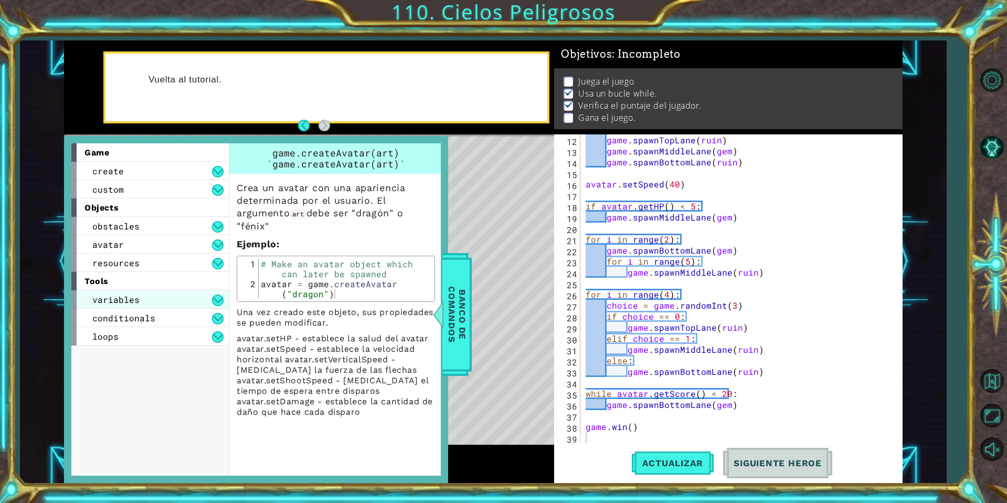
click at [154, 304] on div "variables" at bounding box center [149, 299] width 157 height 18
click at [144, 318] on span "conditionals" at bounding box center [123, 317] width 63 height 11
click at [147, 319] on span "conditionals" at bounding box center [123, 317] width 63 height 11
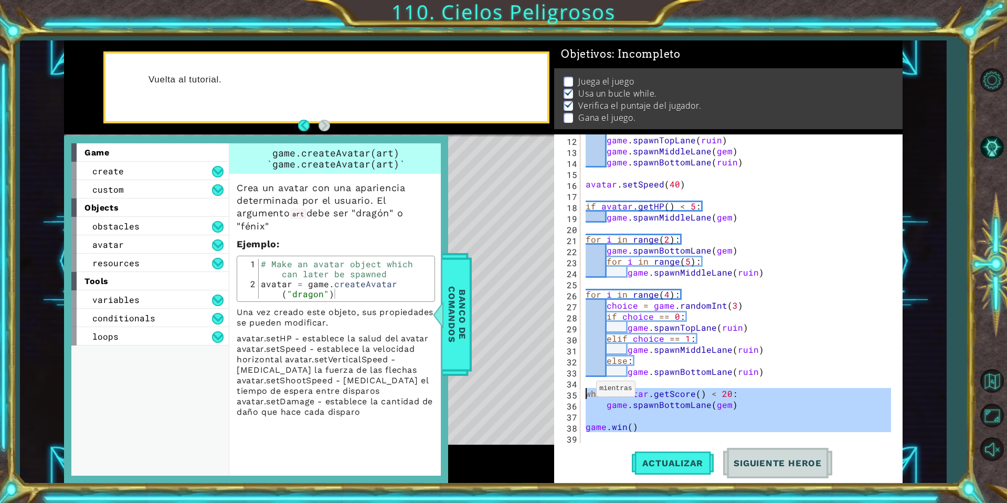
drag, startPoint x: 671, startPoint y: 432, endPoint x: 565, endPoint y: 392, distance: 113.3
click at [565, 392] on div "12 13 14 15 16 17 18 19 20 21 22 23 24 25 26 27 28 29 30 31 32 33 34 35 36 37 3…" at bounding box center [726, 288] width 345 height 309
paste textarea "[DOMAIN_NAME]("
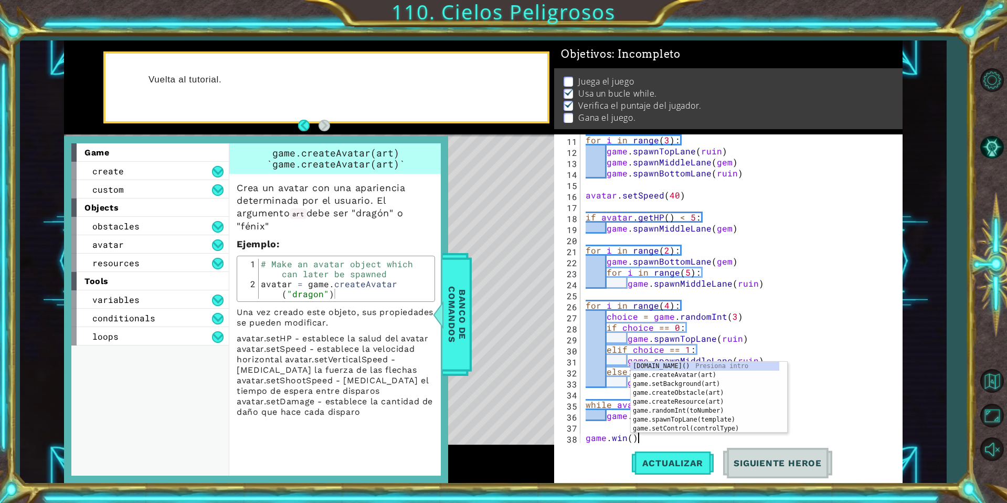
scroll to position [132, 0]
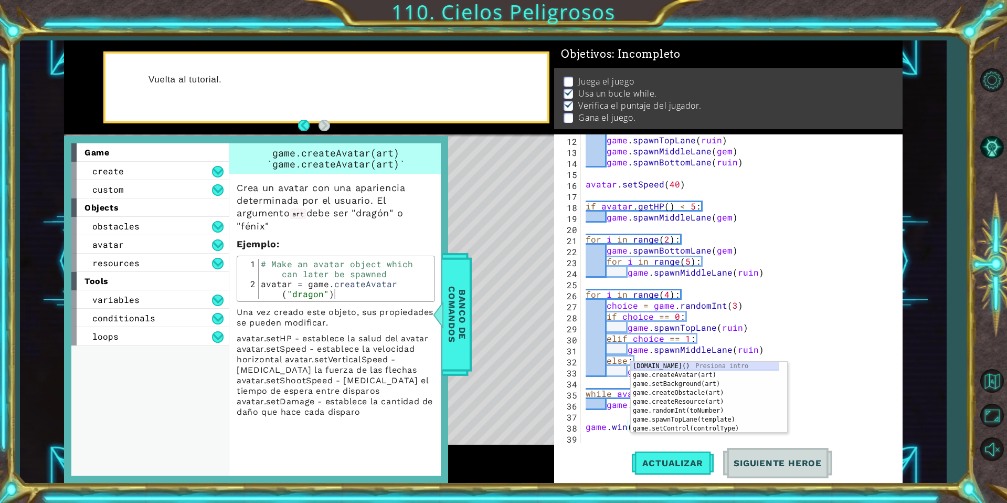
click at [734, 363] on div "[DOMAIN_NAME]() Presiona intro game.createAvatar(art) Presiona intro game.setBa…" at bounding box center [705, 406] width 149 height 89
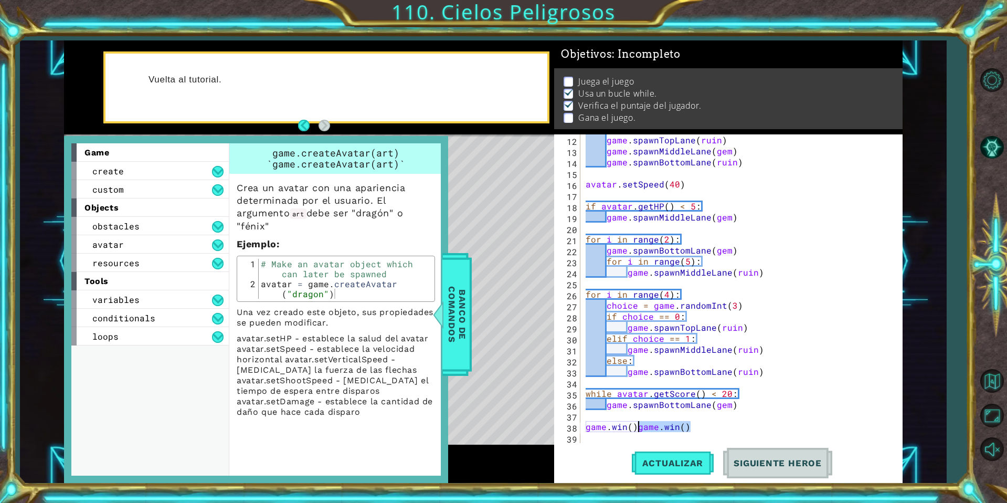
drag, startPoint x: 709, startPoint y: 427, endPoint x: 640, endPoint y: 430, distance: 68.8
click at [640, 430] on div "game . spawnTopLane ( ruin ) game . spawnMiddleLane ( gem ) game . spawnBottomL…" at bounding box center [740, 299] width 313 height 331
type textarea "[DOMAIN_NAME]()"
click at [663, 457] on button "Actualizar" at bounding box center [673, 463] width 82 height 35
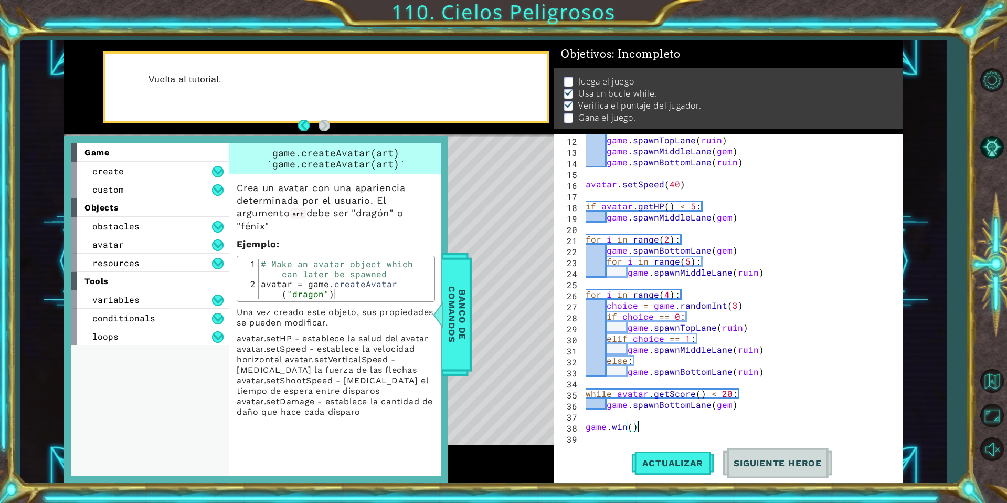
click at [587, 430] on div "game . spawnTopLane ( ruin ) game . spawnMiddleLane ( gem ) game . spawnBottomL…" at bounding box center [740, 299] width 313 height 331
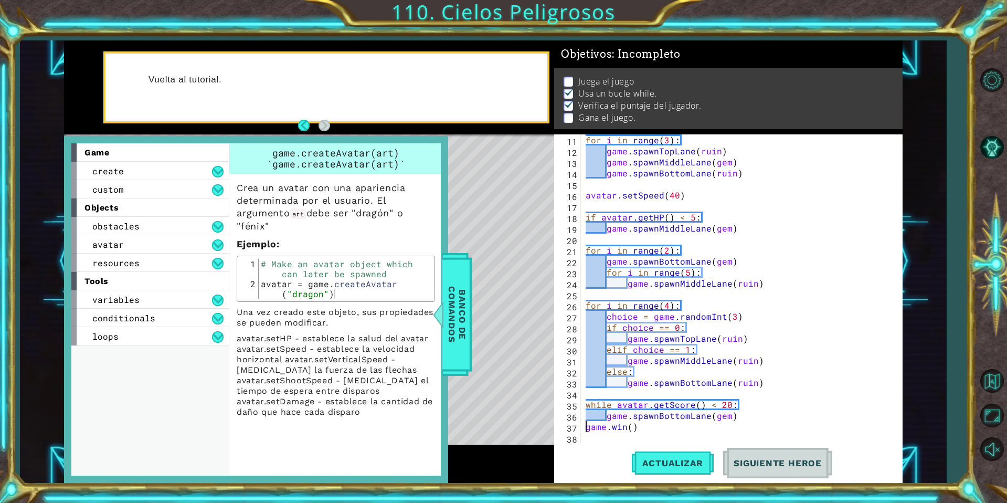
scroll to position [121, 0]
click at [795, 436] on div "for i in range ( 3 ) : game . spawnTopLane ( ruin ) game . spawnMiddleLane ( ge…" at bounding box center [740, 299] width 313 height 331
click at [439, 322] on div at bounding box center [432, 314] width 13 height 31
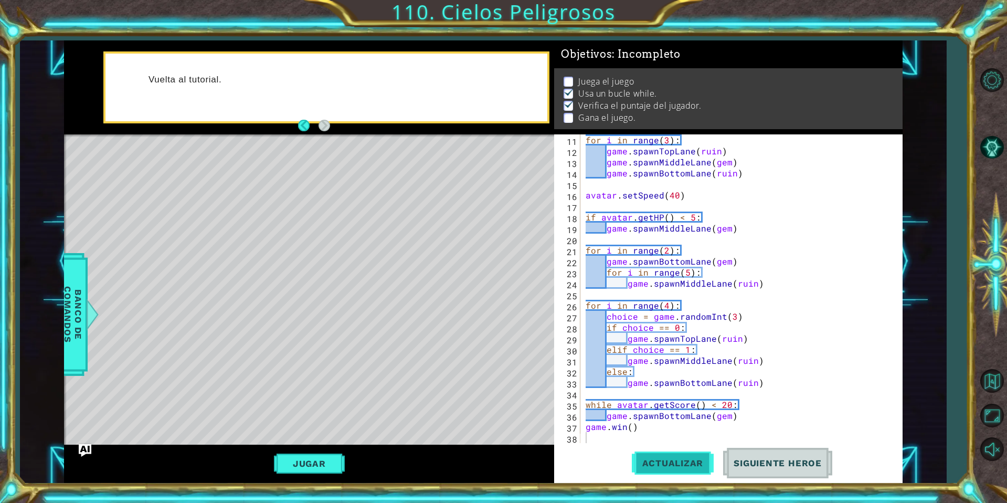
click at [659, 471] on button "Actualizar" at bounding box center [673, 463] width 82 height 35
click at [296, 462] on button "Jugar" at bounding box center [309, 463] width 71 height 20
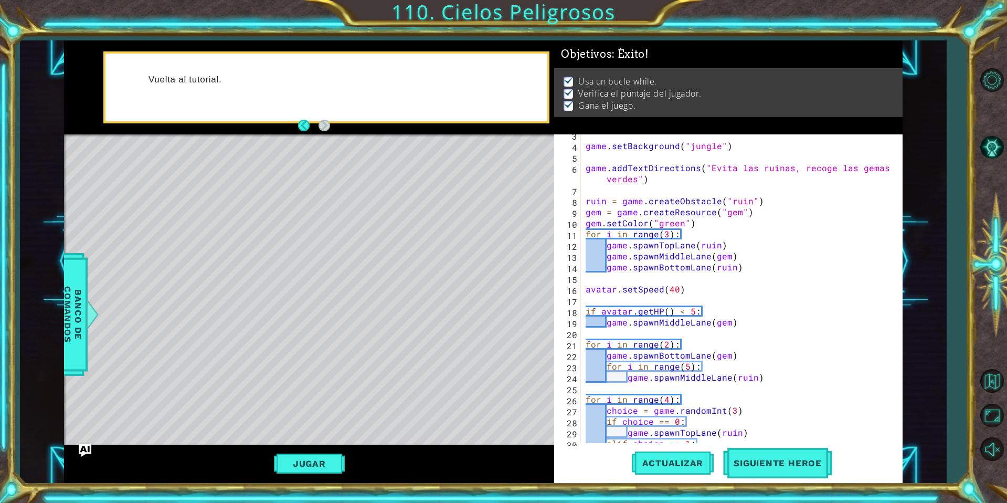
scroll to position [23, 0]
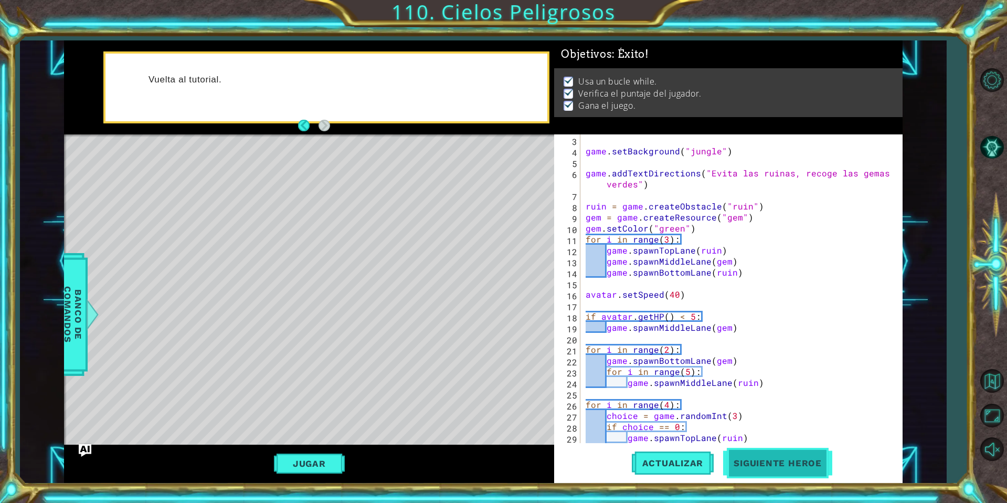
click at [800, 465] on span "Siguiente Heroe" at bounding box center [777, 465] width 109 height 10
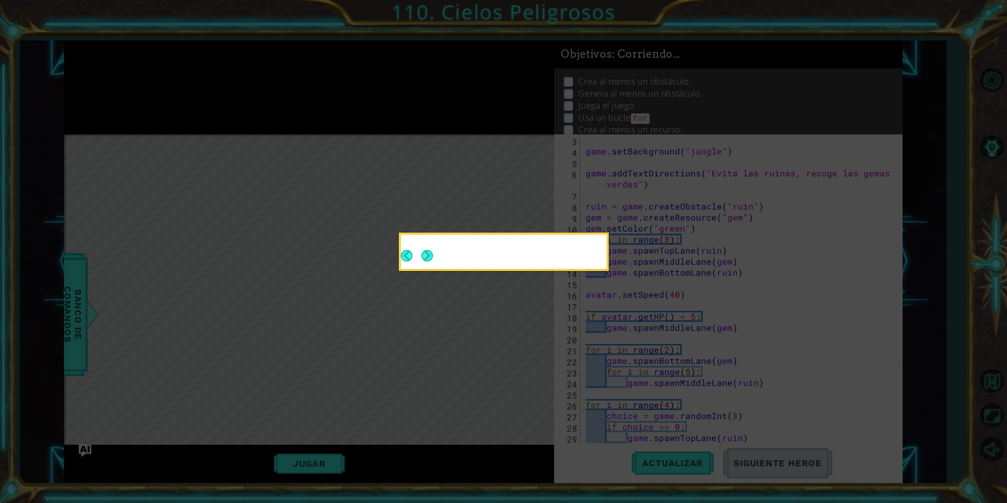
click at [760, 464] on icon at bounding box center [503, 251] width 1007 height 503
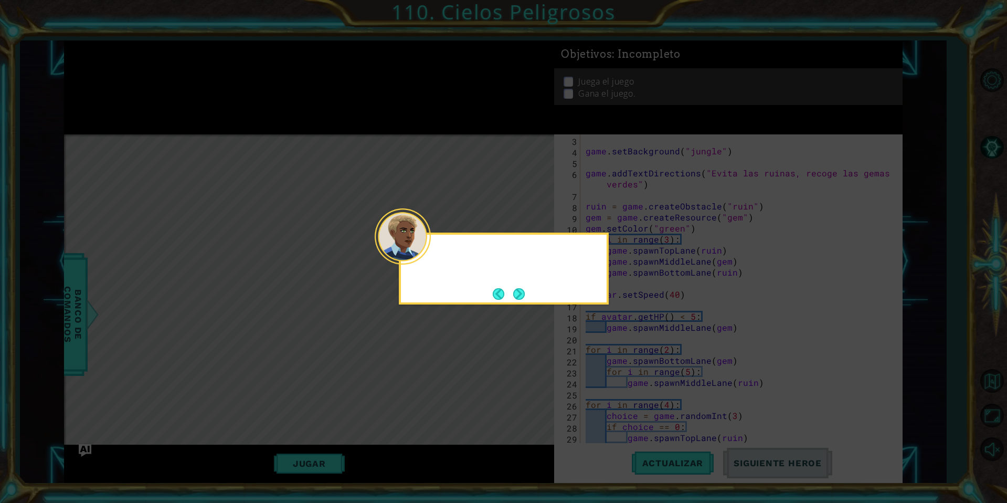
click at [427, 263] on div at bounding box center [403, 236] width 56 height 56
click at [521, 291] on button "Next" at bounding box center [519, 294] width 12 height 12
click at [521, 291] on icon at bounding box center [503, 251] width 1007 height 503
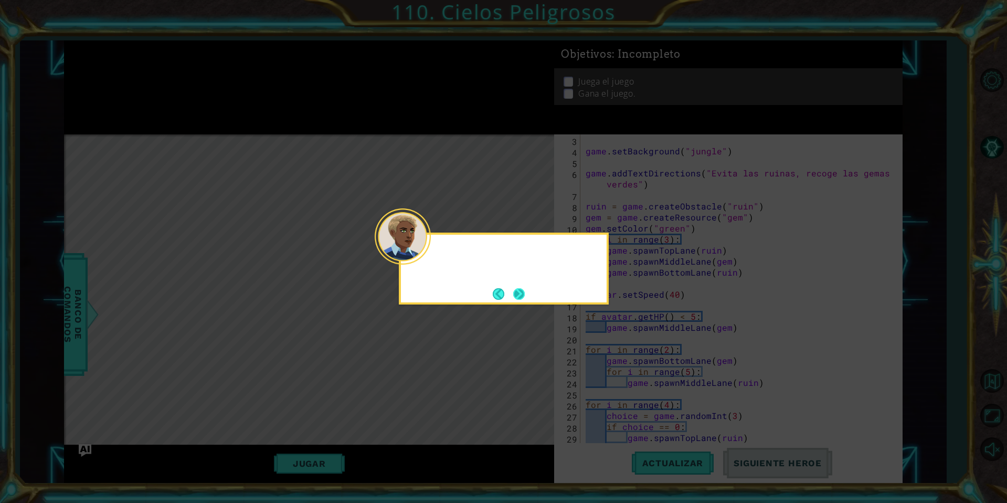
click at [521, 291] on icon at bounding box center [503, 251] width 1007 height 503
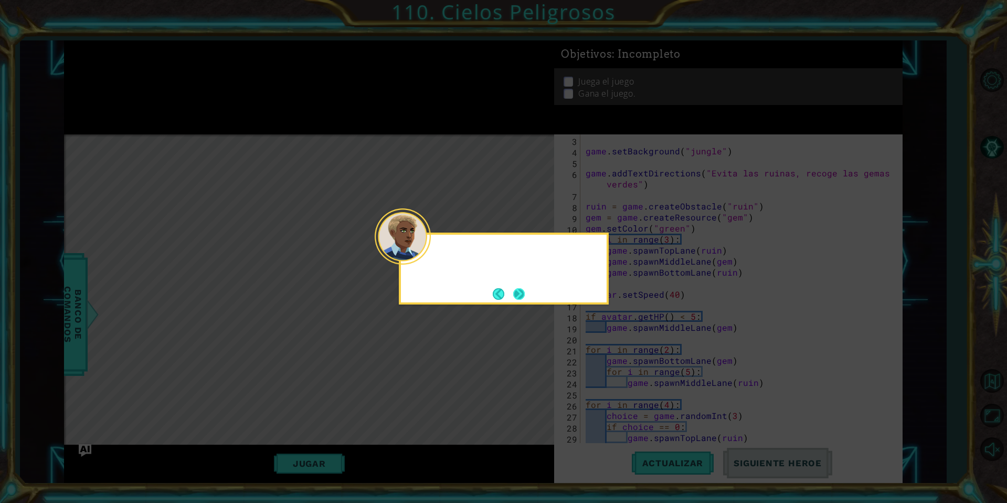
click at [521, 291] on icon at bounding box center [503, 251] width 1007 height 503
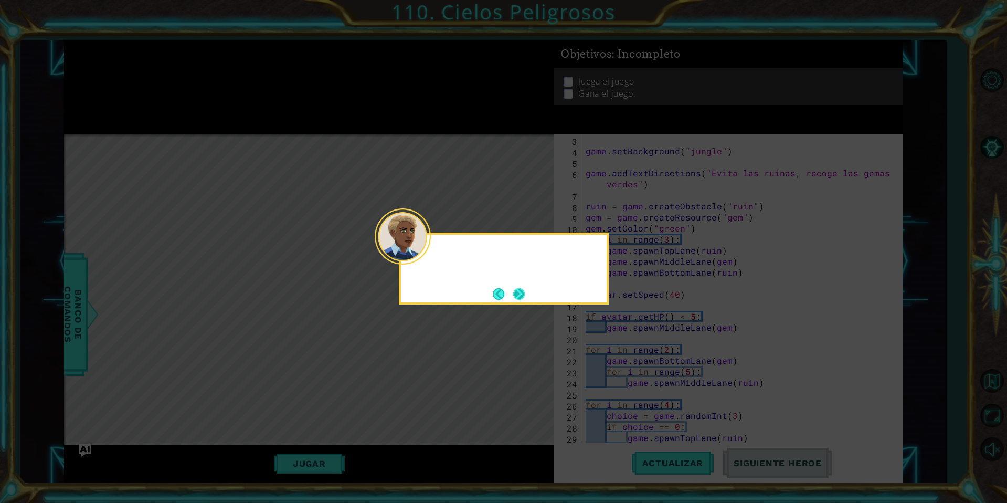
click at [521, 291] on icon at bounding box center [503, 251] width 1007 height 503
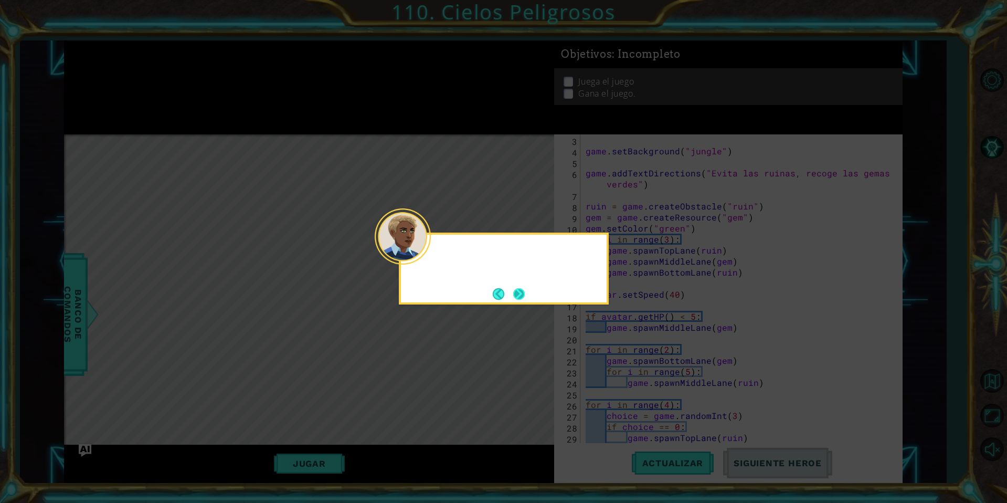
click at [521, 291] on icon at bounding box center [503, 251] width 1007 height 503
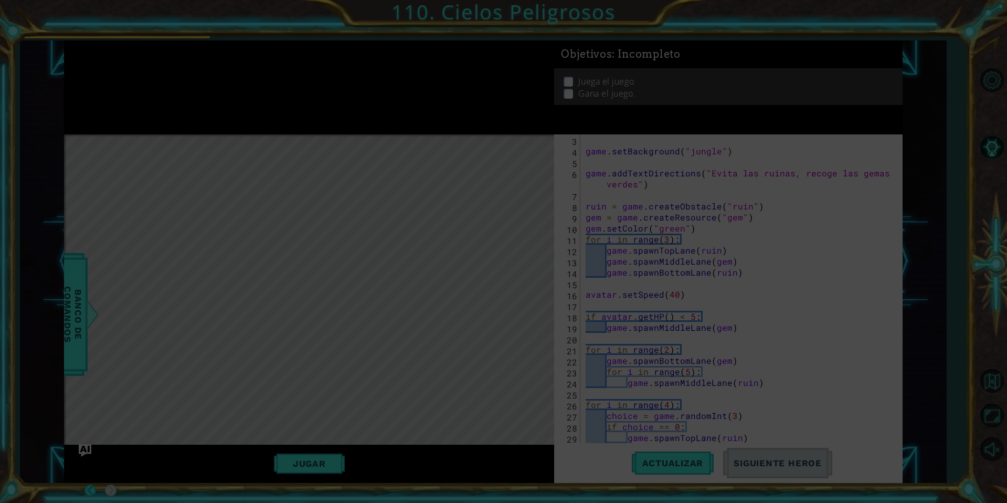
click at [521, 291] on icon at bounding box center [503, 251] width 1007 height 503
click at [541, 291] on icon at bounding box center [503, 251] width 1007 height 503
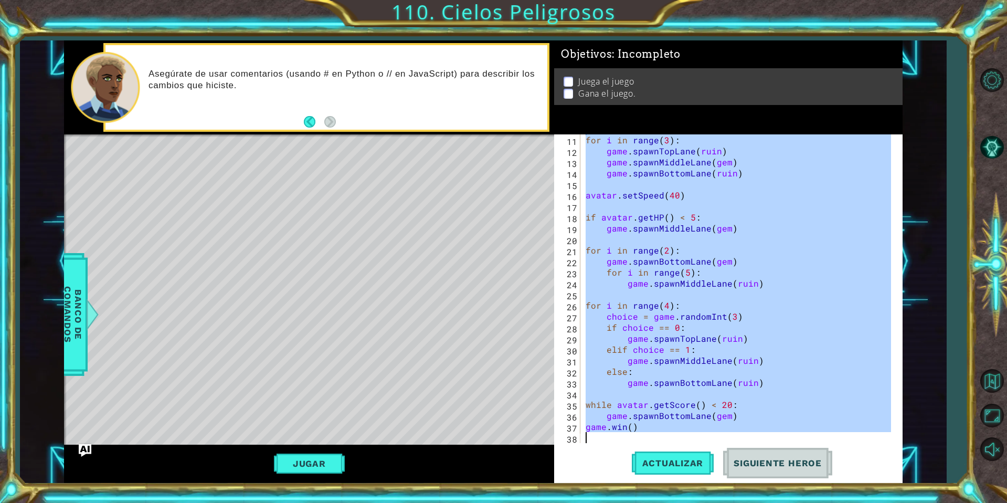
scroll to position [121, 0]
drag, startPoint x: 586, startPoint y: 151, endPoint x: 809, endPoint y: 437, distance: 362.4
click at [809, 437] on div "for i in range ( 3 ) : game . spawnTopLane ( ruin ) game . spawnMiddleLane ( ge…" at bounding box center [740, 299] width 313 height 331
paste textarea "``"
click at [612, 433] on div "for i in range ( 3 ) : game . spawnTopLane ( ruin ) game . spawnMiddleLane ( ge…" at bounding box center [740, 299] width 313 height 331
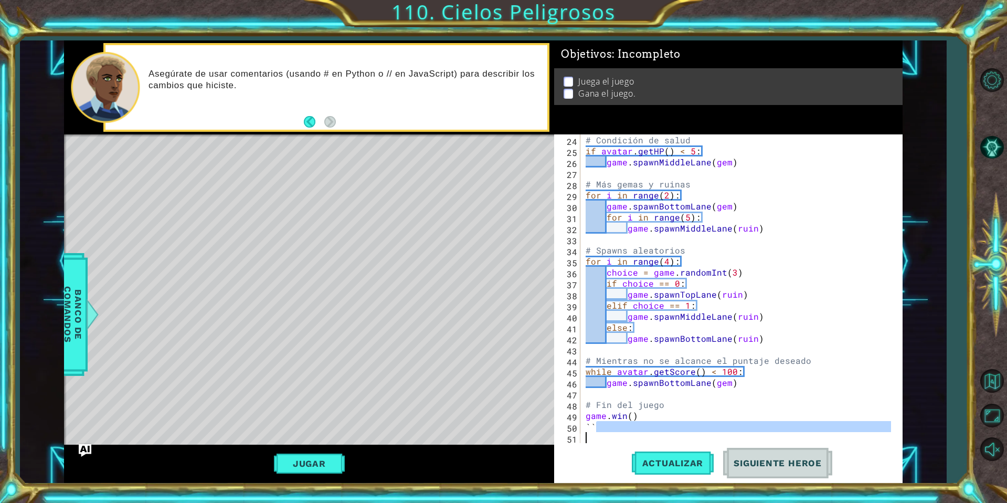
scroll to position [264, 0]
type textarea "`"
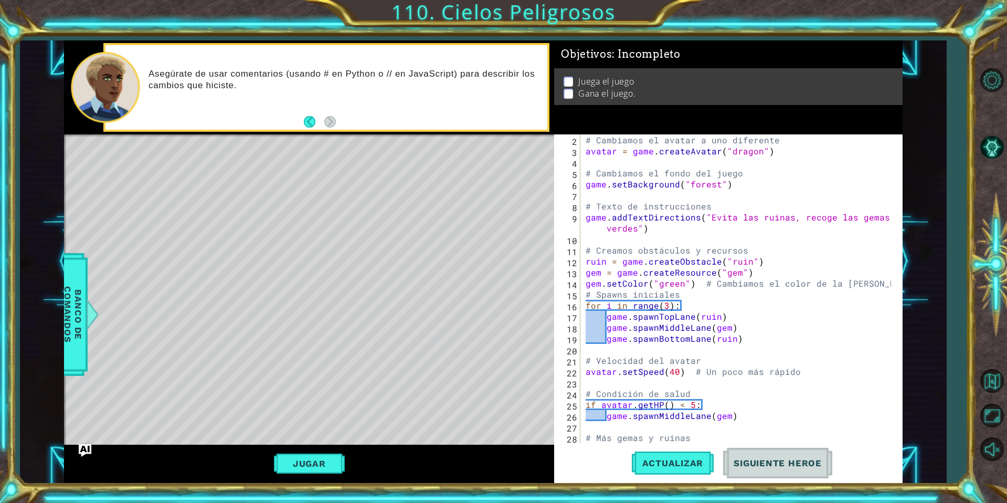
scroll to position [12, 0]
click at [707, 183] on div "# Cambiamos el avatar a uno diferente avatar = game . createAvatar ( "dragon" )…" at bounding box center [740, 299] width 313 height 331
click at [685, 462] on span "Actualizar" at bounding box center [673, 463] width 82 height 10
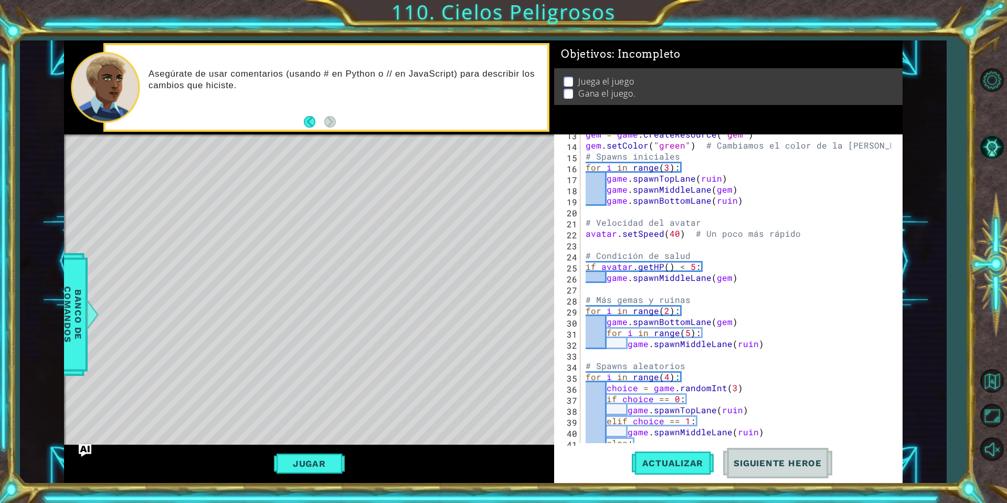
scroll to position [253, 0]
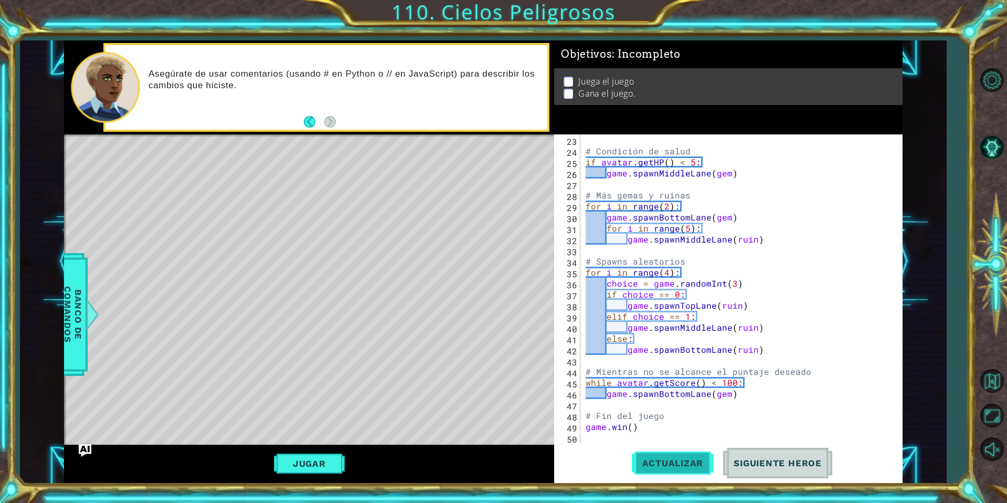
click at [648, 470] on button "Actualizar" at bounding box center [673, 463] width 82 height 35
click at [324, 461] on button "Jugar" at bounding box center [309, 463] width 71 height 20
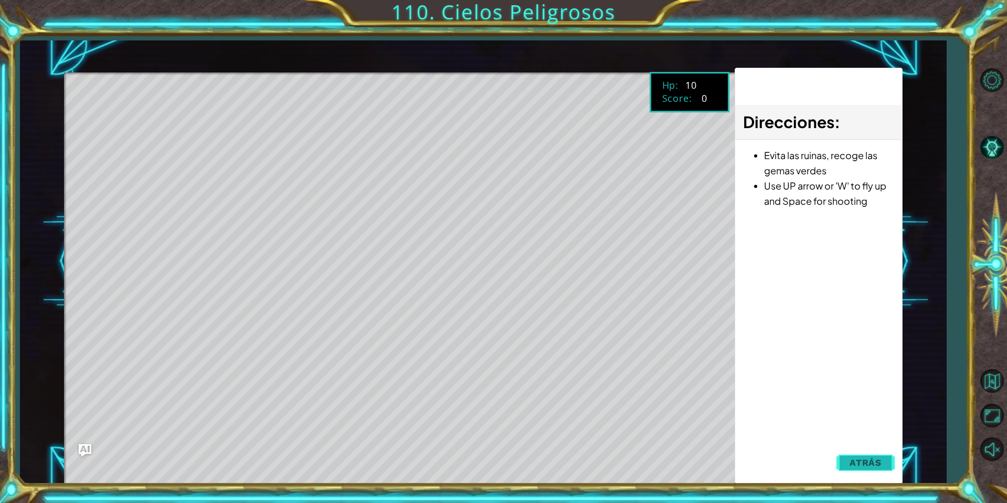
click at [866, 462] on span "Atrás" at bounding box center [866, 462] width 32 height 10
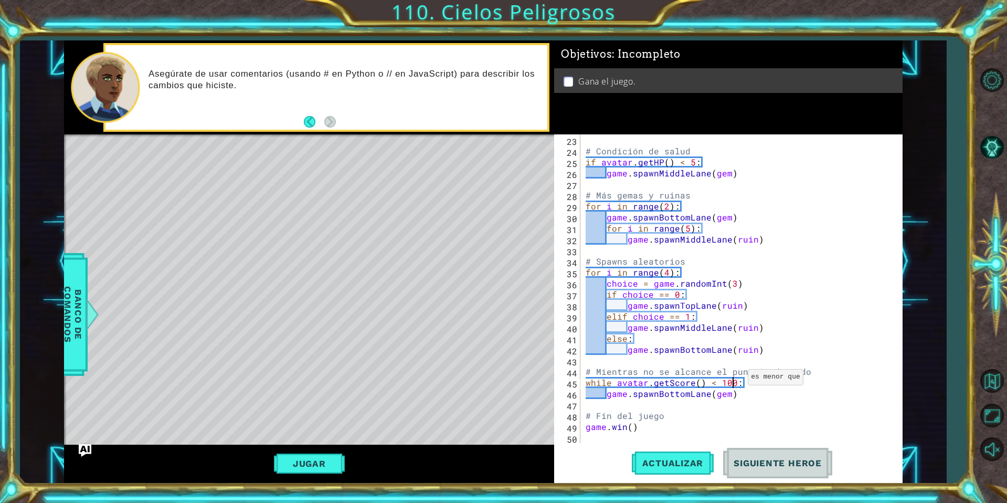
click at [735, 379] on div "# Condición de salud if avatar . getHP ( ) < 5 : game . spawnMiddleLane ( gem )…" at bounding box center [740, 299] width 313 height 331
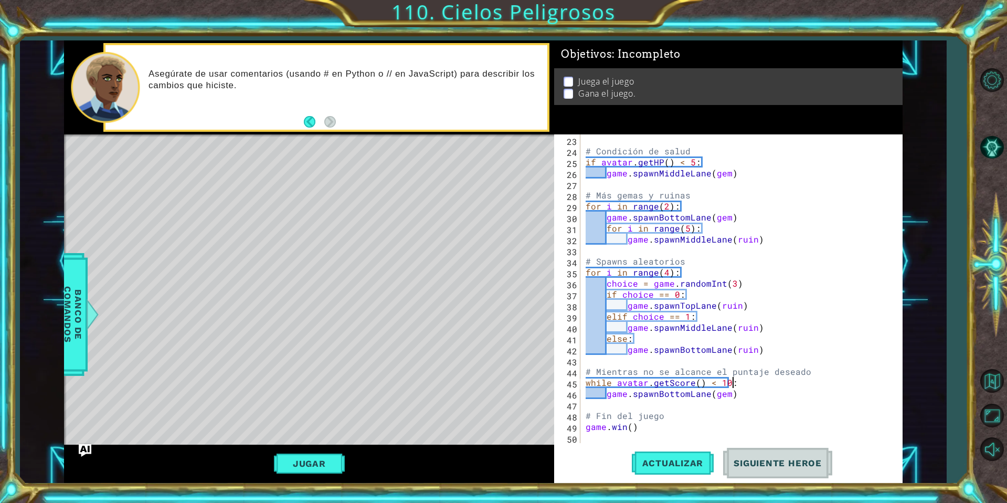
scroll to position [0, 15]
click at [676, 467] on span "Actualizar" at bounding box center [673, 463] width 82 height 10
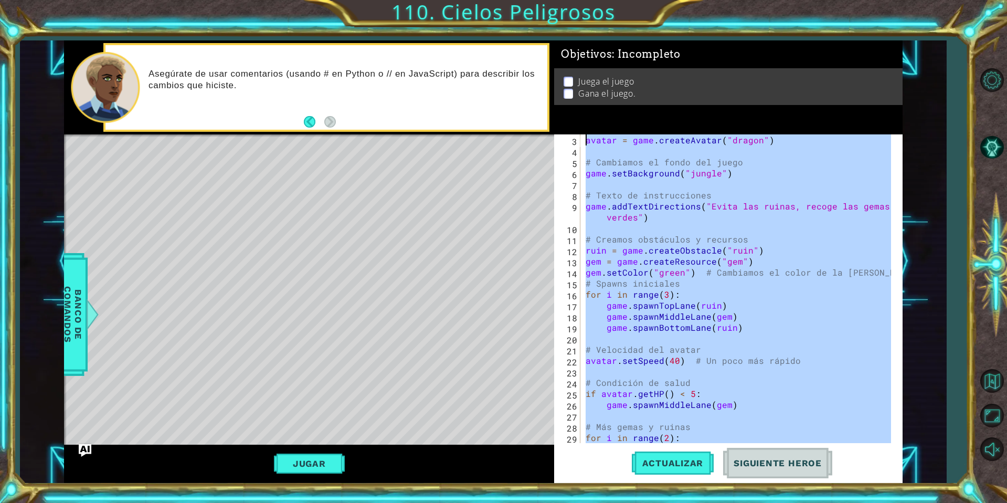
scroll to position [0, 0]
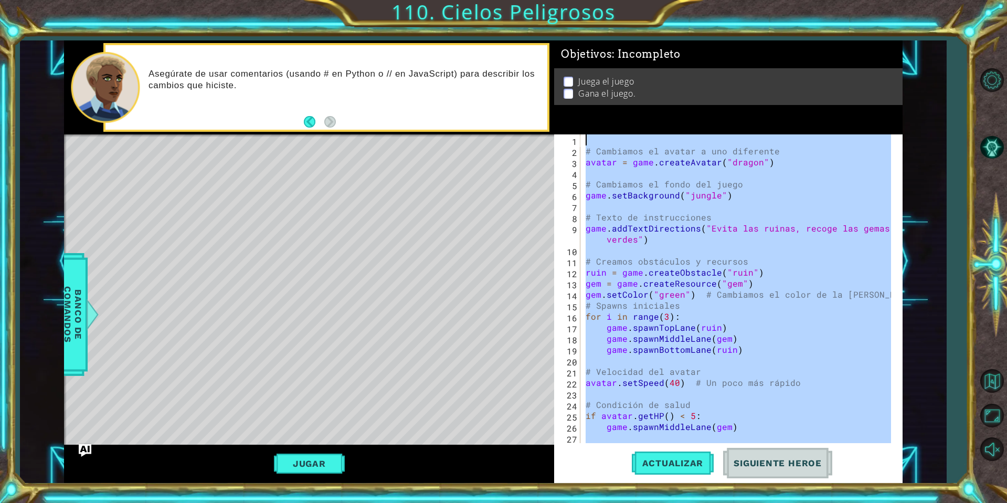
drag, startPoint x: 650, startPoint y: 429, endPoint x: 583, endPoint y: 83, distance: 352.2
click at [583, 83] on div "Objetivos : Incompleto Juega el juego Gana el juego. while avatar.getScore() < …" at bounding box center [728, 261] width 348 height 442
paste textarea "[DOMAIN_NAME]()"
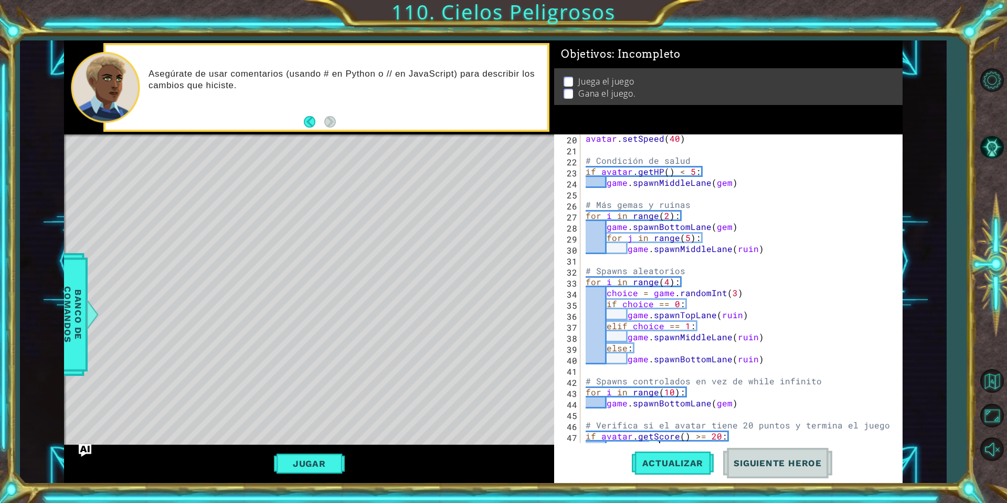
scroll to position [242, 0]
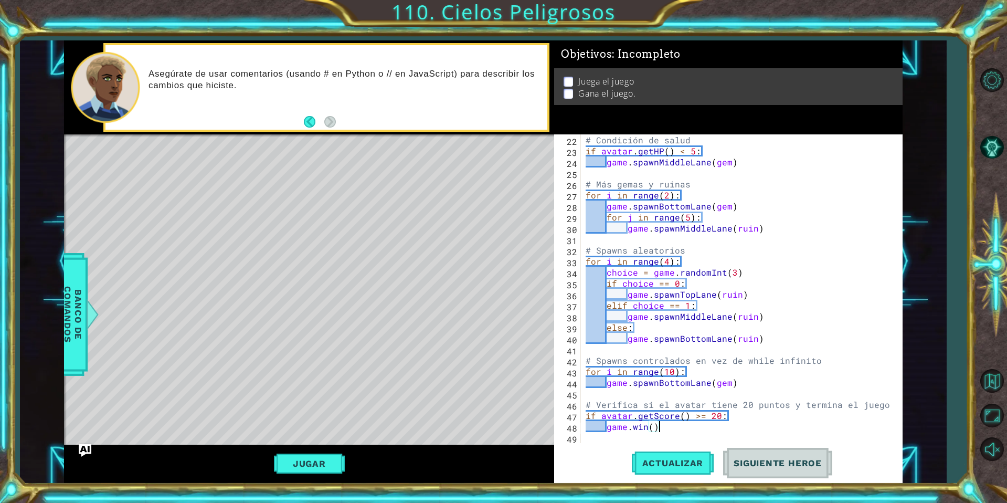
click at [747, 423] on div "# Condición de salud if avatar . getHP ( ) < 5 : game . spawnMiddleLane ( gem )…" at bounding box center [740, 299] width 313 height 331
click at [700, 422] on div "# Condición de salud if avatar . getHP ( ) < 5 : game . spawnMiddleLane ( gem )…" at bounding box center [740, 299] width 313 height 331
click at [706, 411] on div "# Condición de salud if avatar . getHP ( ) < 5 : game . spawnMiddleLane ( gem )…" at bounding box center [740, 299] width 313 height 331
click at [744, 414] on div "# Condición de salud if avatar . getHP ( ) < 5 : game . spawnMiddleLane ( gem )…" at bounding box center [740, 299] width 313 height 331
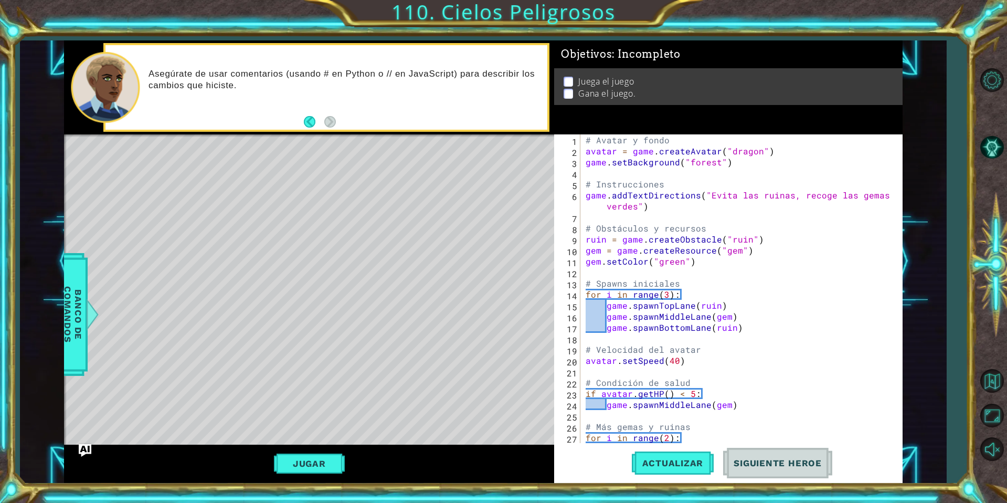
scroll to position [0, 0]
click at [648, 464] on span "Actualizar" at bounding box center [673, 463] width 82 height 10
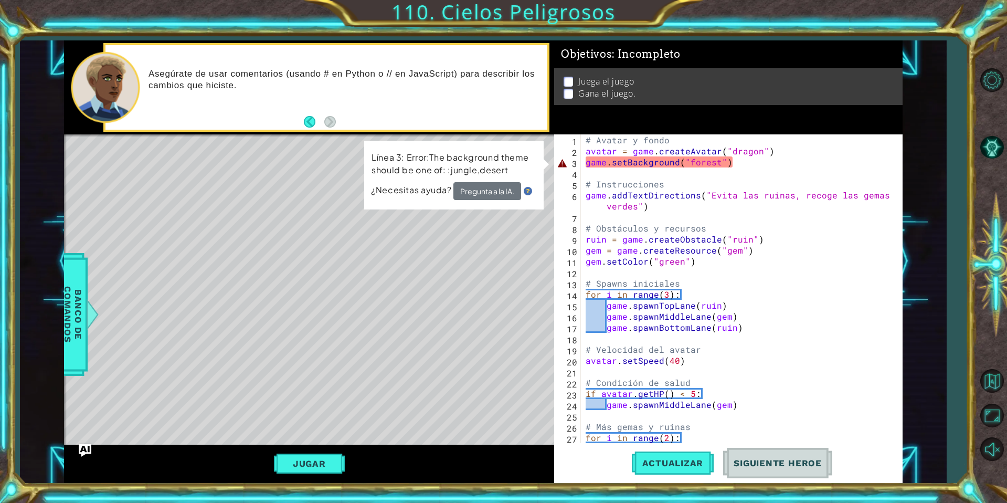
click at [711, 162] on div "# Avatar y fondo avatar = game . createAvatar ( "dragon" ) game . setBackground…" at bounding box center [740, 299] width 313 height 331
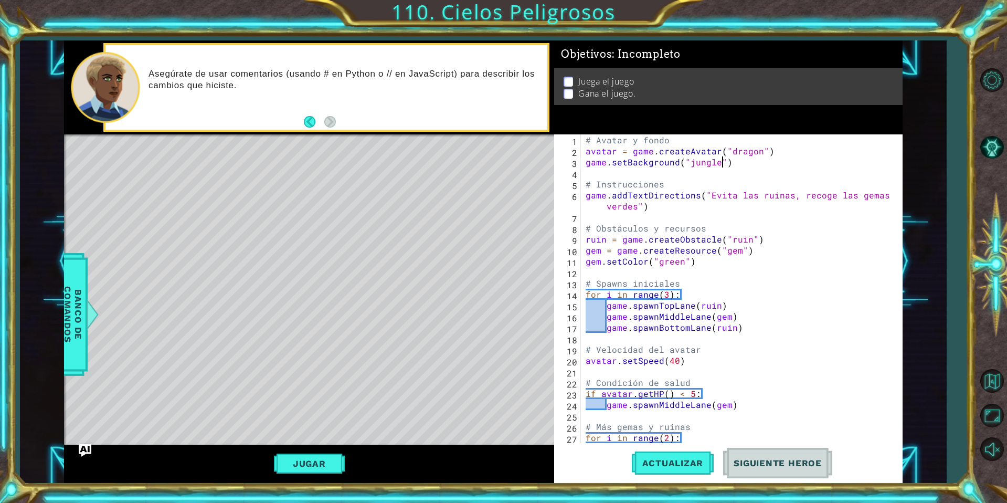
scroll to position [0, 14]
click at [672, 468] on span "Actualizar" at bounding box center [673, 463] width 82 height 10
click at [315, 463] on button "Jugar" at bounding box center [309, 463] width 71 height 20
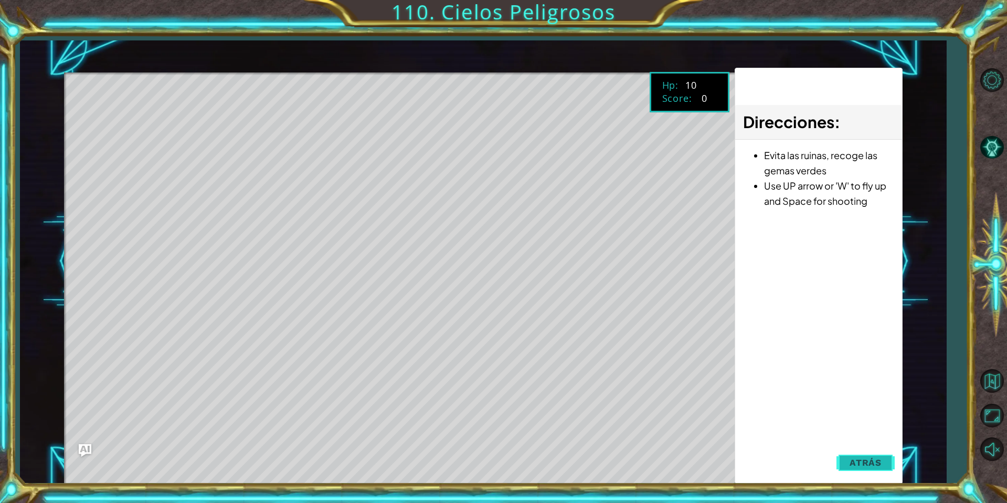
click at [861, 461] on span "Atrás" at bounding box center [866, 462] width 32 height 10
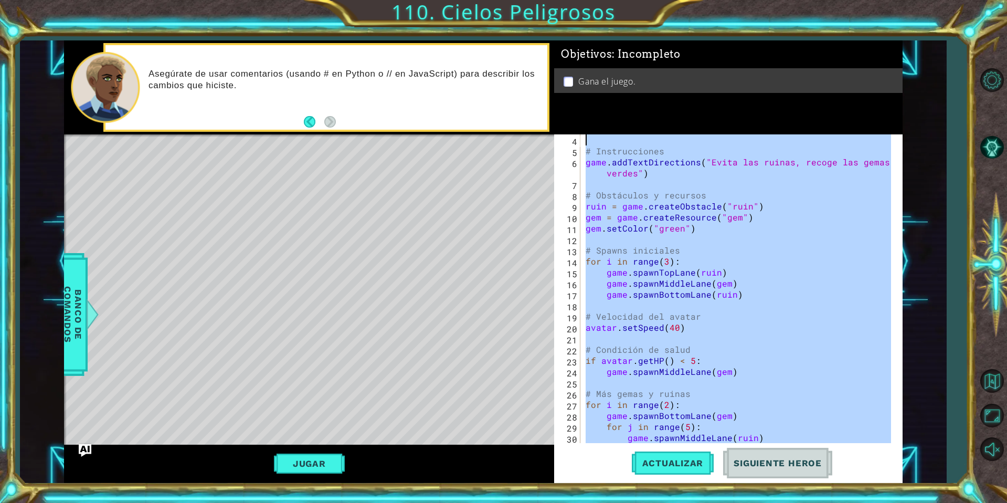
scroll to position [0, 0]
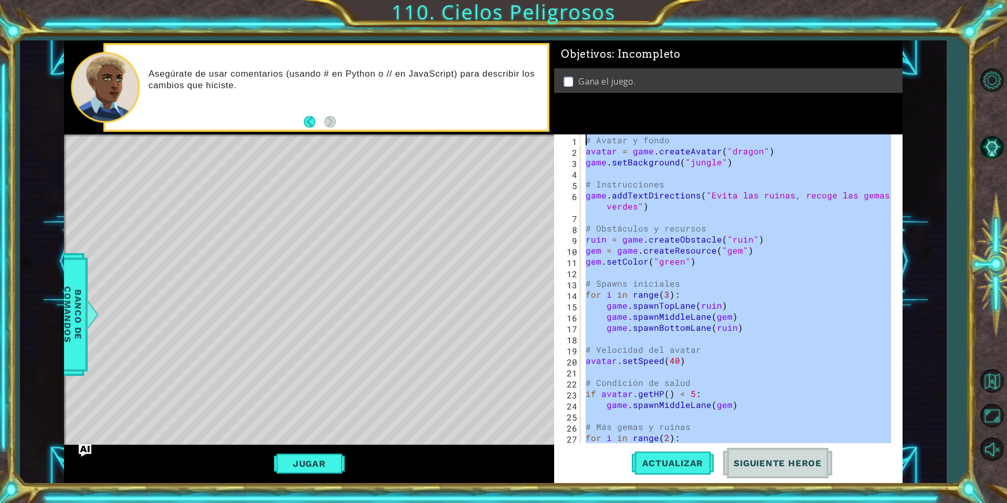
drag, startPoint x: 588, startPoint y: 338, endPoint x: 572, endPoint y: 107, distance: 232.0
click at [572, 107] on div "Objetivos : Incompleto Gana el juego. [DOMAIN_NAME]() 1 2 3 4 5 6 7 8 9 10 11 1…" at bounding box center [728, 261] width 348 height 442
paste textarea "``"
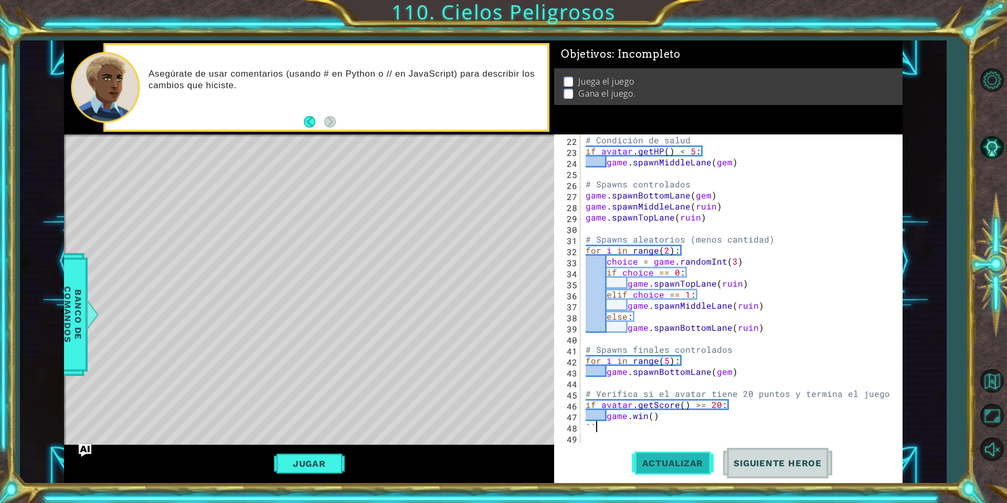
scroll to position [253, 0]
click at [657, 459] on span "Actualizar" at bounding box center [673, 463] width 82 height 10
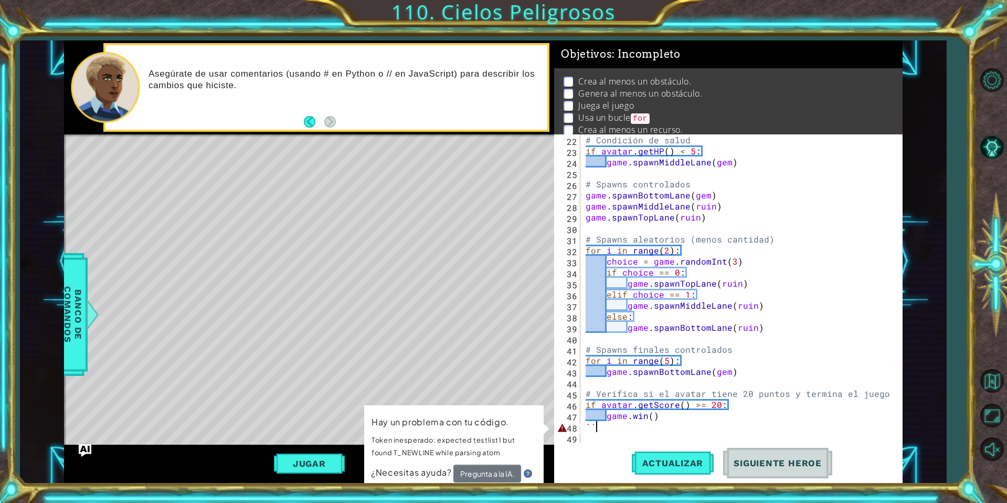
type textarea "`"
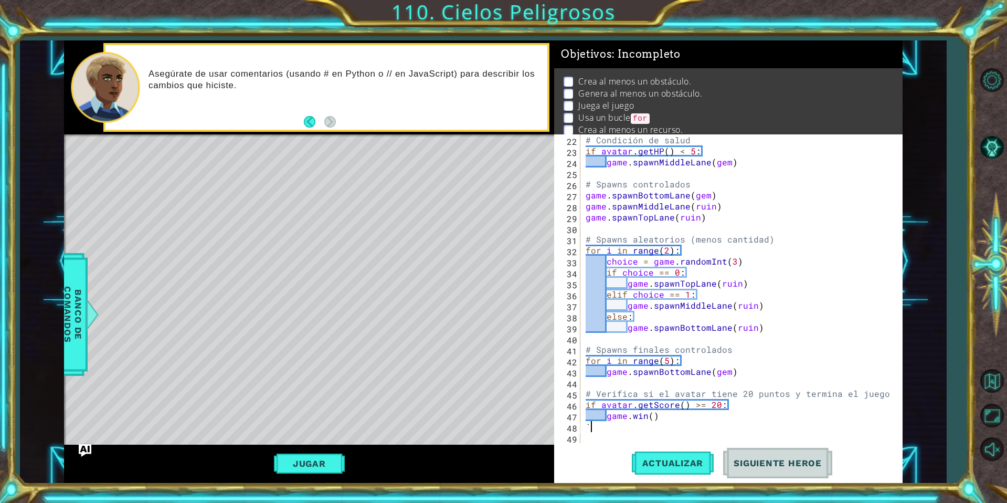
scroll to position [0, 0]
type textarea "[DOMAIN_NAME]()"
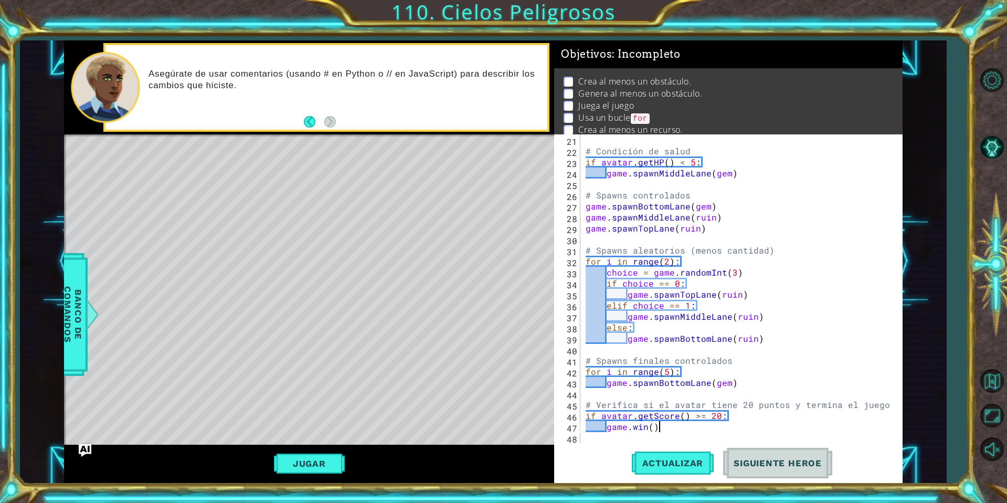
scroll to position [242, 0]
click at [671, 477] on button "Actualizar" at bounding box center [673, 463] width 82 height 35
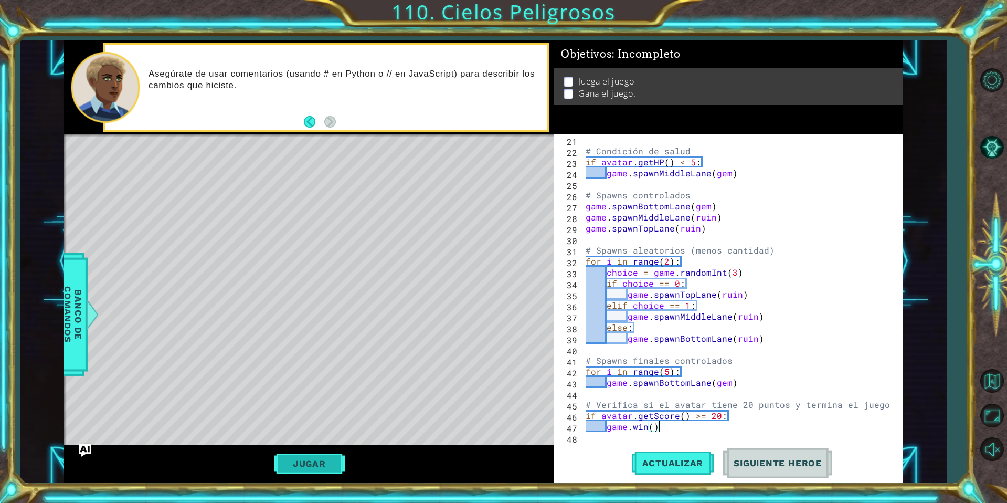
click at [326, 465] on button "Jugar" at bounding box center [309, 463] width 71 height 20
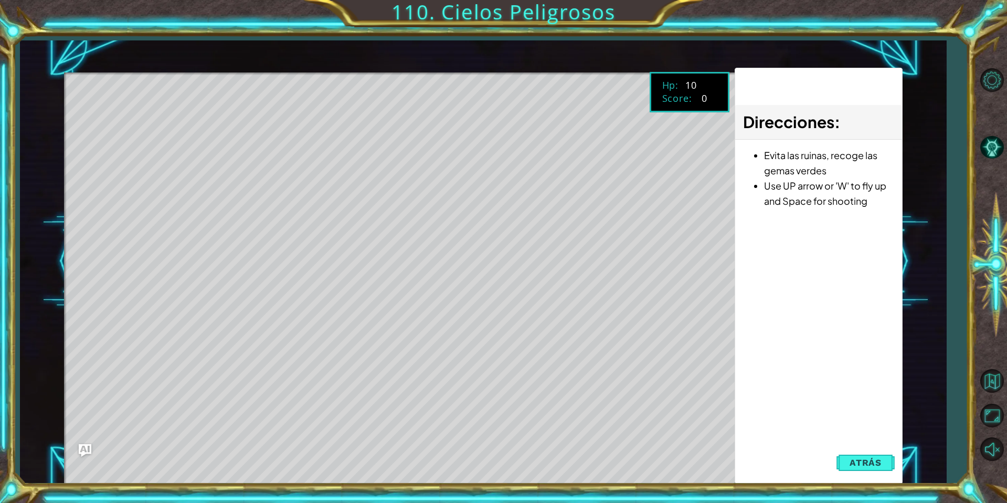
click at [855, 470] on button "Atrás" at bounding box center [866, 462] width 58 height 21
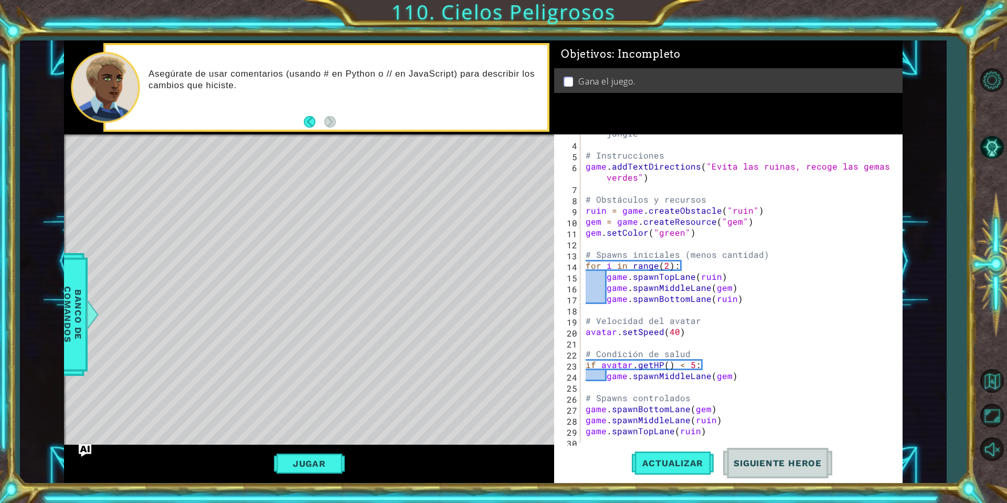
scroll to position [0, 0]
